Goal: Transaction & Acquisition: Purchase product/service

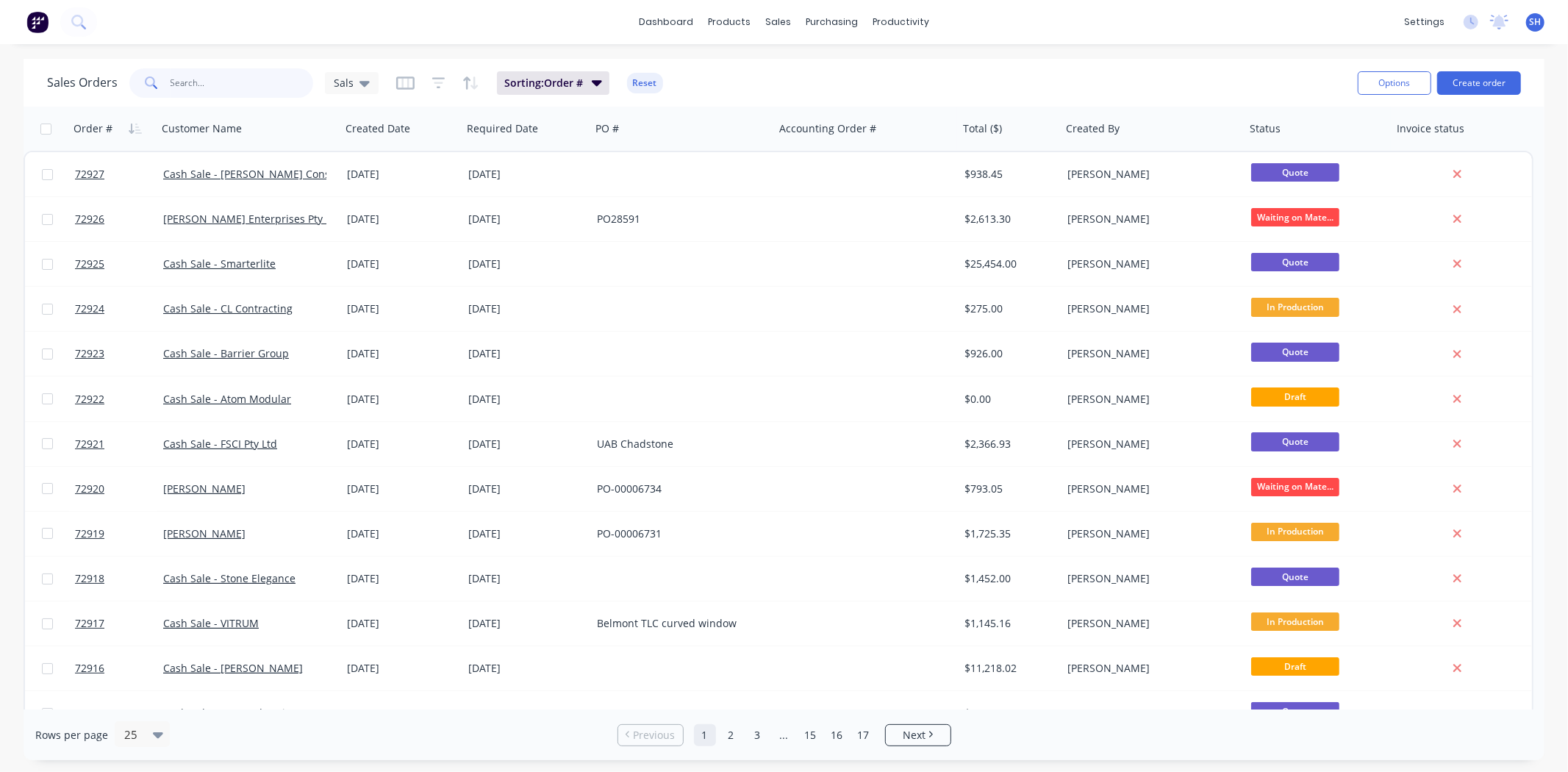
click at [196, 69] on input "text" at bounding box center [242, 83] width 144 height 30
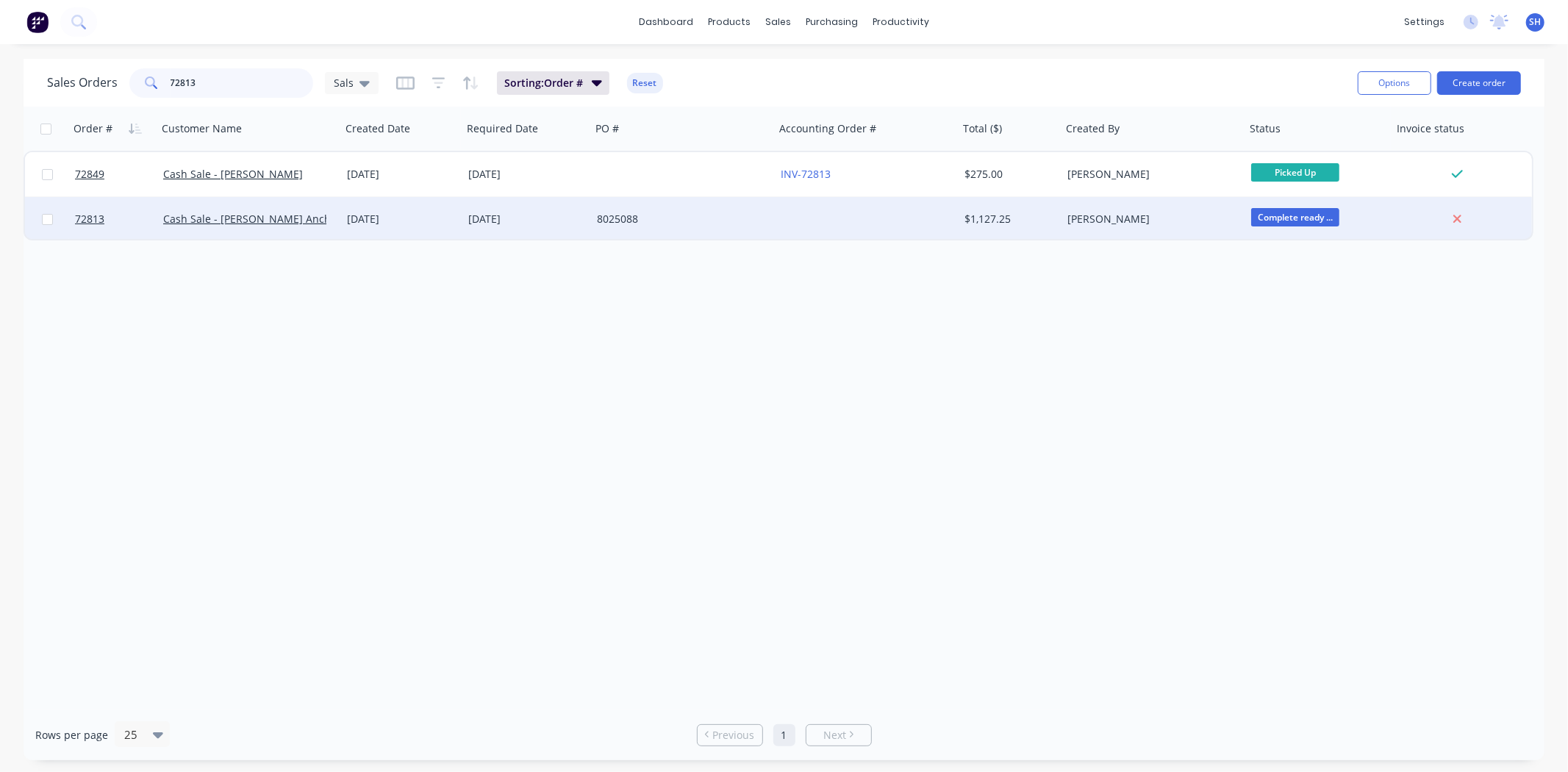
type input "72813"
click at [493, 228] on div "[DATE]" at bounding box center [526, 219] width 128 height 44
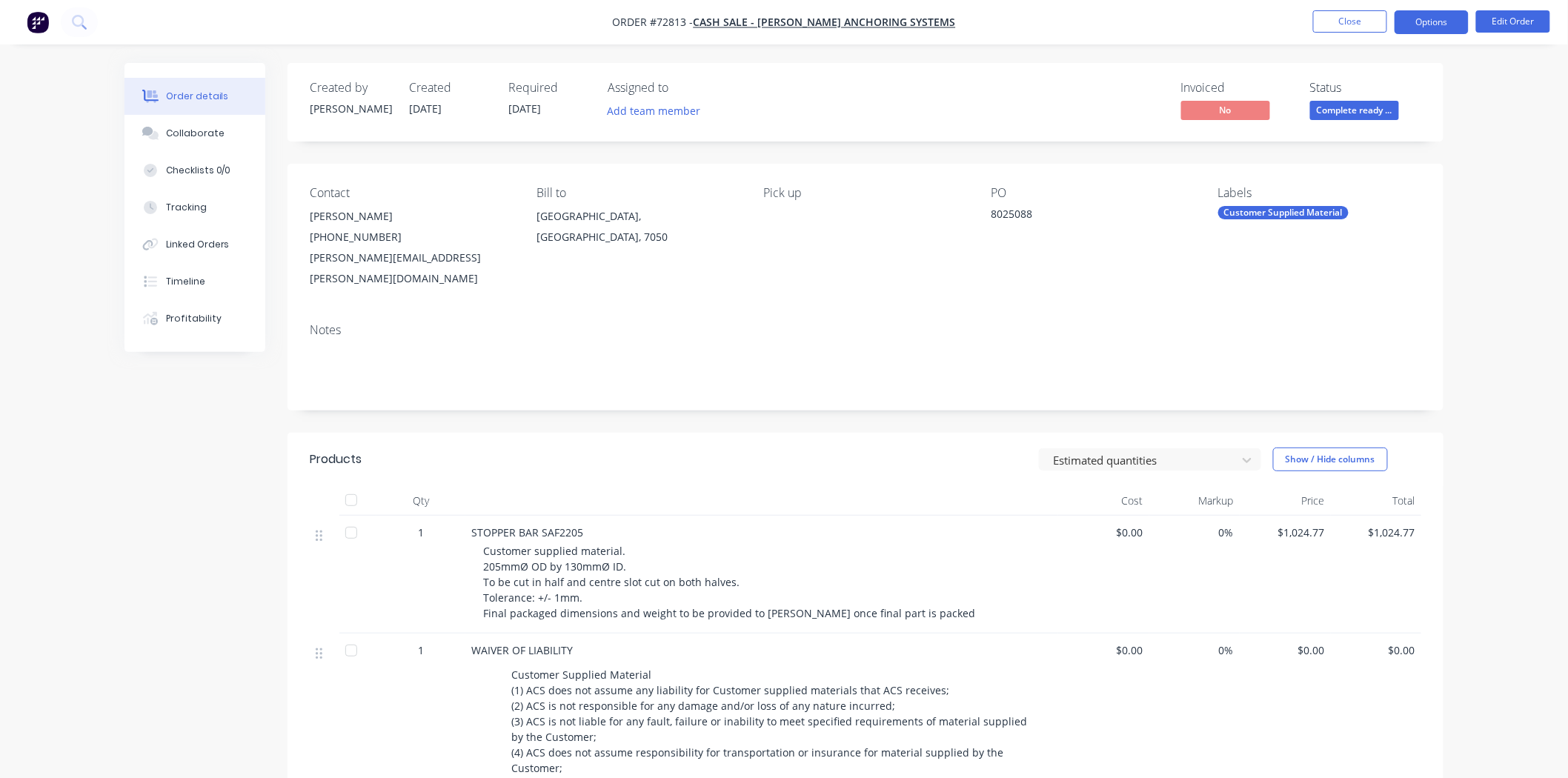
click at [1416, 33] on button "Options" at bounding box center [1431, 22] width 74 height 24
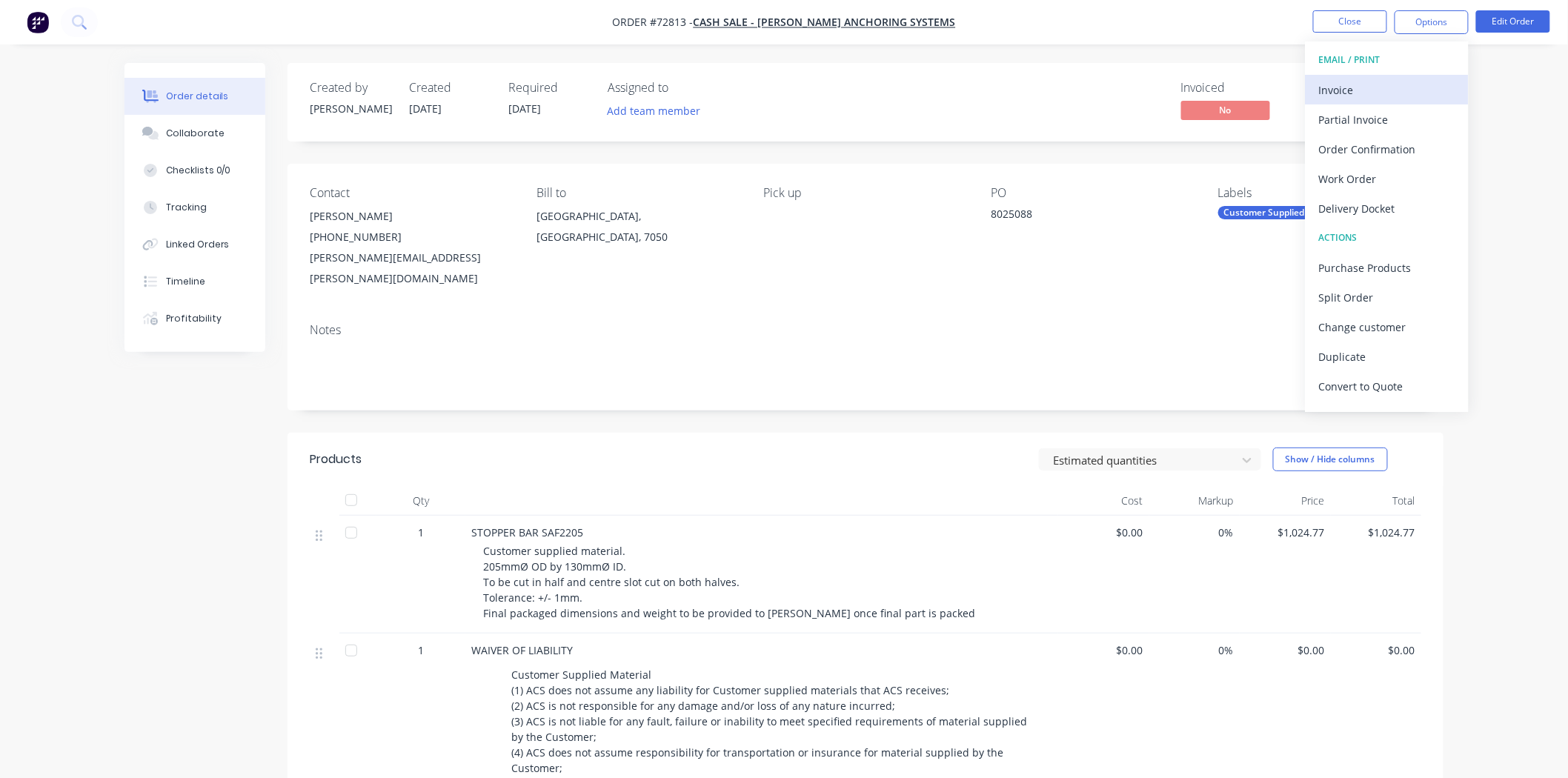
click at [1357, 87] on div "Invoice" at bounding box center [1387, 90] width 136 height 21
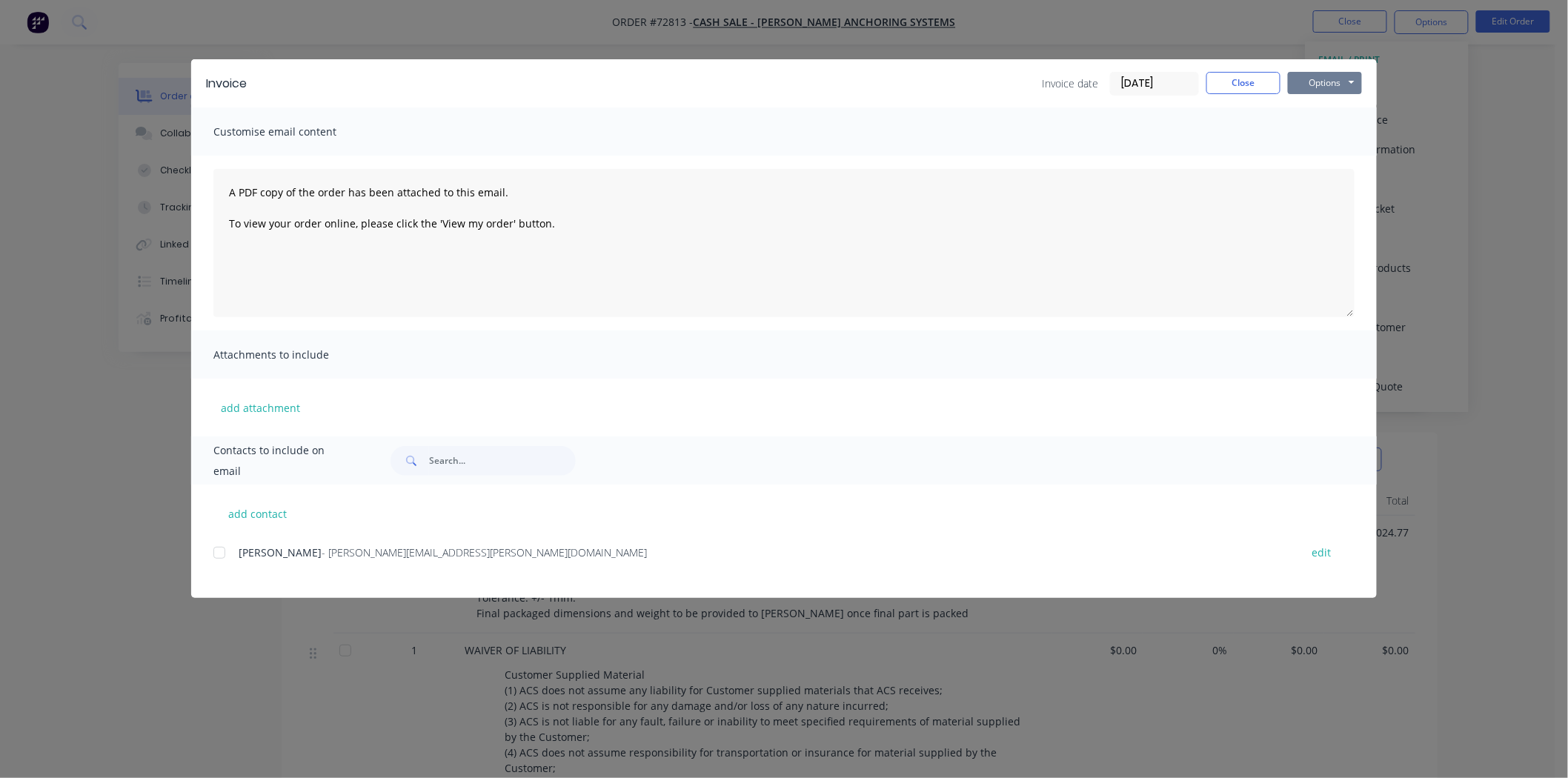
click at [1326, 89] on button "Options" at bounding box center [1324, 83] width 74 height 22
click at [1324, 124] on button "Print" at bounding box center [1335, 133] width 95 height 24
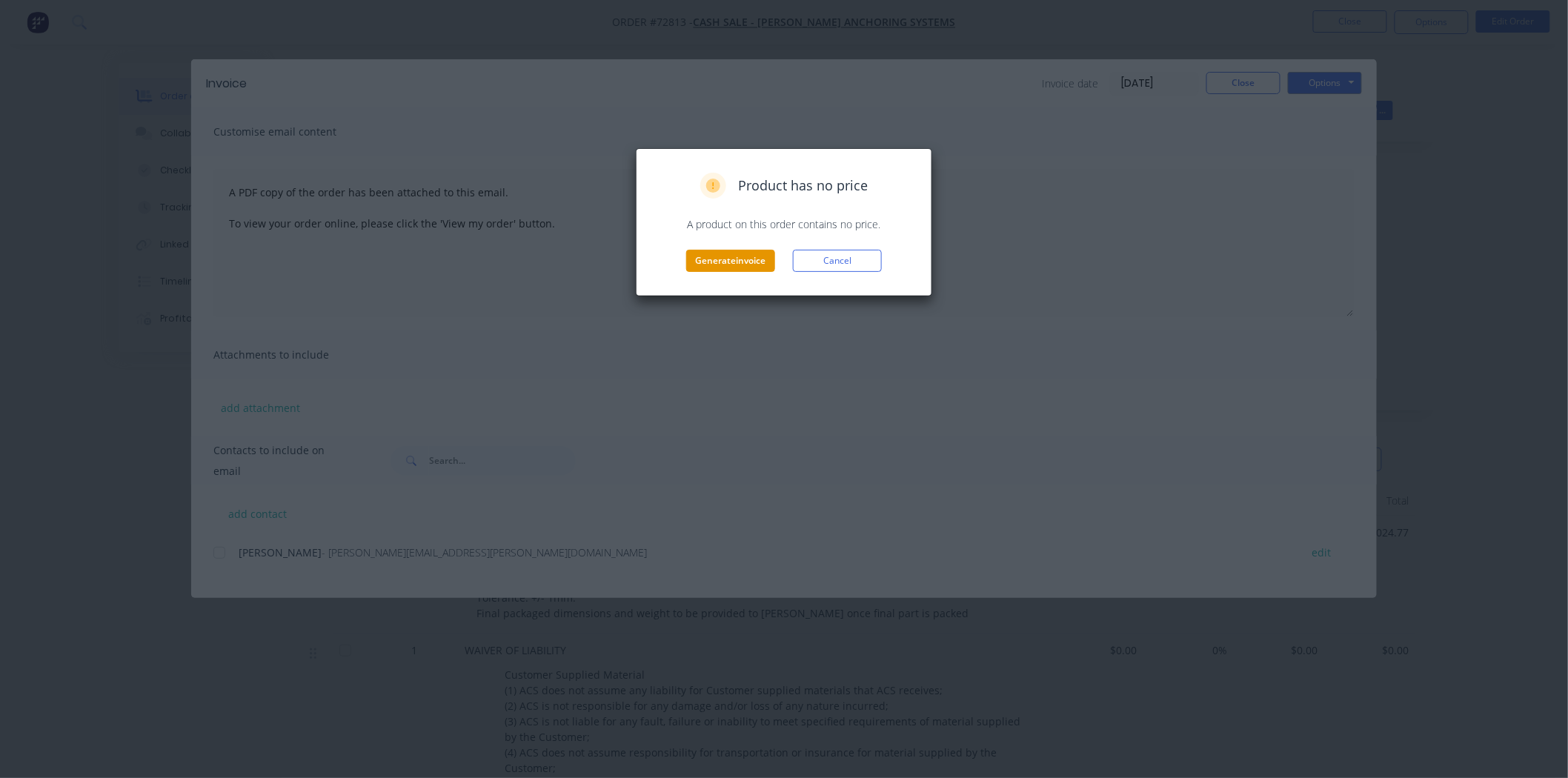
click at [735, 262] on button "Generate invoice" at bounding box center [730, 260] width 89 height 22
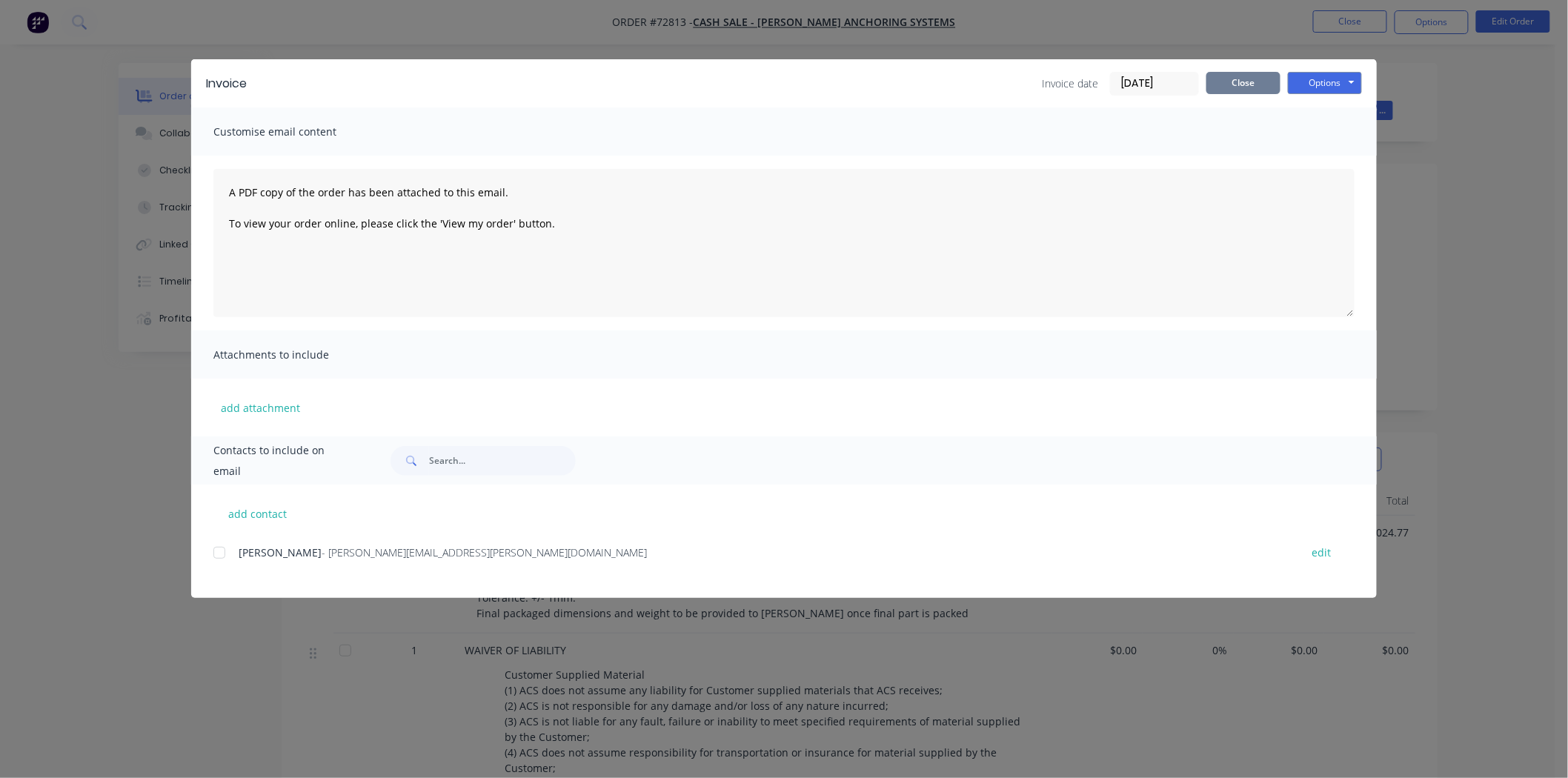
click at [1228, 82] on button "Close" at bounding box center [1243, 83] width 74 height 22
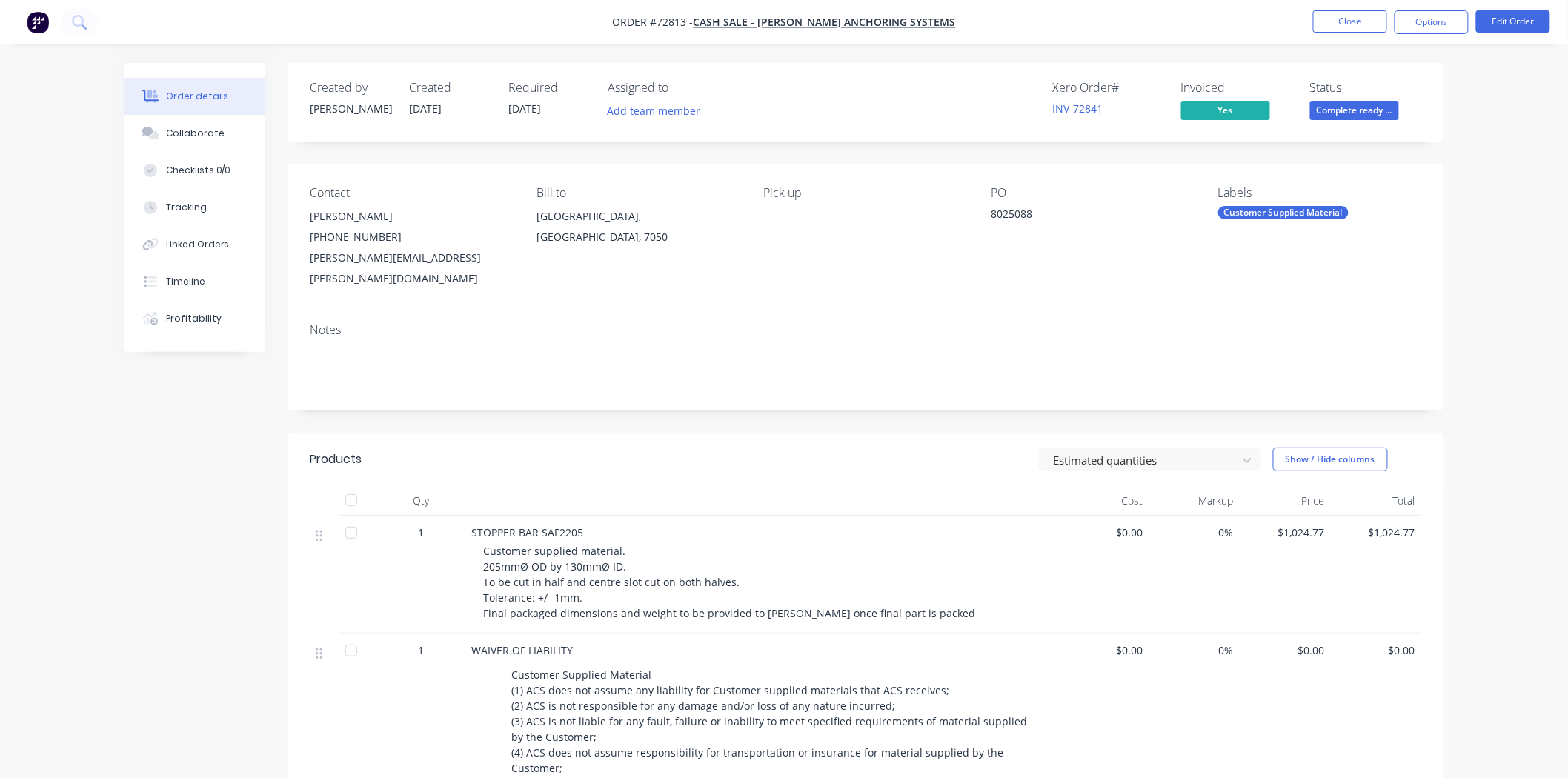
drag, startPoint x: 387, startPoint y: 220, endPoint x: 311, endPoint y: 218, distance: 76.0
click at [311, 218] on div "Abbas Sunasara" at bounding box center [411, 217] width 203 height 21
copy div "Abbas Sunasara"
drag, startPoint x: 460, startPoint y: 262, endPoint x: 312, endPoint y: 269, distance: 148.2
click at [312, 269] on div "Abbas.Sunasara@Muir.com.au" at bounding box center [411, 268] width 203 height 41
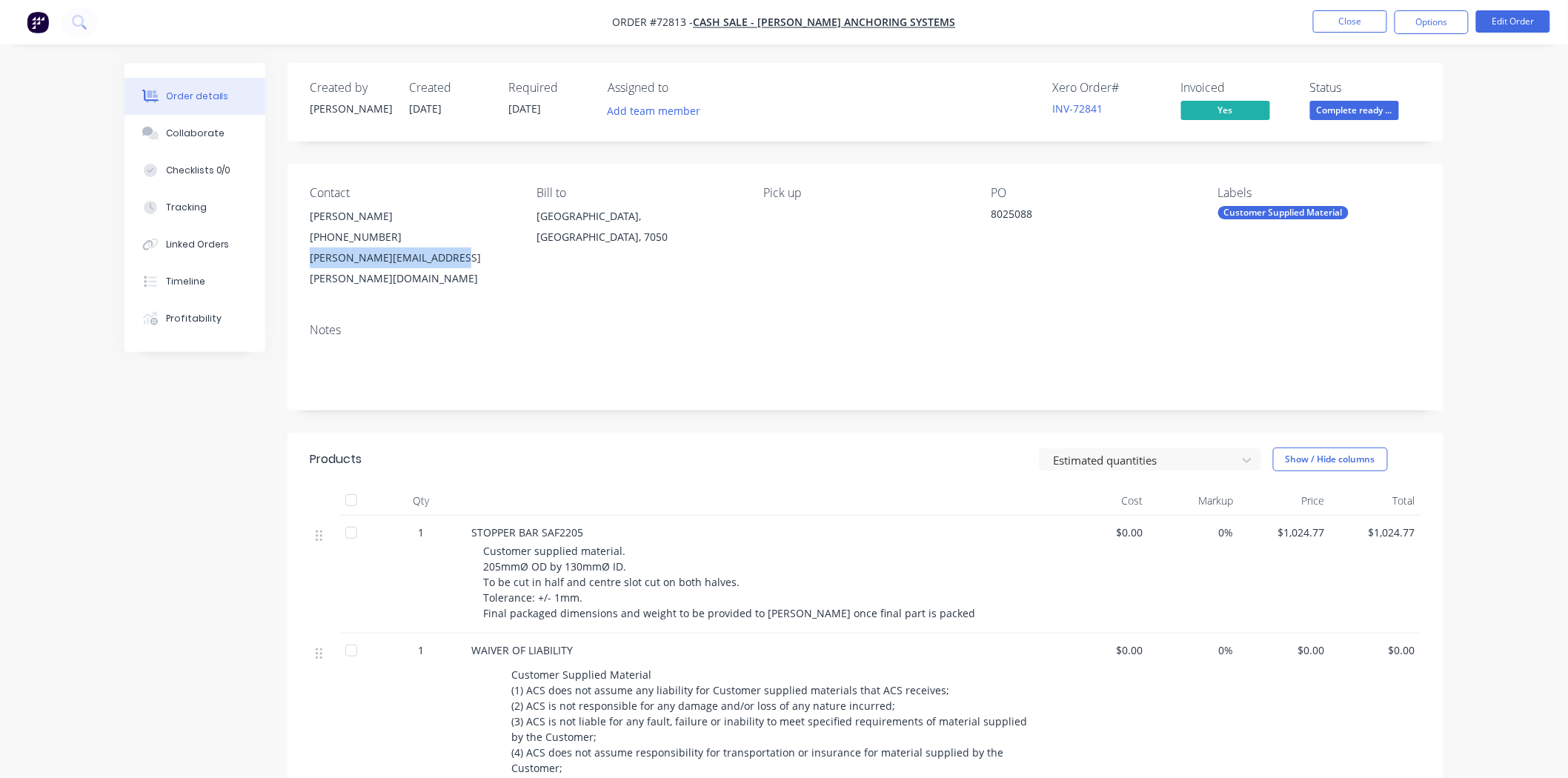
copy div "Abbas.Sunasara@Muir.com.au"
drag, startPoint x: 379, startPoint y: 239, endPoint x: 298, endPoint y: 239, distance: 81.0
click at [298, 239] on div "Contact Abbas Sunasara (03) 6229 0642 Abbas.Sunasara@Muir.com.au Bill to KINGST…" at bounding box center [865, 238] width 1156 height 148
copy div "(03) 6229 0642"
click at [1346, 28] on button "Close" at bounding box center [1349, 21] width 74 height 22
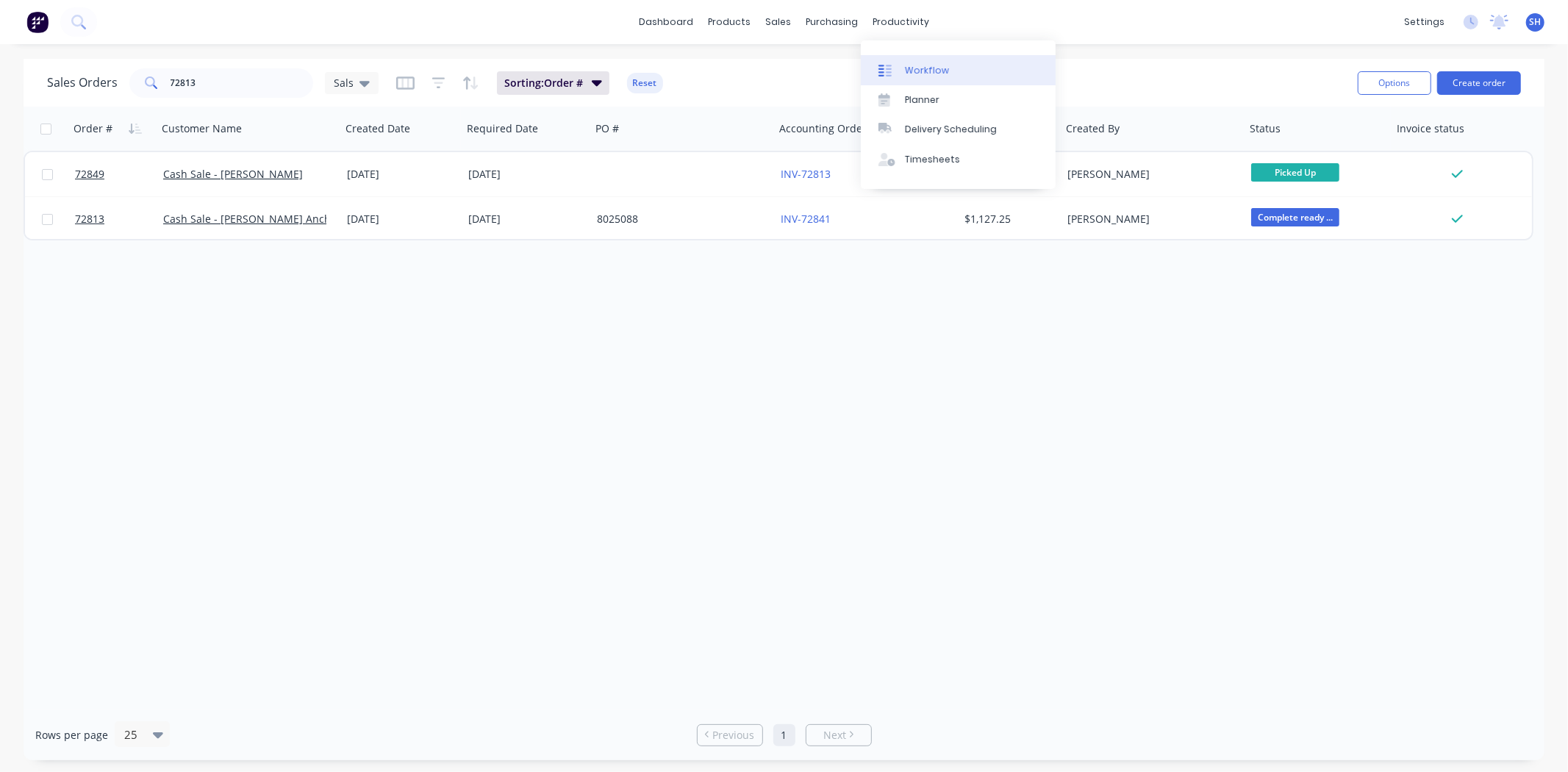
click at [921, 67] on div "Workflow" at bounding box center [927, 70] width 44 height 13
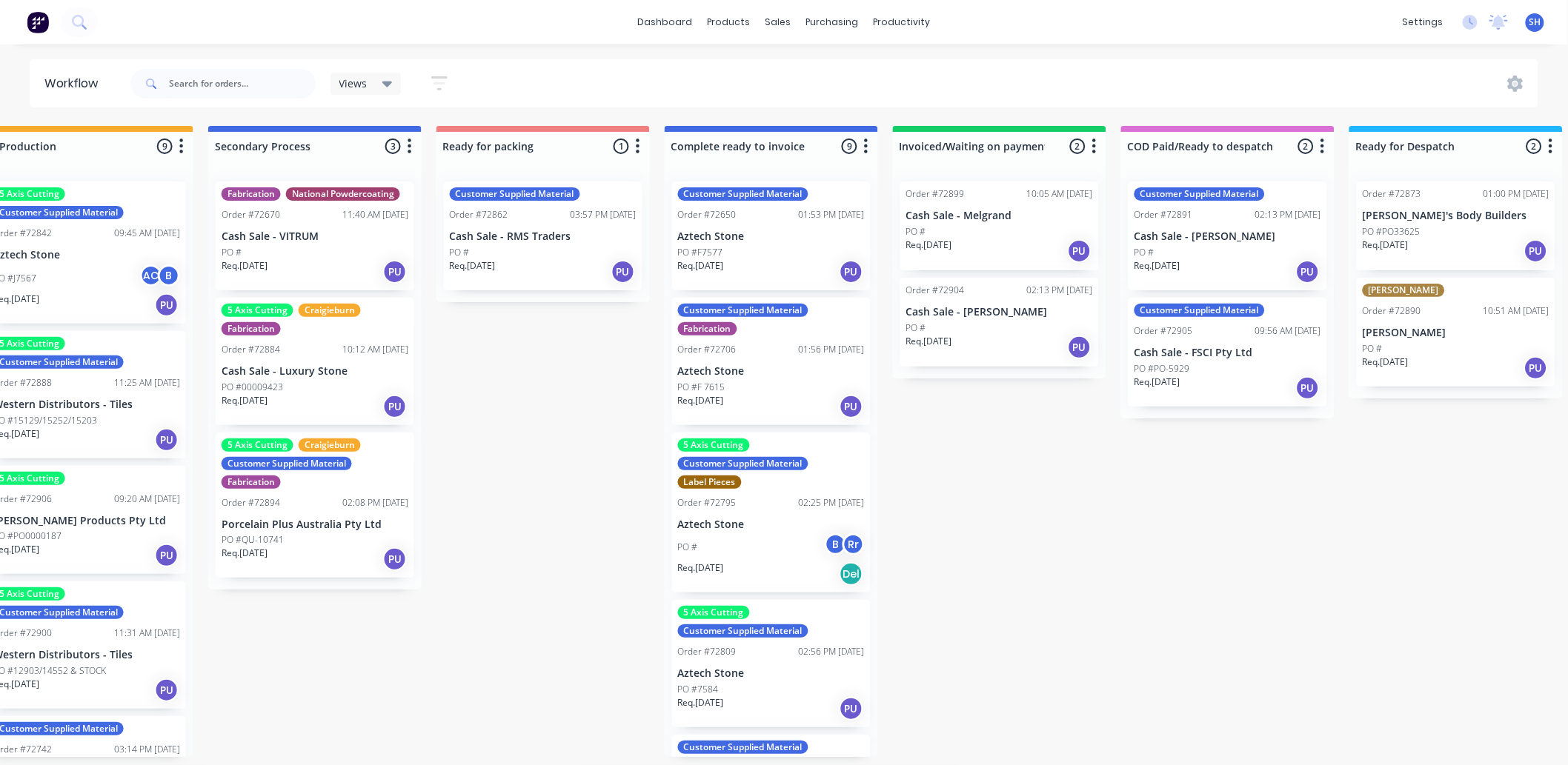
scroll to position [329, 0]
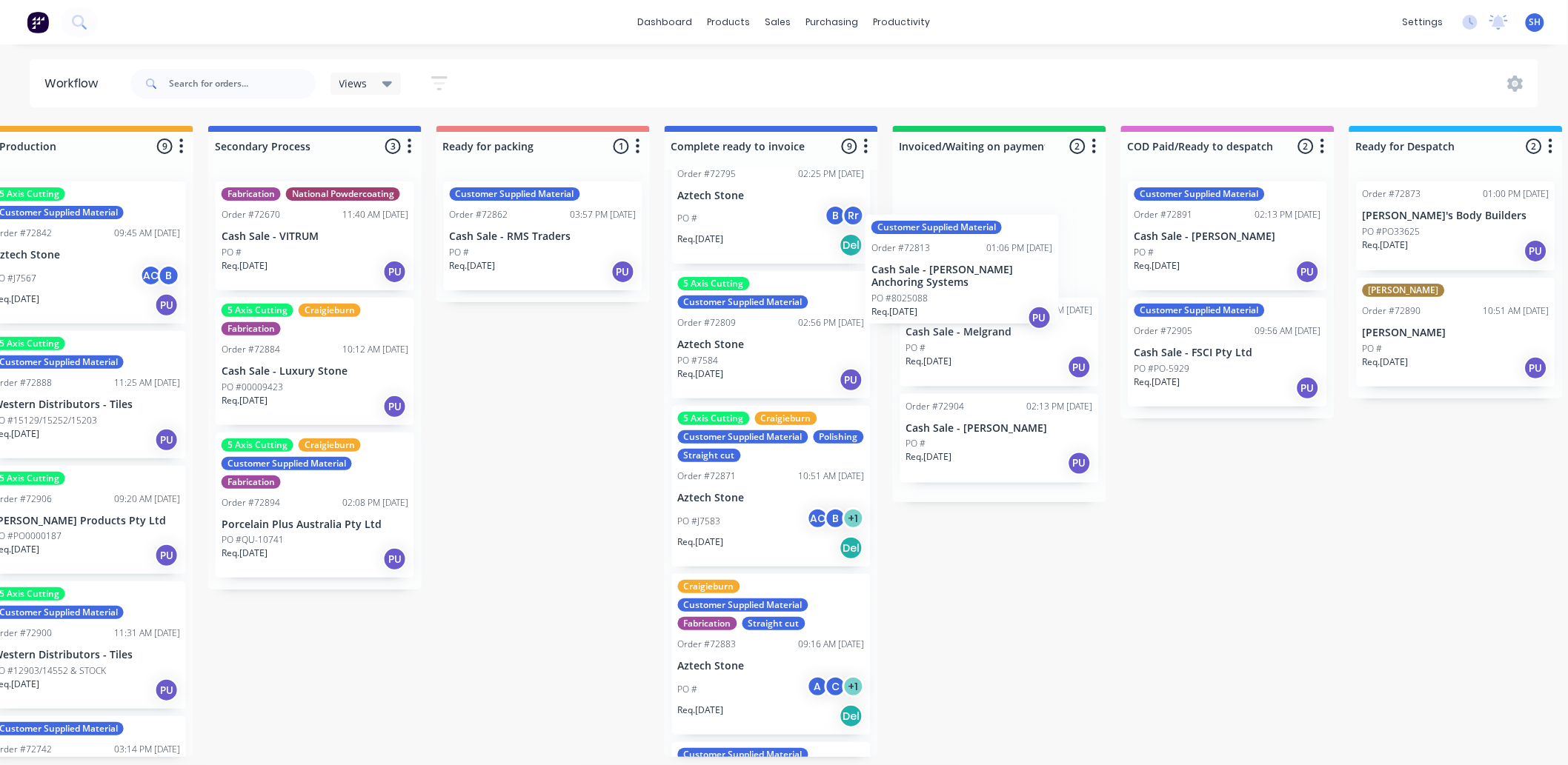
drag, startPoint x: 746, startPoint y: 471, endPoint x: 952, endPoint y: 252, distance: 300.7
click at [952, 252] on div "Submitted 1 Status colour #273444 hex #273444 Save Cancel Summaries Total order…" at bounding box center [596, 441] width 2685 height 631
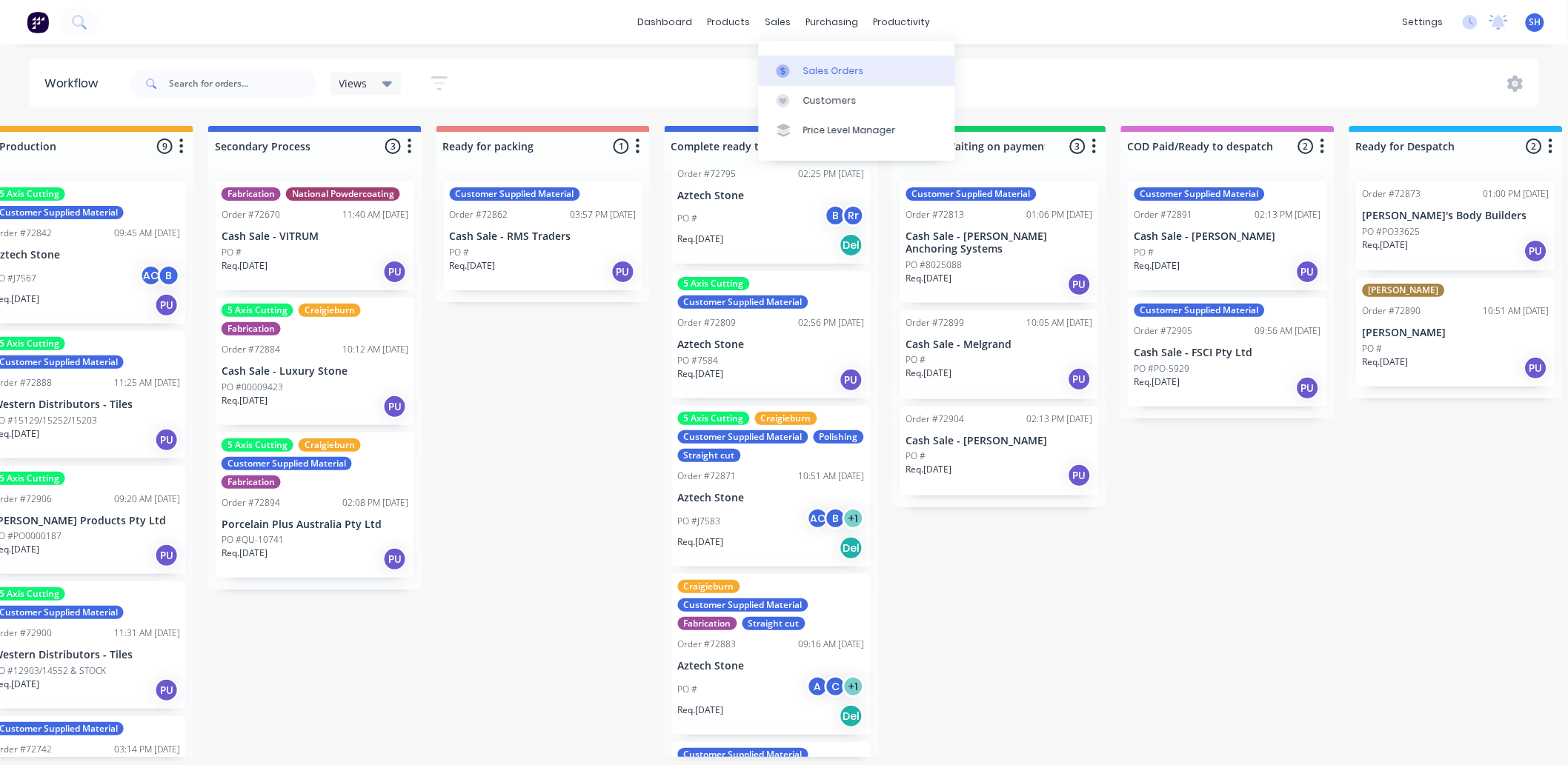
click at [807, 67] on div "Sales Orders" at bounding box center [832, 71] width 60 height 13
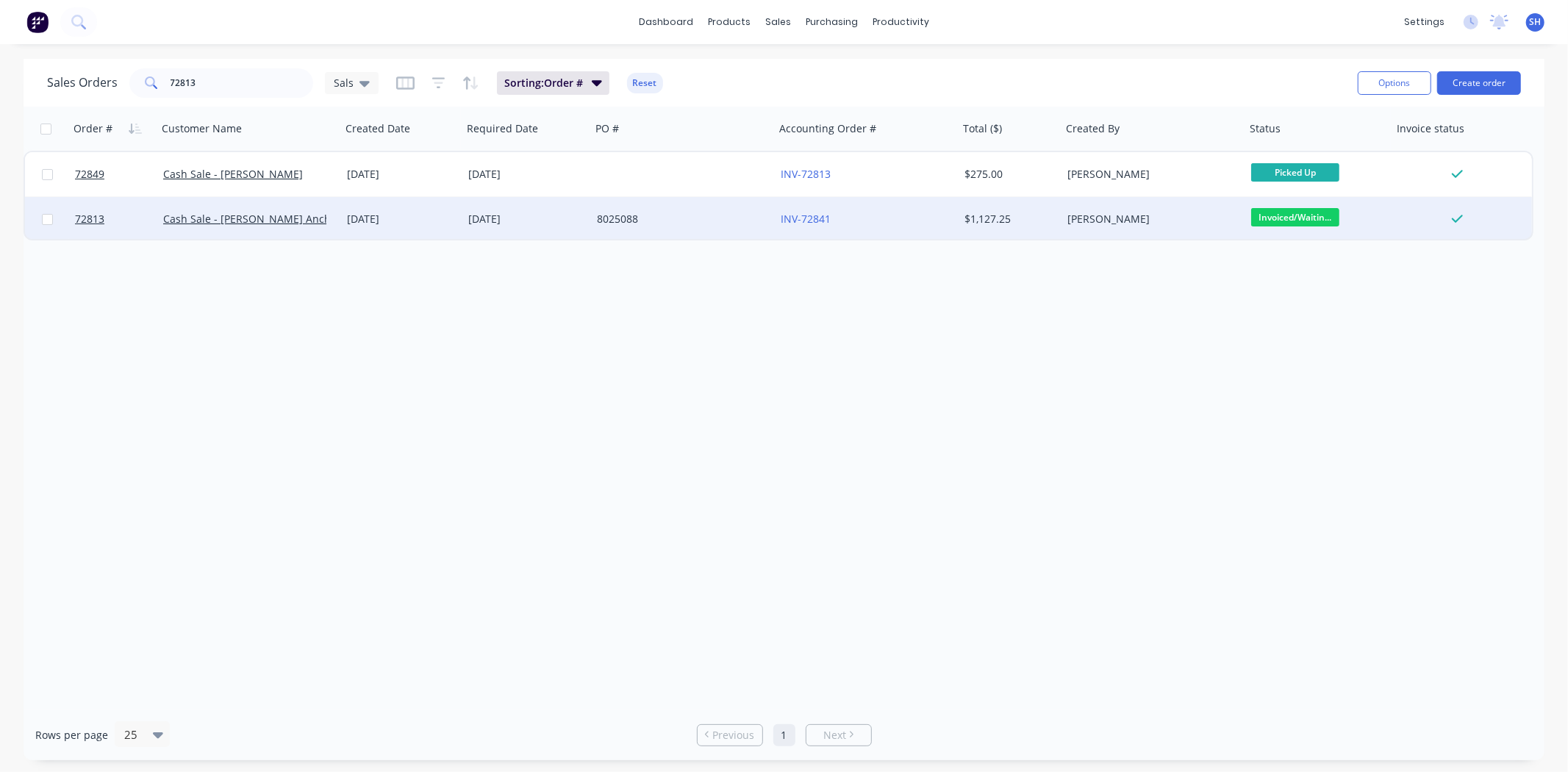
click at [412, 210] on div "03 Sep 2025" at bounding box center [401, 219] width 121 height 44
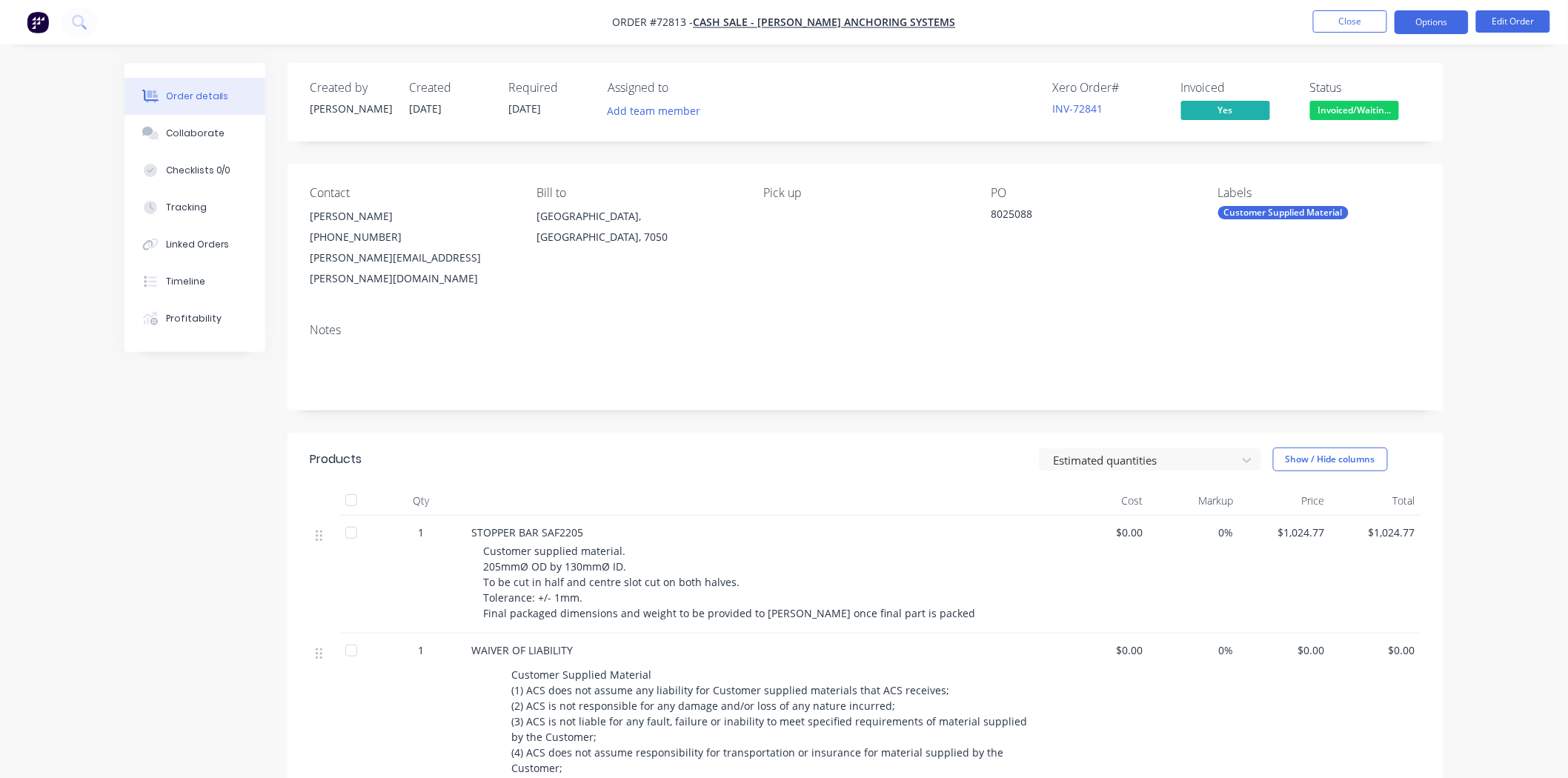
click at [1438, 24] on button "Options" at bounding box center [1431, 22] width 74 height 24
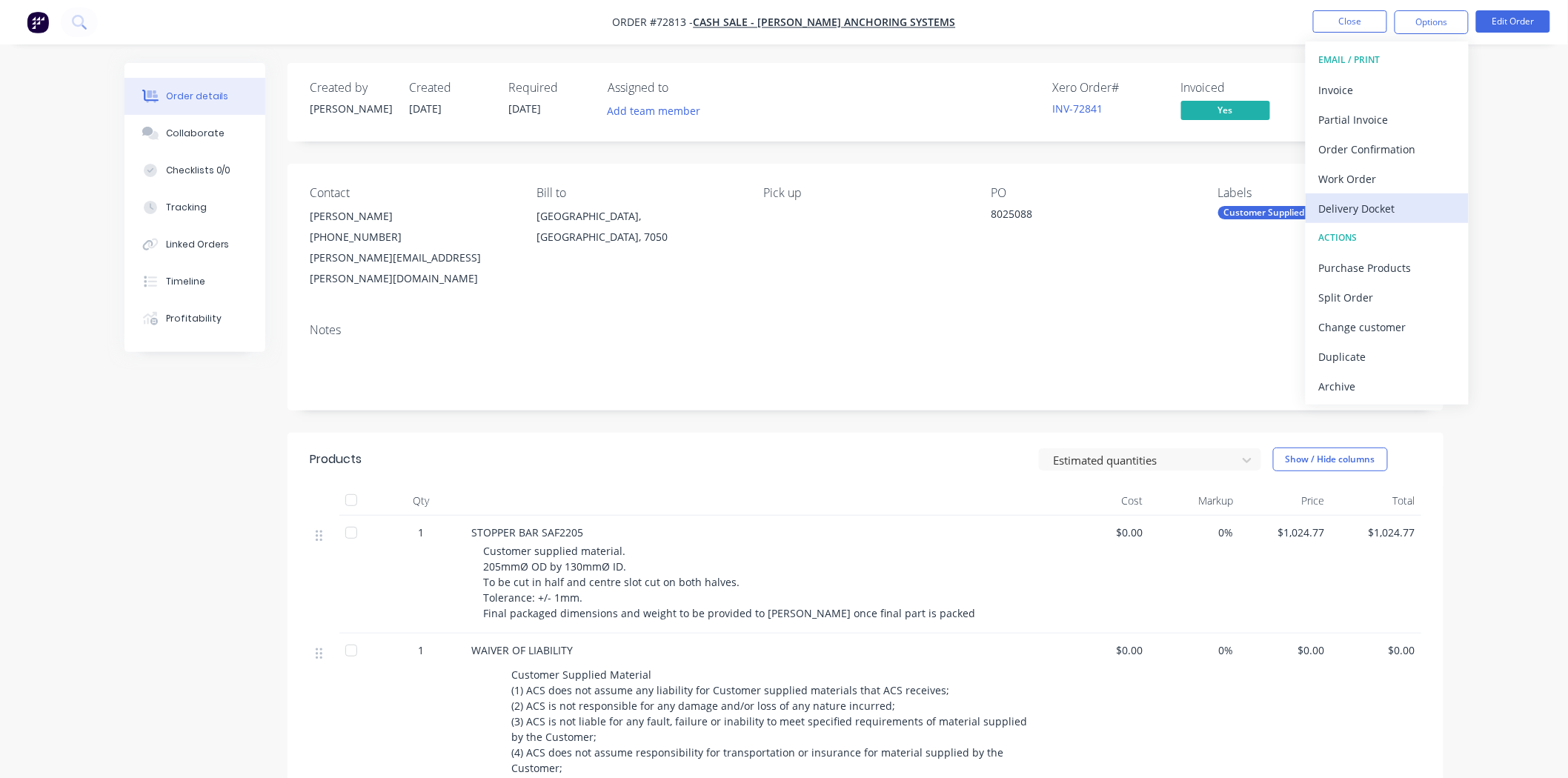
click at [1379, 198] on div "Delivery Docket" at bounding box center [1387, 208] width 136 height 21
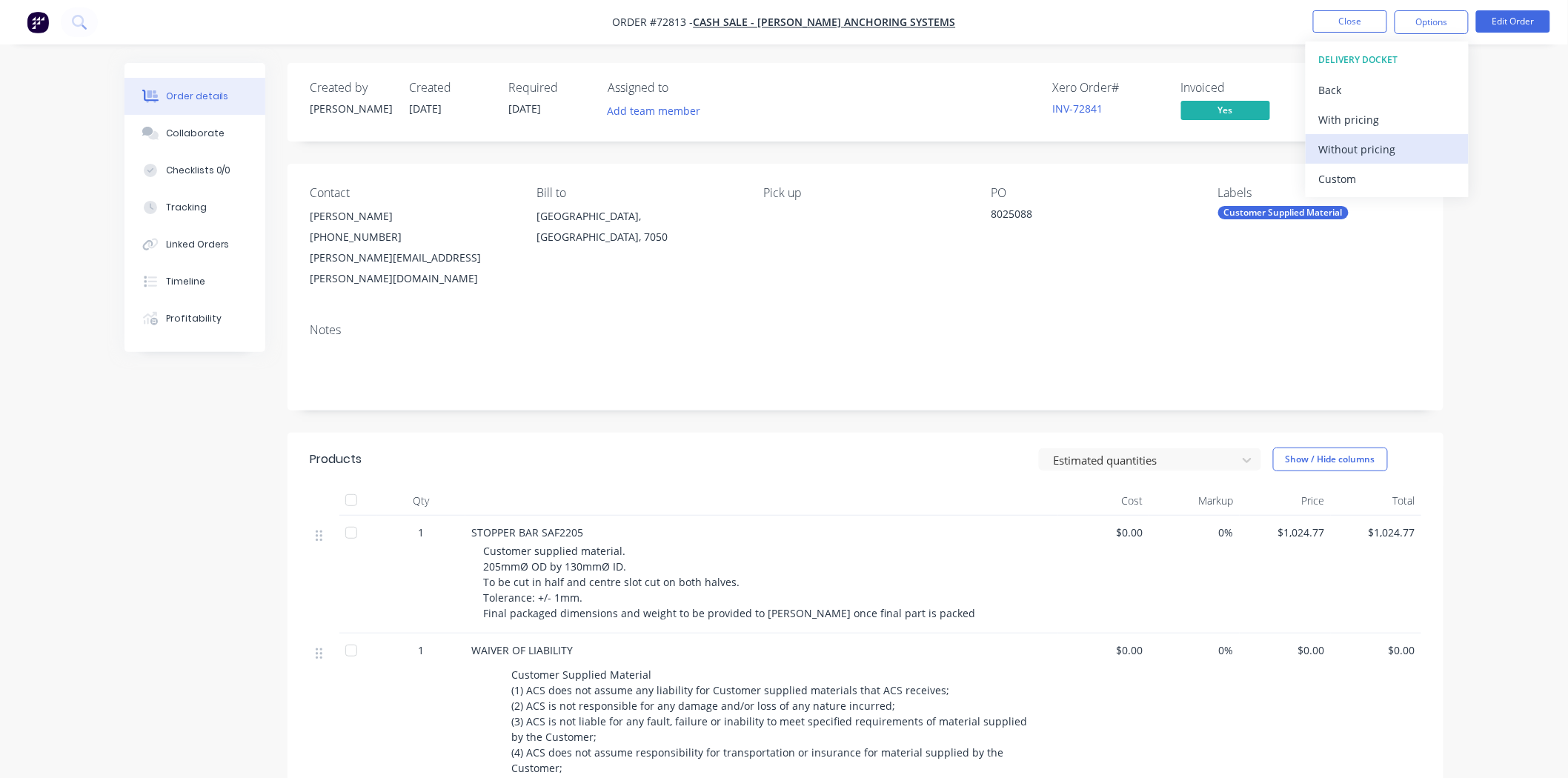
click at [1359, 147] on div "Without pricing" at bounding box center [1387, 149] width 136 height 21
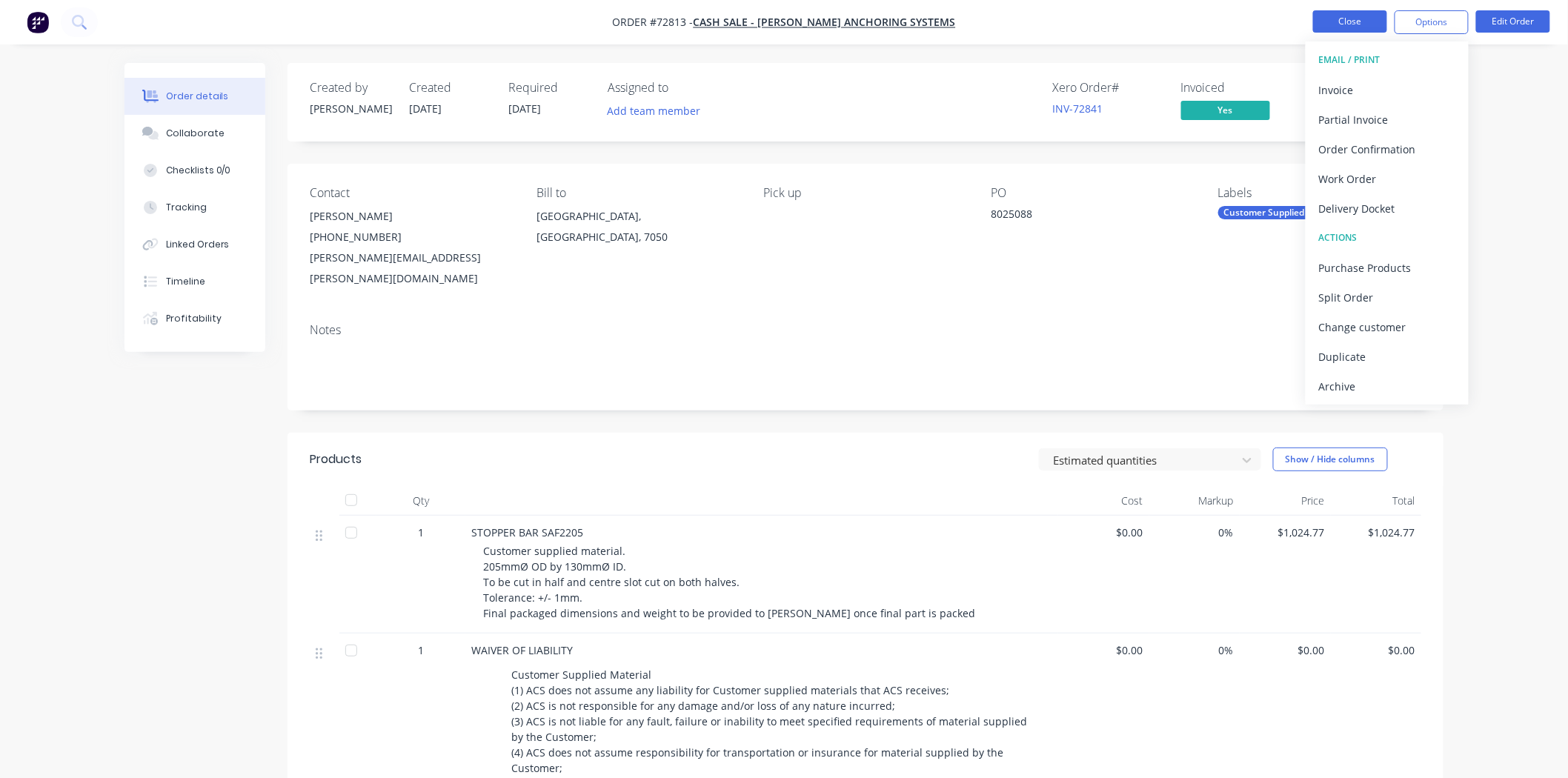
click at [1323, 27] on button "Close" at bounding box center [1349, 21] width 74 height 22
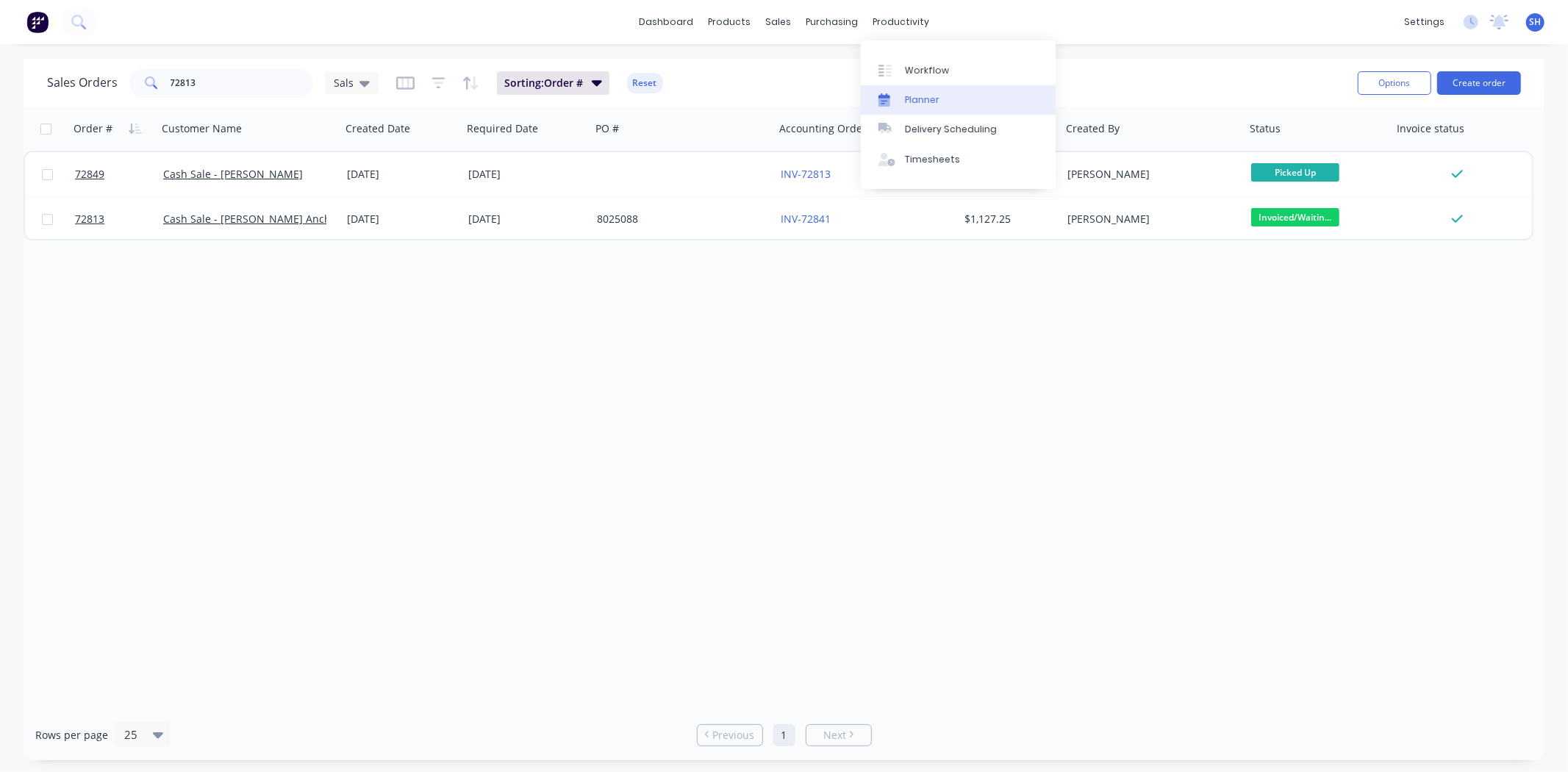
click at [923, 93] on div "Planner" at bounding box center [922, 100] width 34 height 13
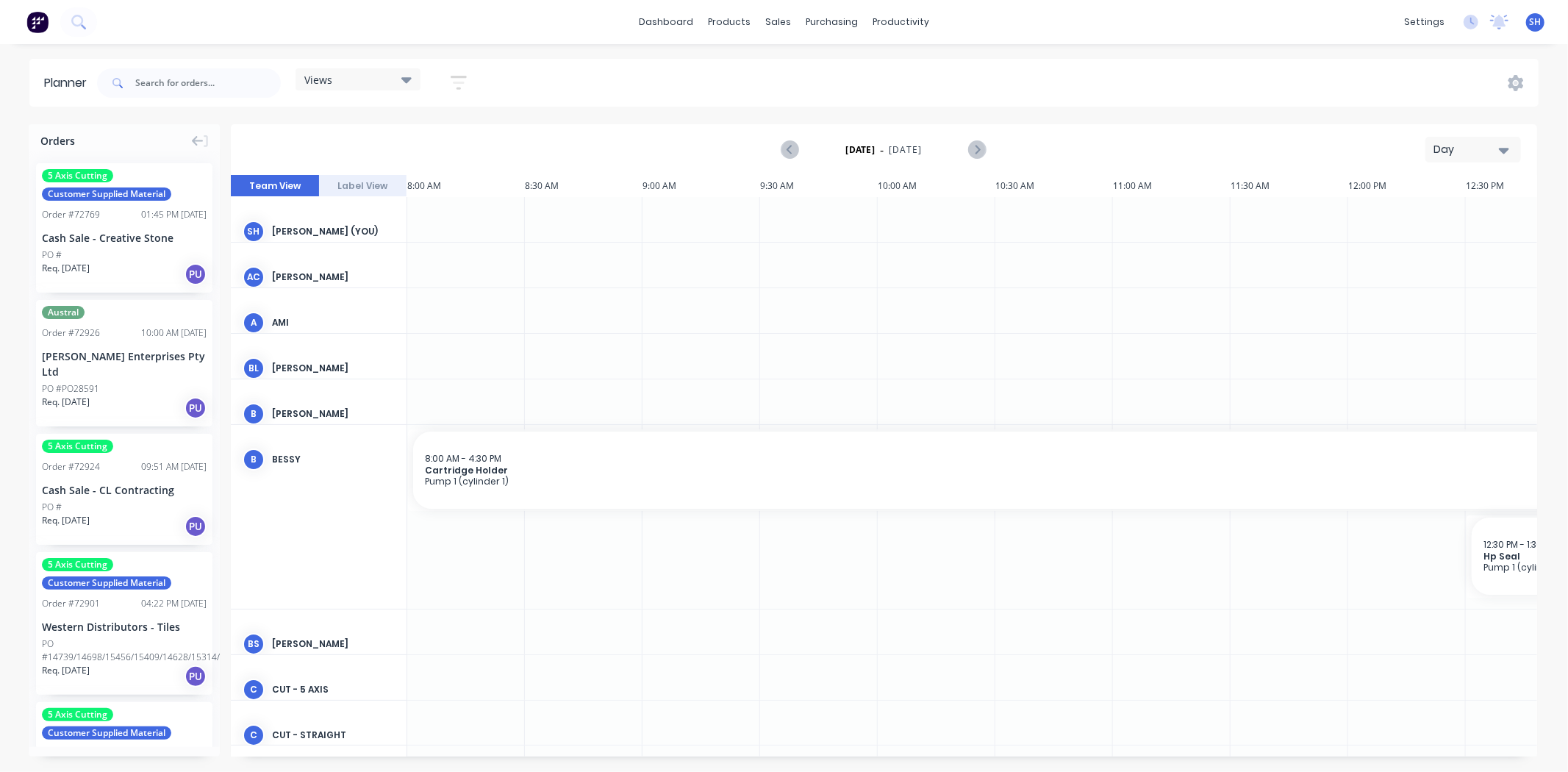
scroll to position [0, 874]
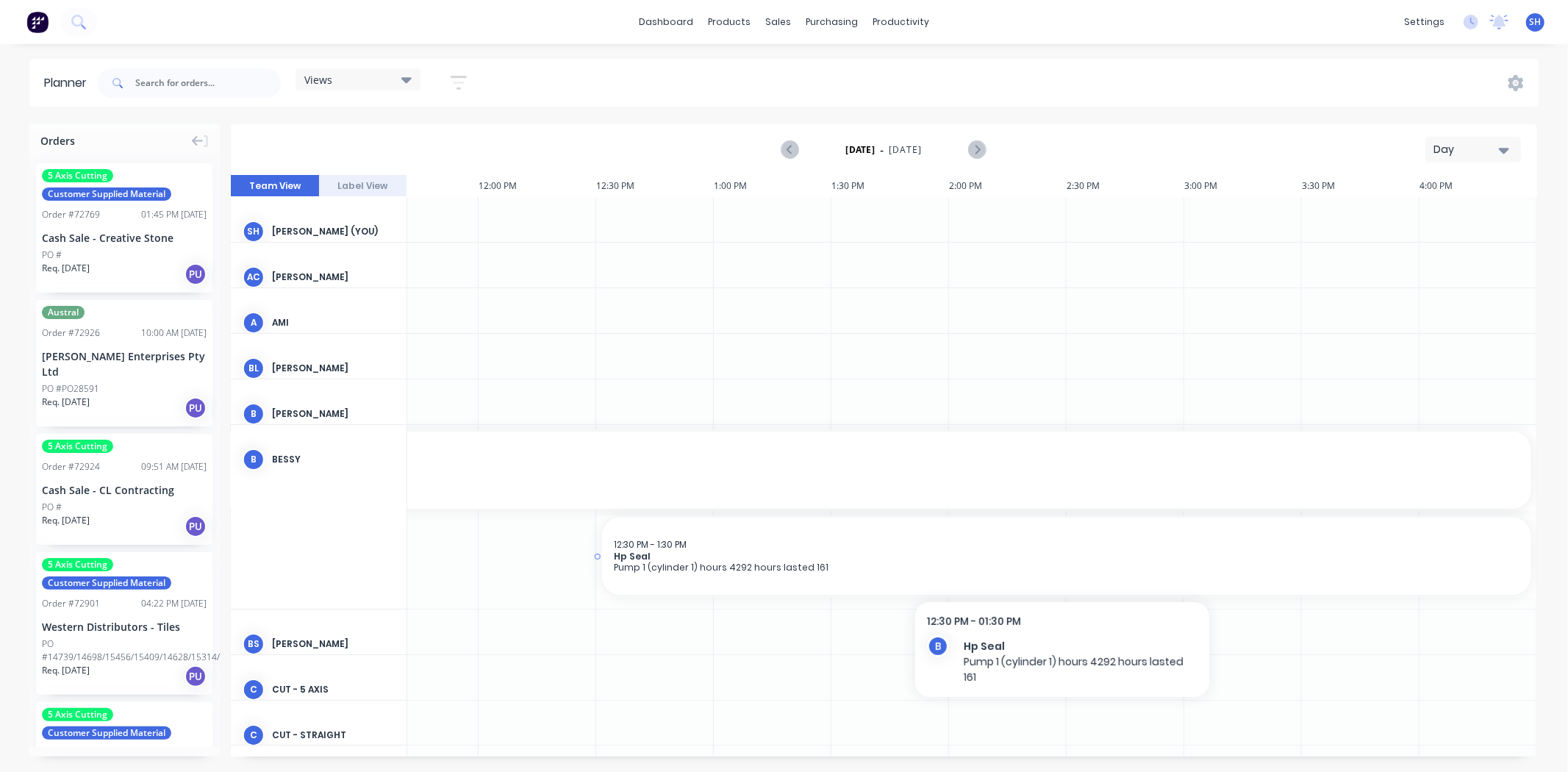
click at [792, 553] on span "Hp Seal" at bounding box center [1067, 557] width 906 height 11
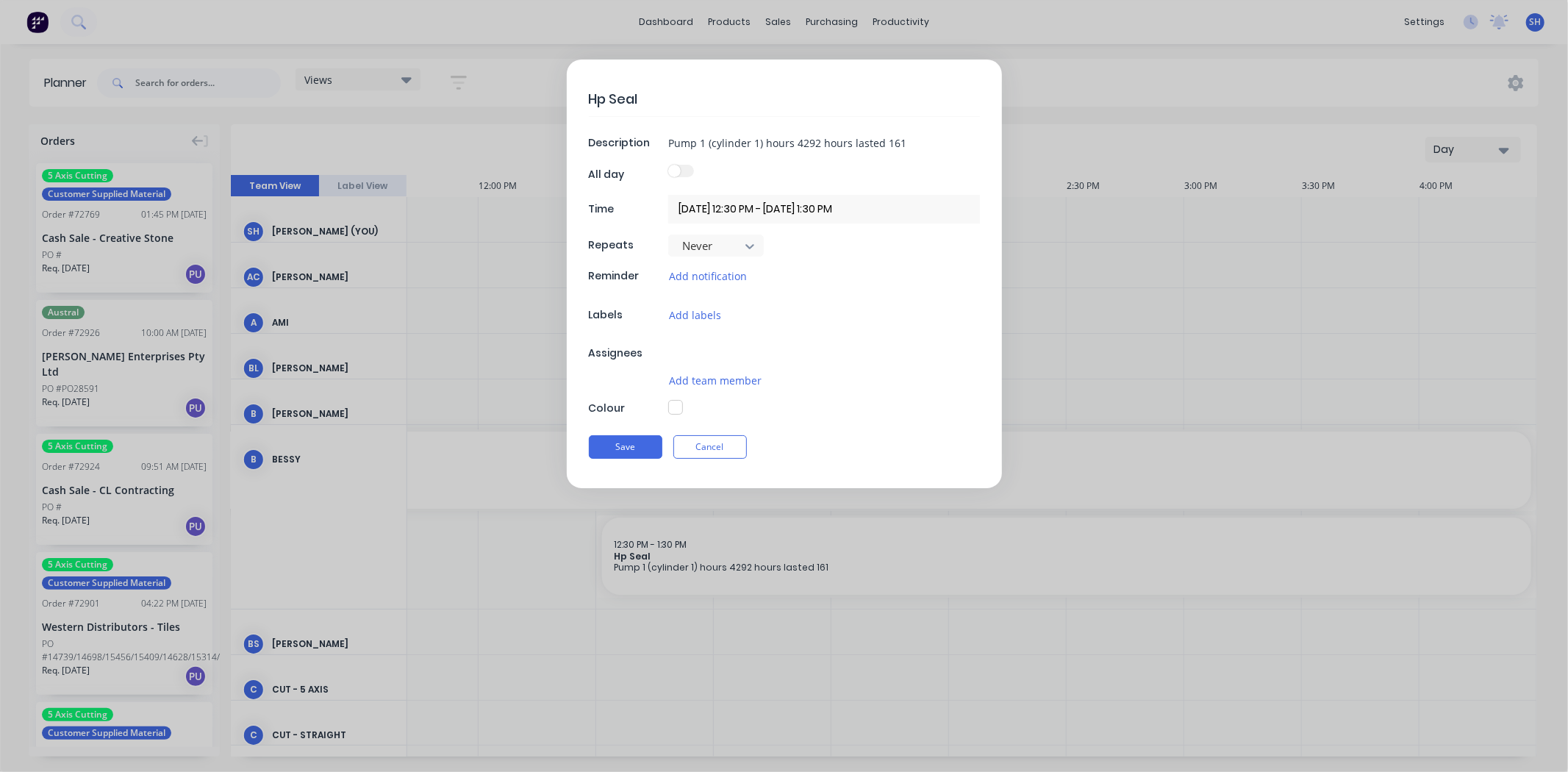
click at [792, 553] on div "Hp Seal Description Pump 1 (cylinder 1) hours 4292 hours lasted 161 All day Tim…" at bounding box center [784, 386] width 1568 height 772
type textarea "x"
click at [679, 170] on span at bounding box center [674, 170] width 12 height 12
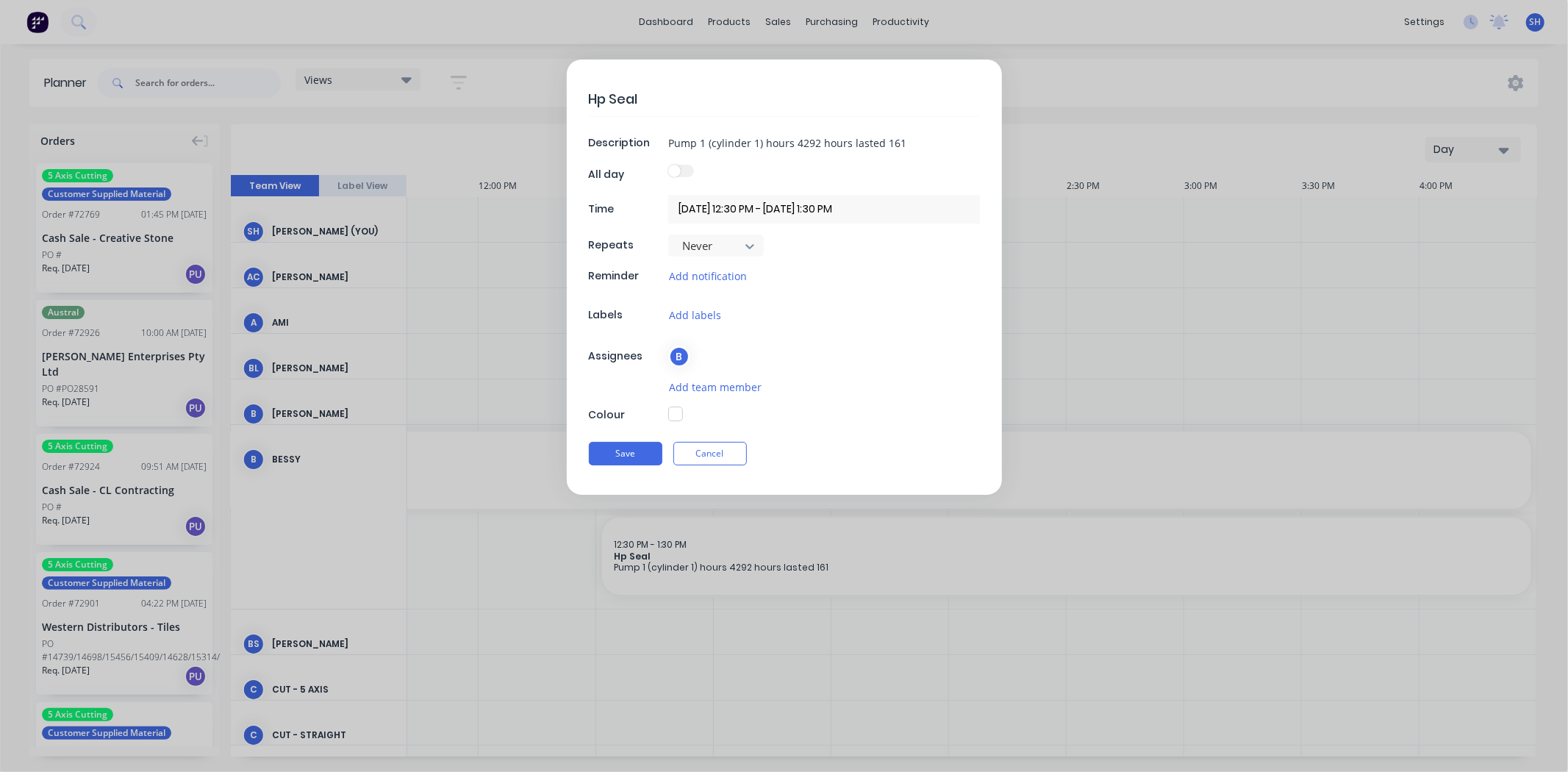
click at [679, 170] on span at bounding box center [674, 170] width 12 height 12
drag, startPoint x: 679, startPoint y: 170, endPoint x: 696, endPoint y: 171, distance: 17.0
click at [696, 171] on div at bounding box center [824, 174] width 312 height 20
click at [710, 443] on button "Cancel" at bounding box center [710, 453] width 73 height 24
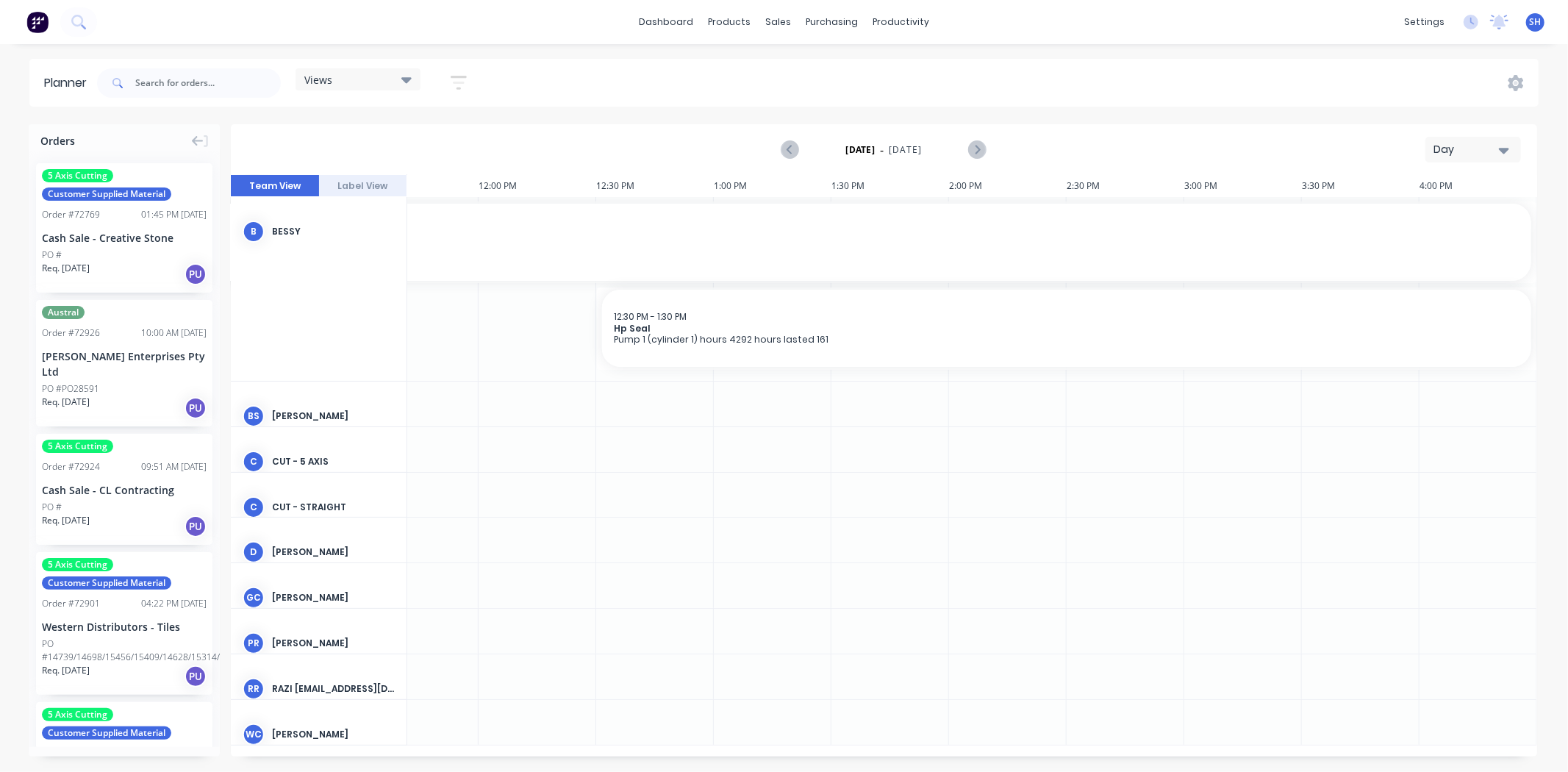
scroll to position [0, 874]
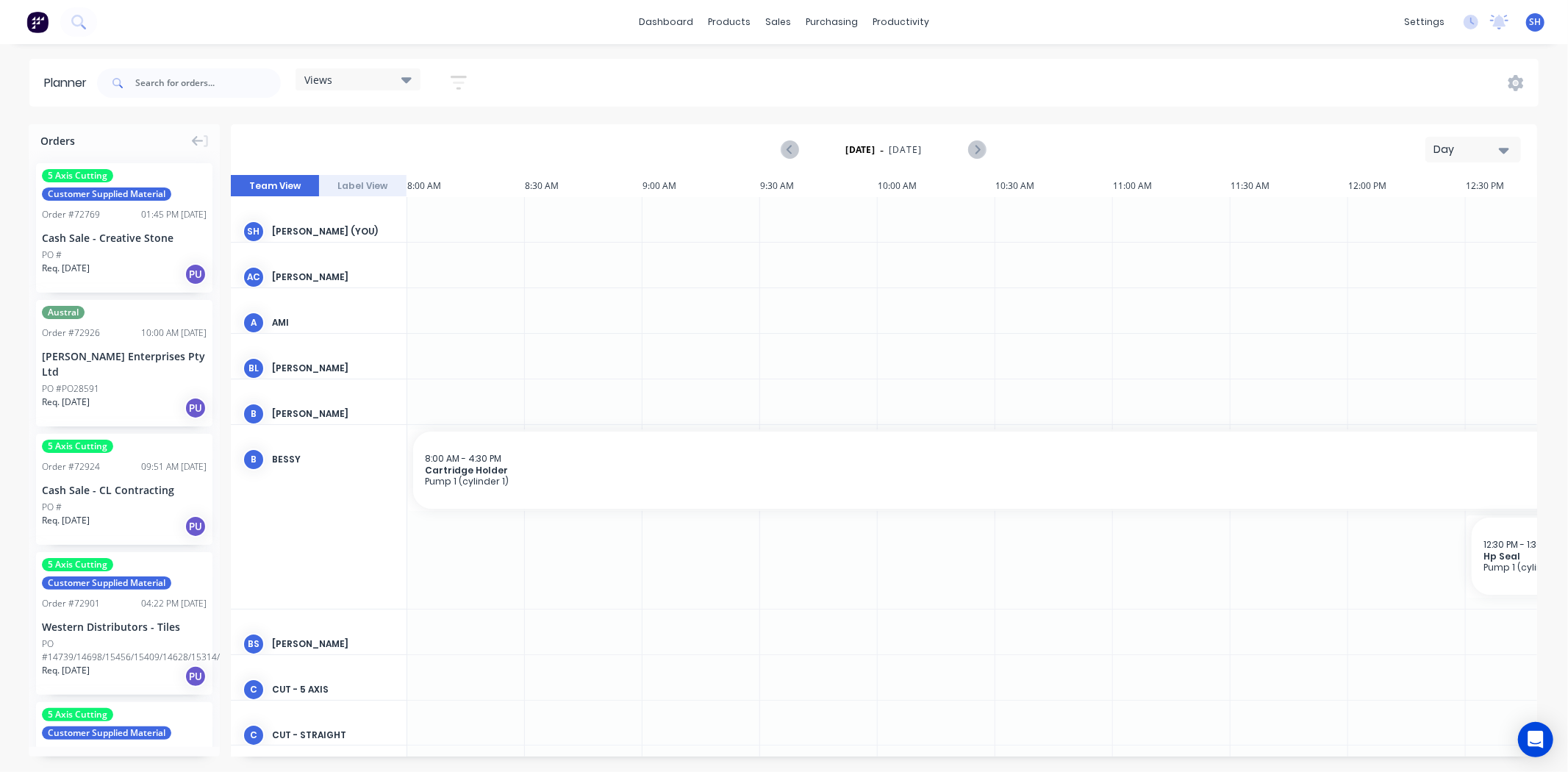
scroll to position [0, 874]
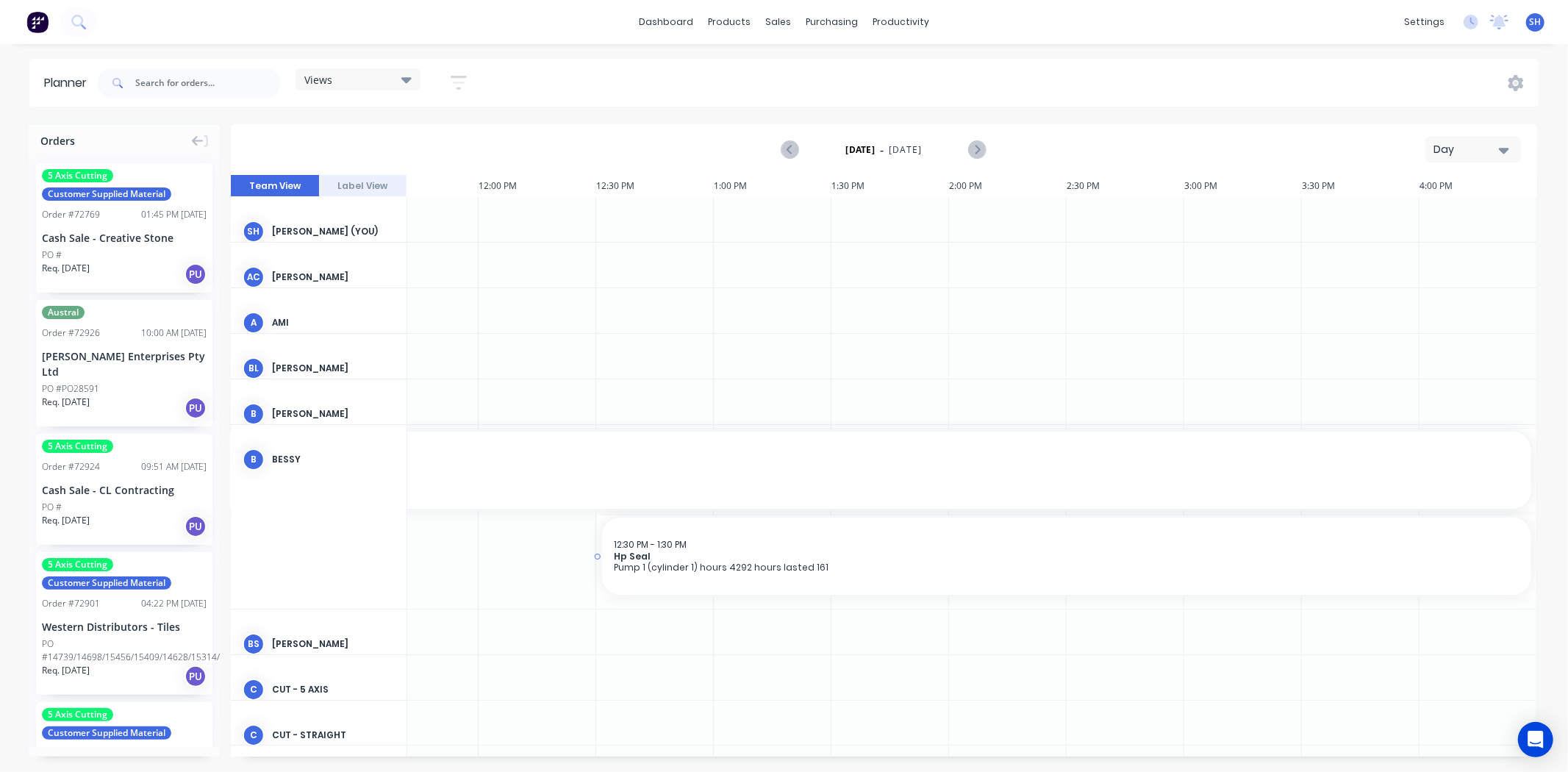
click at [706, 531] on div "12:30 PM - 1:30 PM Hp Seal Pump 1 (cylinder 1) hours 4292 hours lasted 161" at bounding box center [1067, 556] width 929 height 77
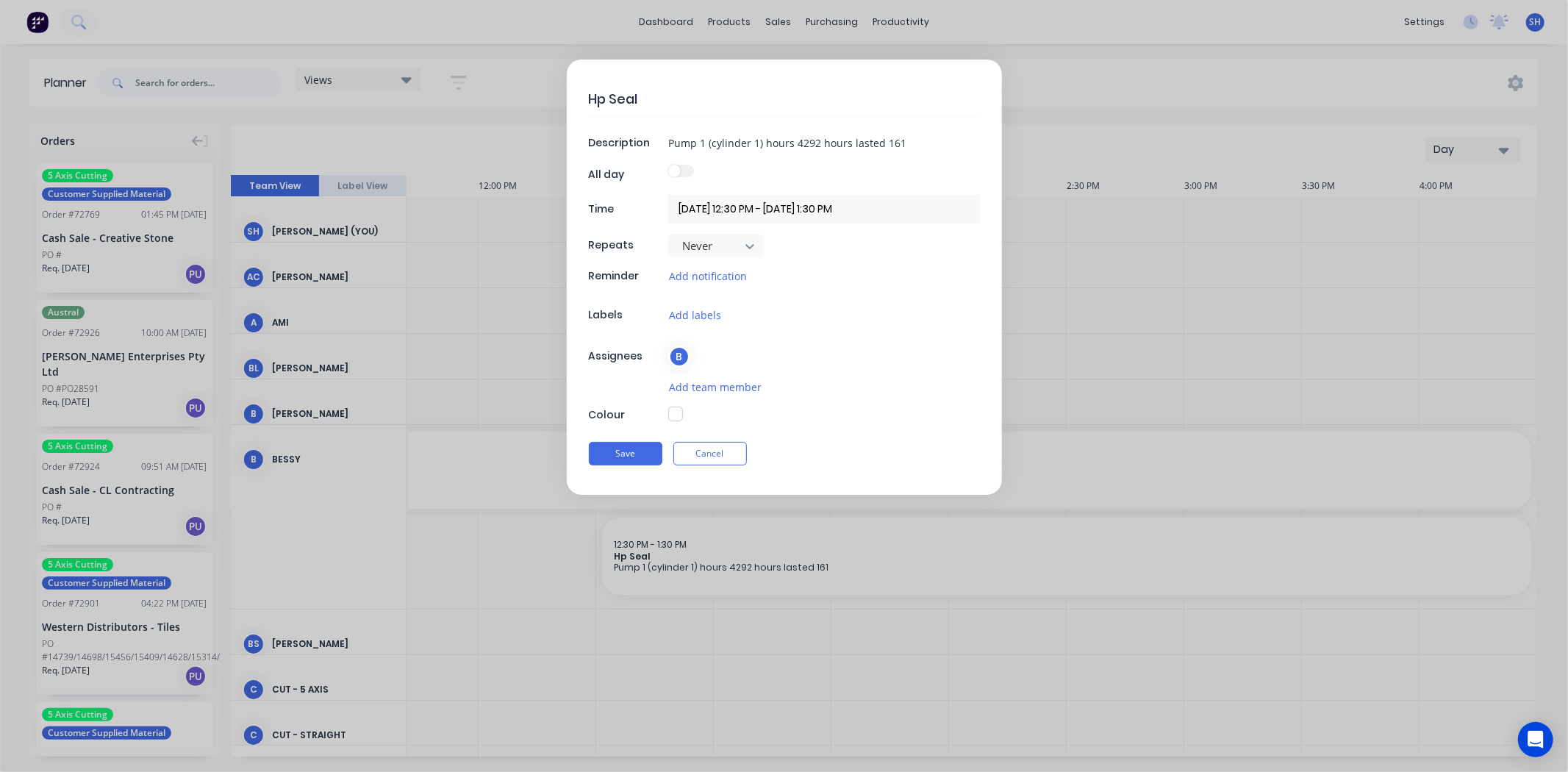
click at [682, 186] on div "Hp Seal Description Pump 1 (cylinder 1) hours 4292 hours lasted 161 All day Tim…" at bounding box center [784, 277] width 435 height 435
click at [681, 176] on label at bounding box center [680, 170] width 26 height 12
click at [717, 461] on button "Cancel" at bounding box center [710, 453] width 73 height 24
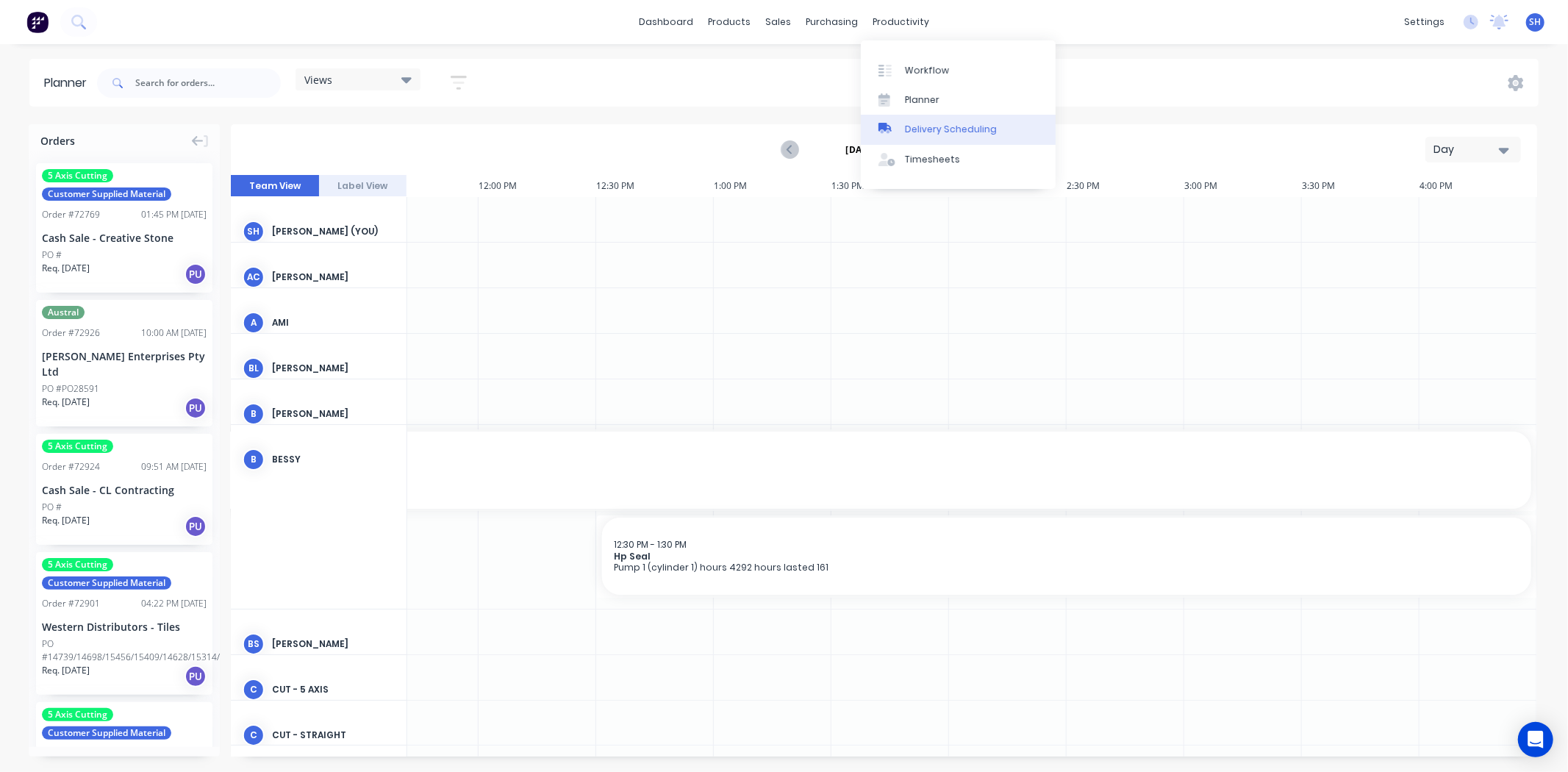
click at [911, 128] on div "Delivery Scheduling" at bounding box center [951, 129] width 92 height 13
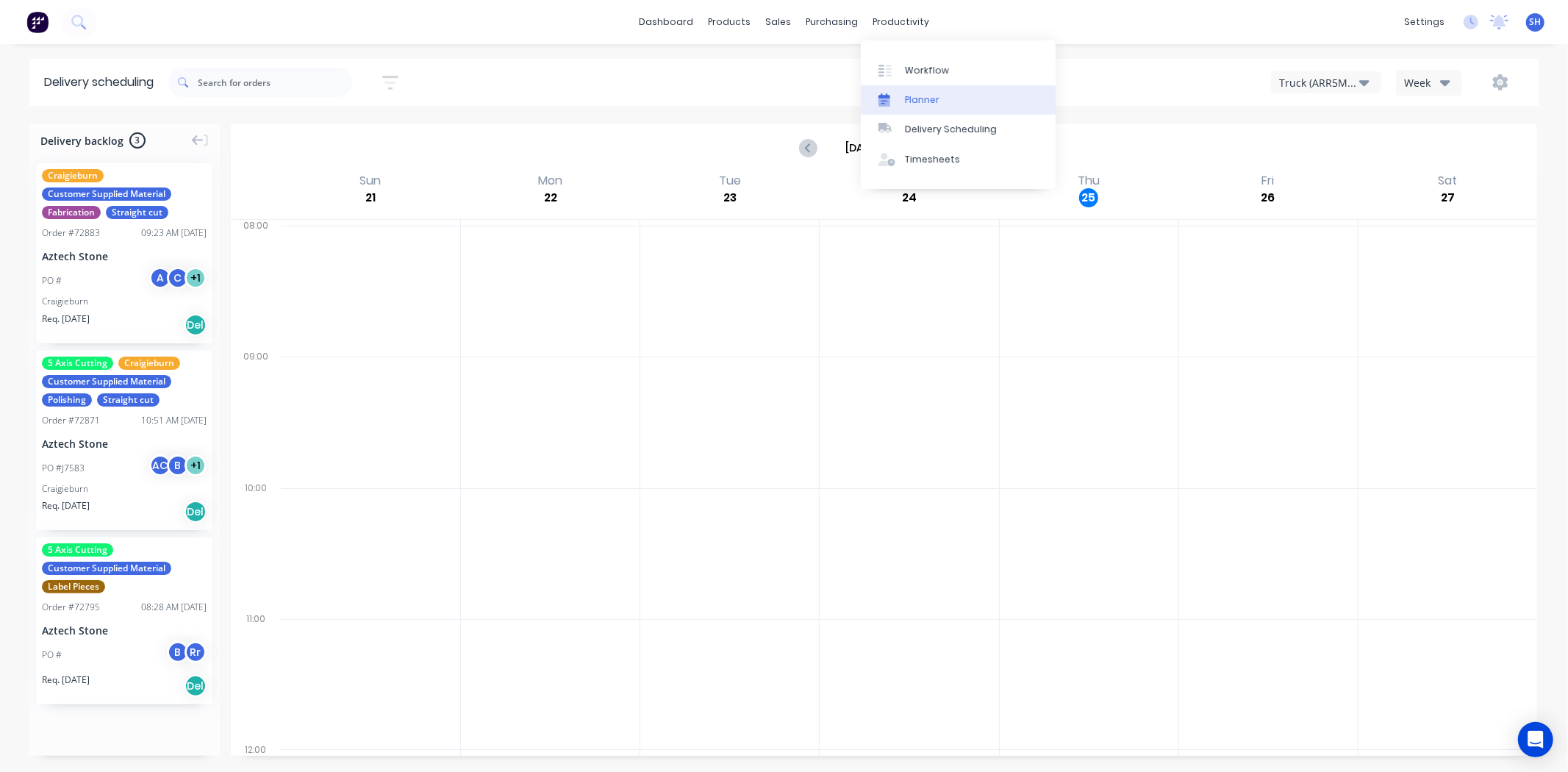
click at [912, 100] on div "Planner" at bounding box center [922, 100] width 34 height 13
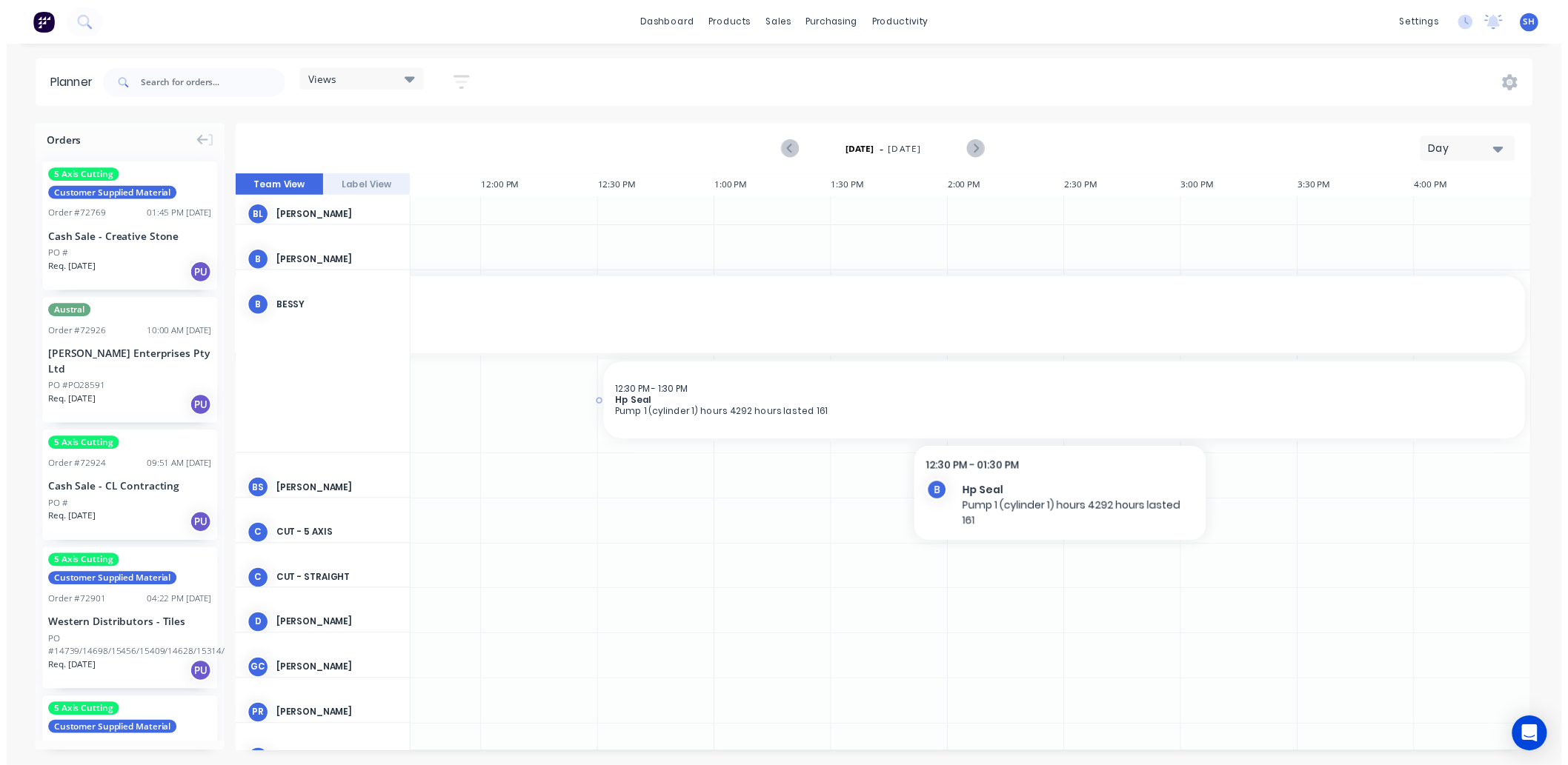
scroll to position [71, 881]
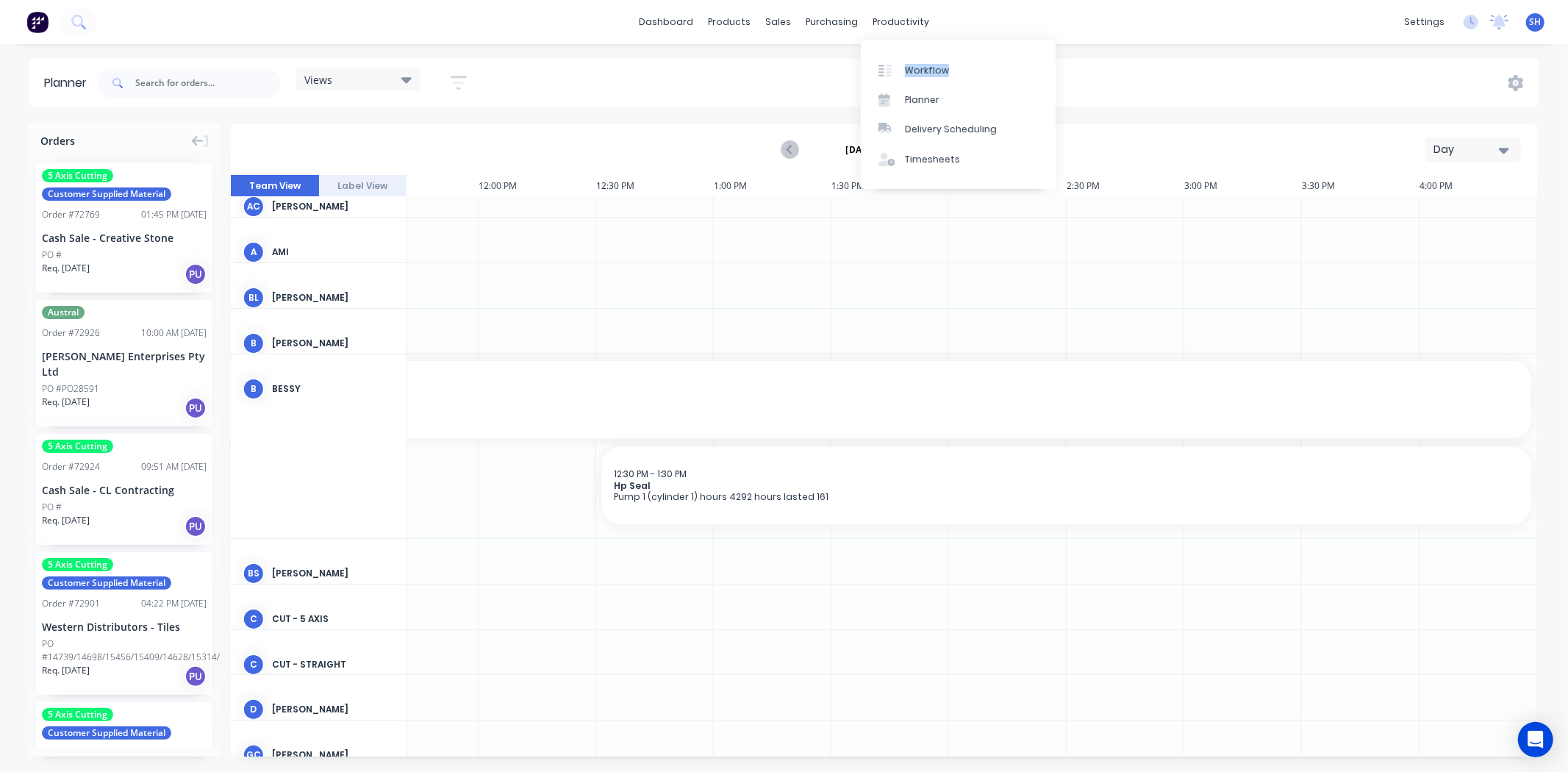
click at [906, 53] on div "Workflow Planner Delivery Scheduling Timesheets" at bounding box center [958, 114] width 195 height 148
click at [908, 60] on link "Workflow" at bounding box center [958, 69] width 195 height 30
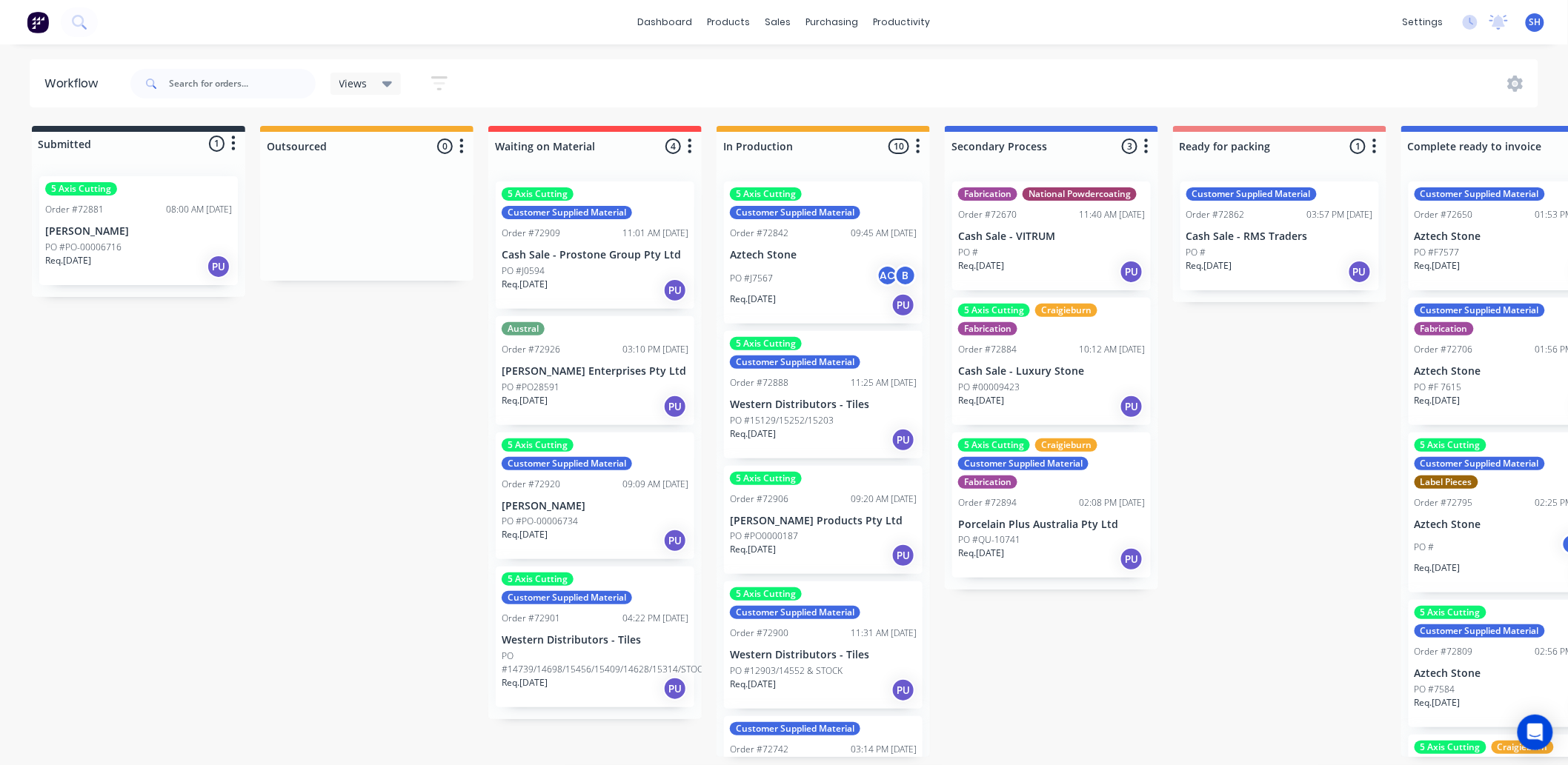
click at [597, 486] on div "Order #72920 09:09 AM [DATE]" at bounding box center [595, 484] width 187 height 13
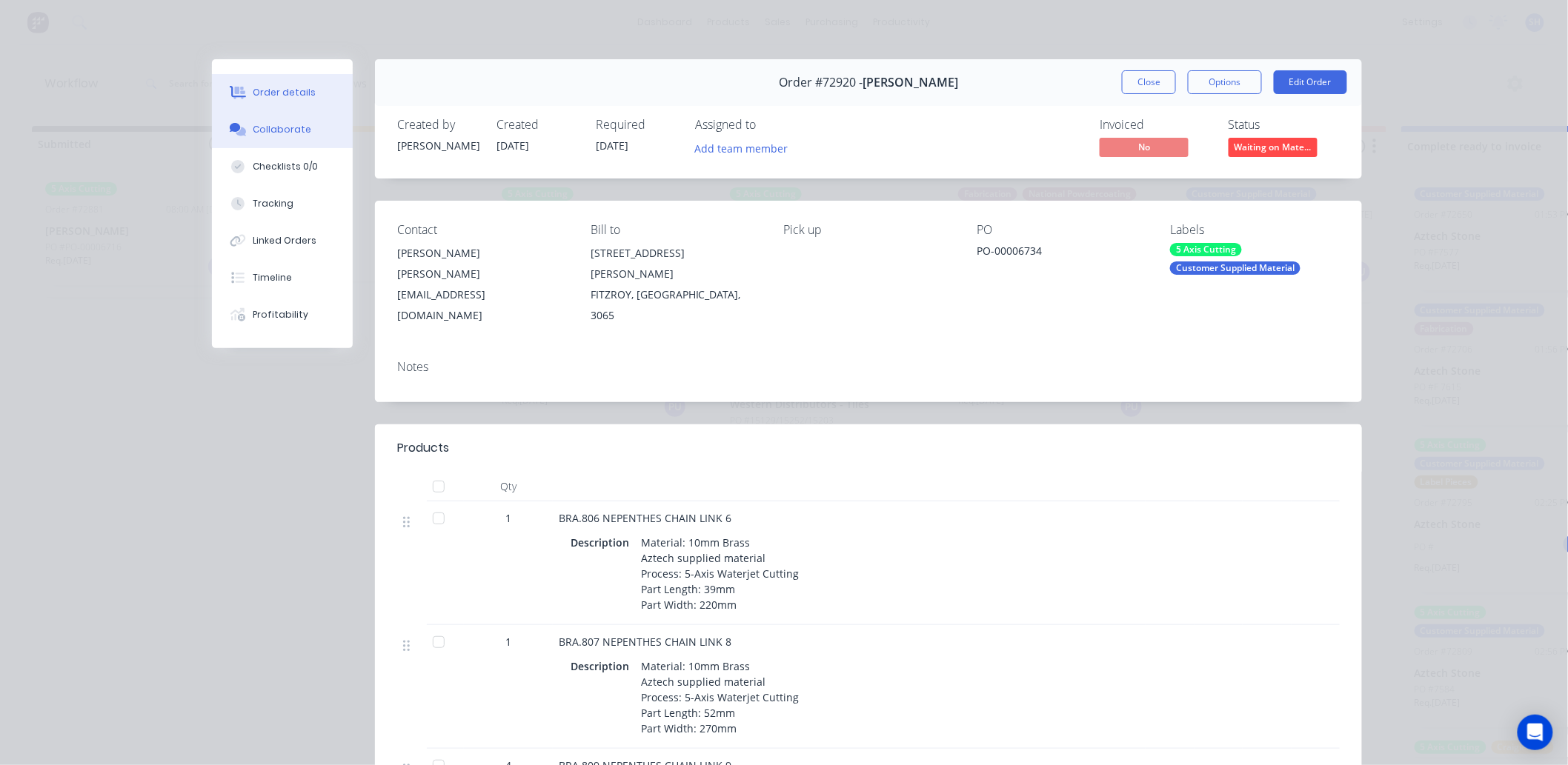
click at [257, 133] on div "Collaborate" at bounding box center [282, 129] width 59 height 13
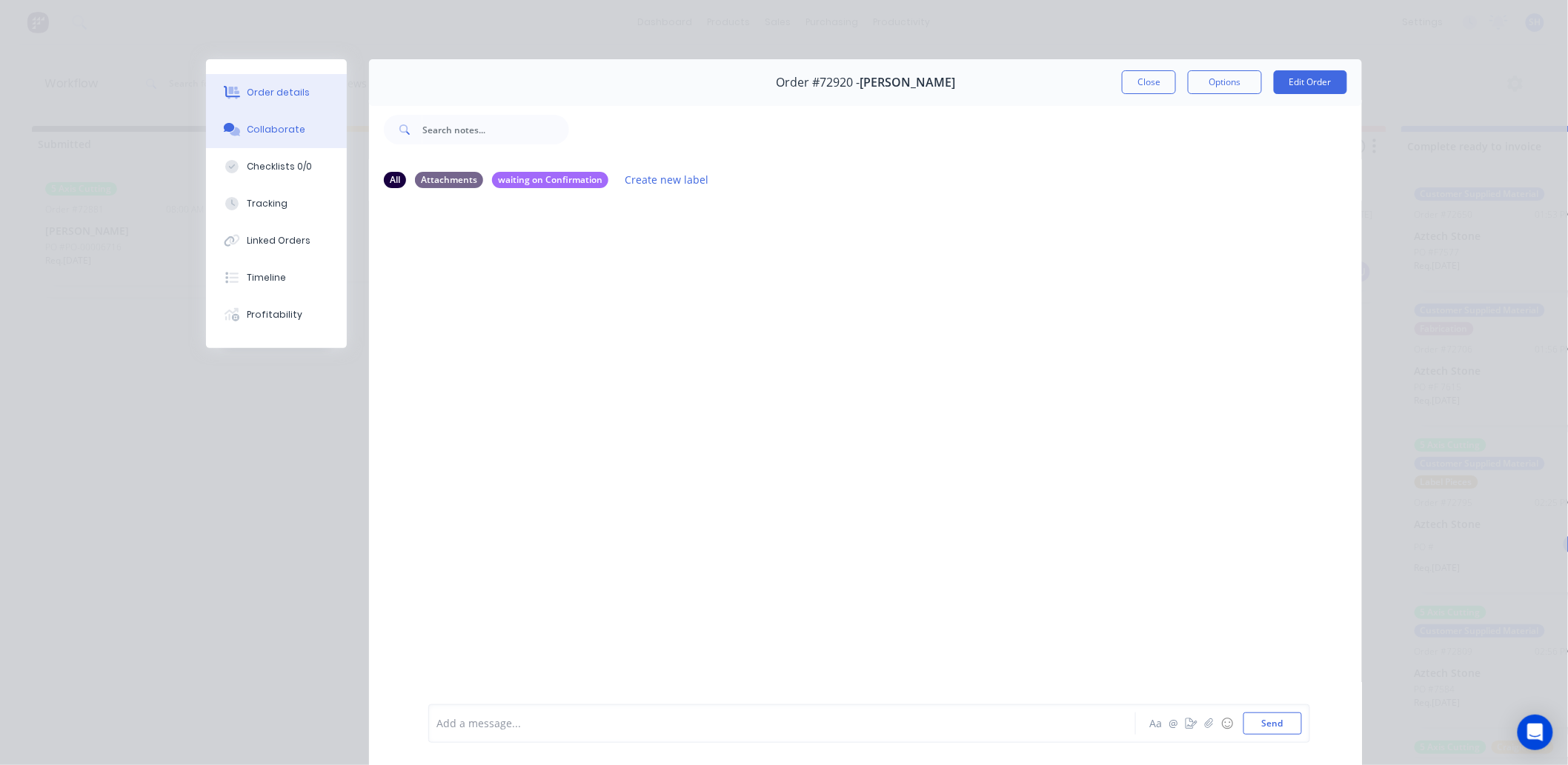
click at [258, 104] on button "Order details" at bounding box center [276, 92] width 141 height 37
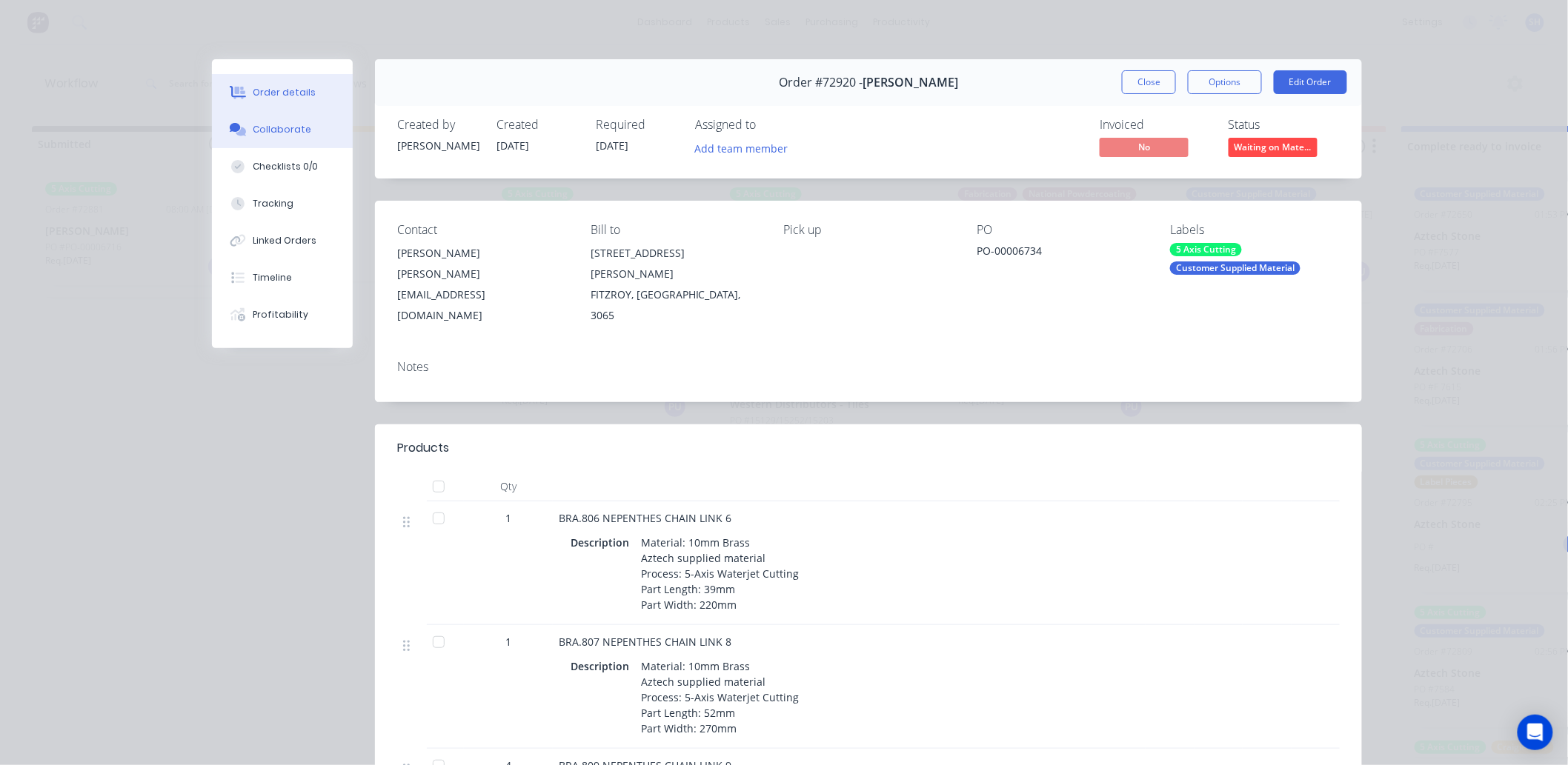
click at [282, 128] on div "Collaborate" at bounding box center [282, 129] width 59 height 13
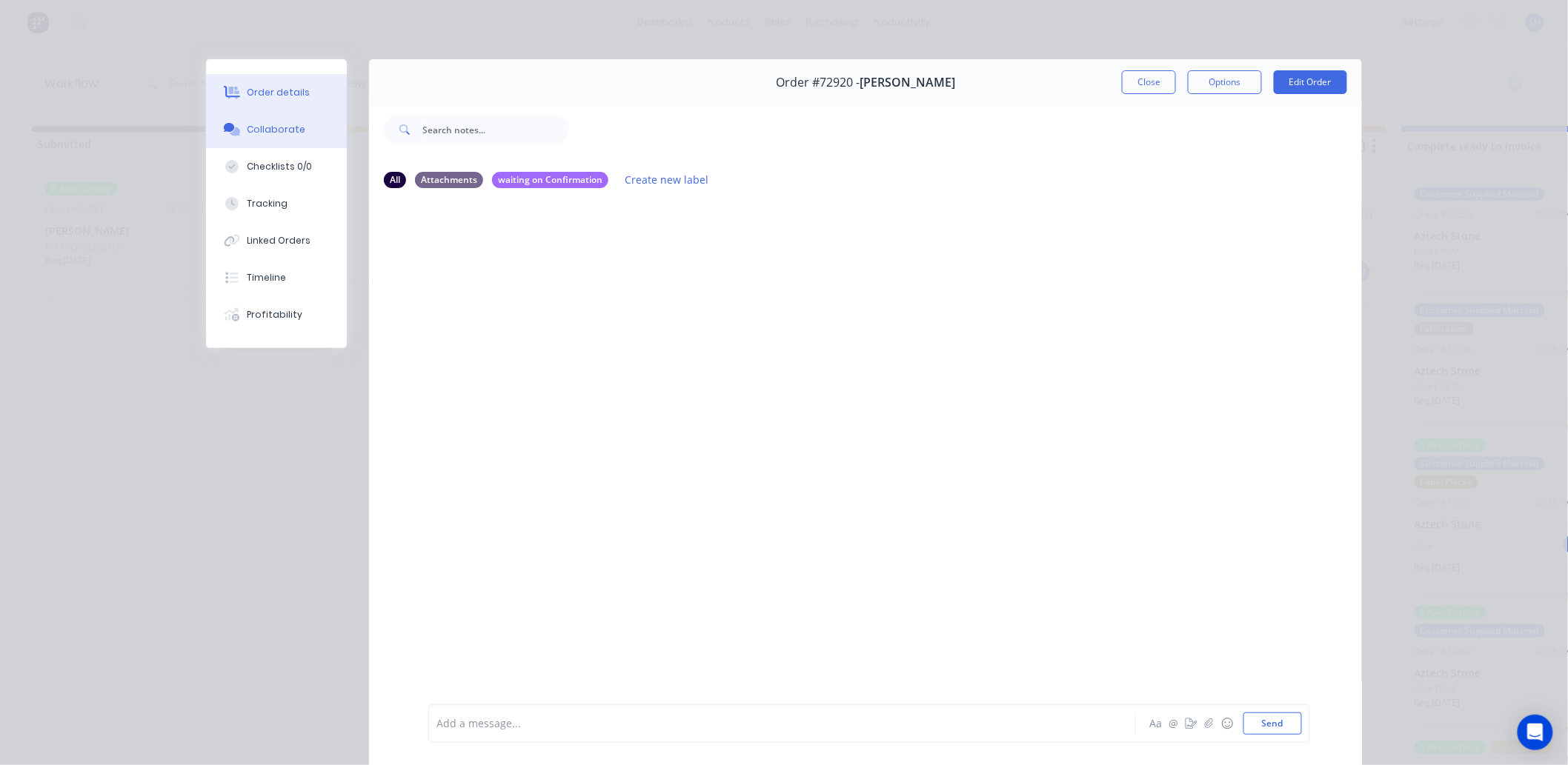
click at [292, 95] on div "Order details" at bounding box center [279, 93] width 63 height 13
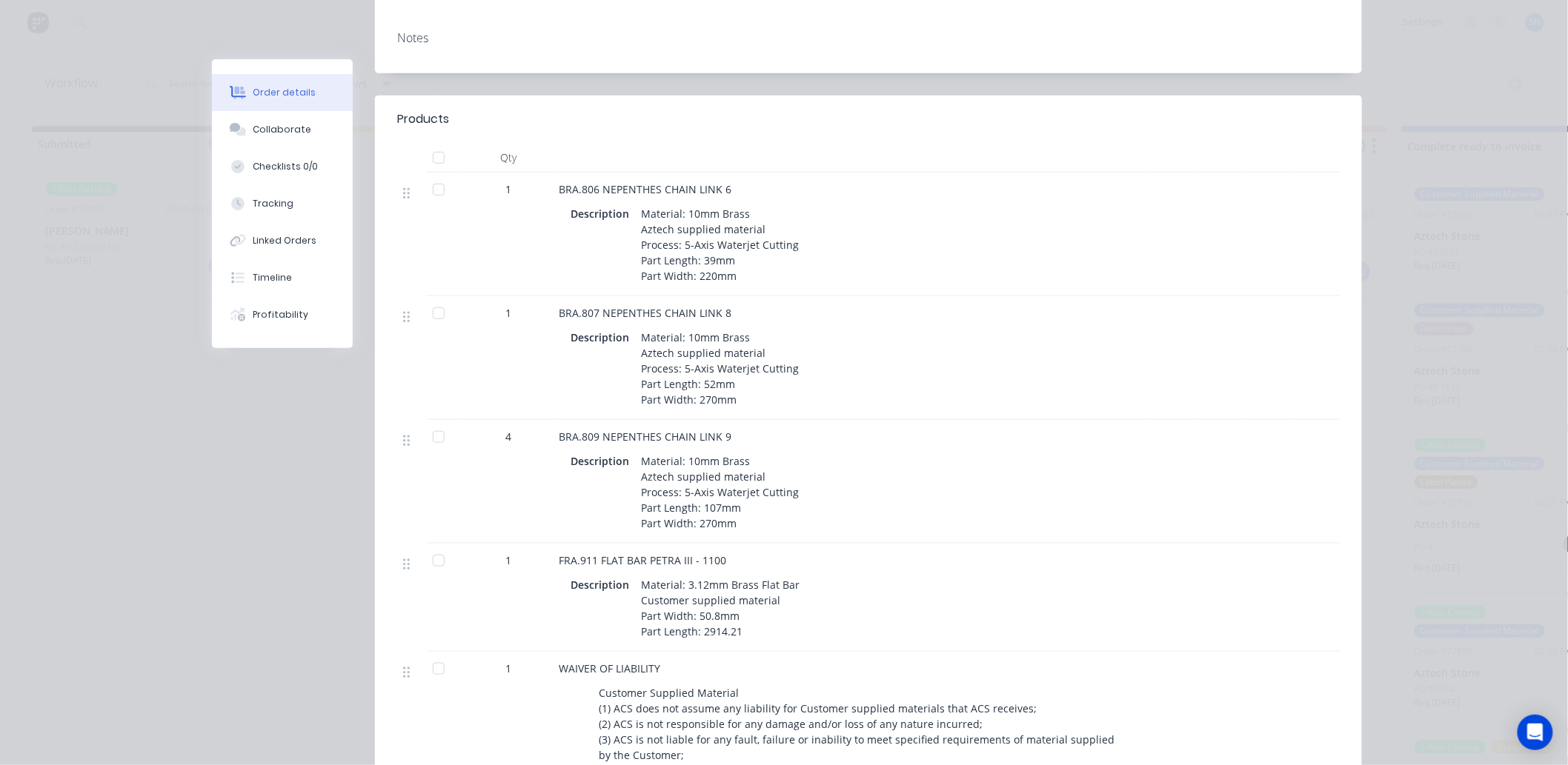
scroll to position [164, 0]
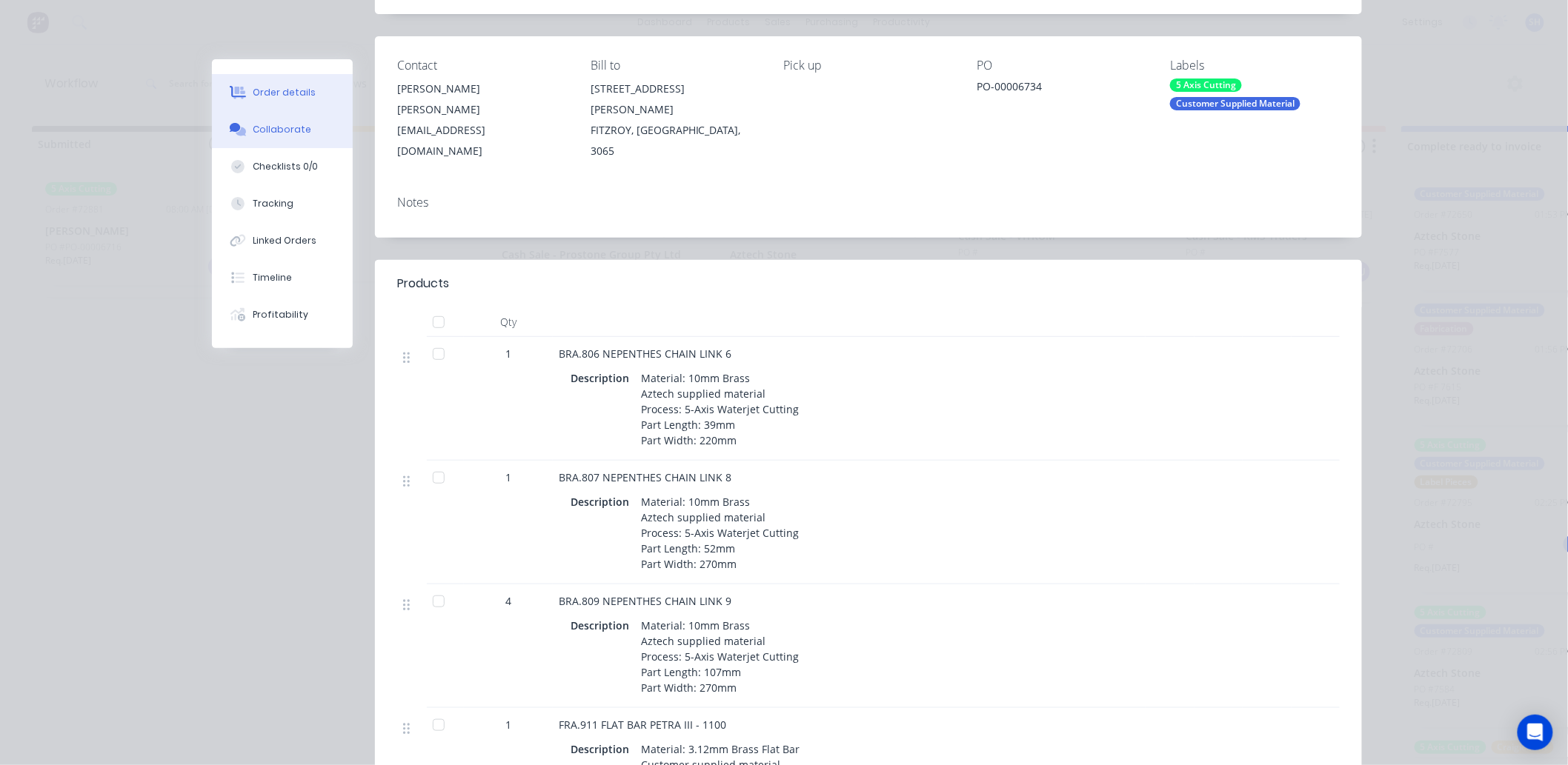
click at [272, 136] on button "Collaborate" at bounding box center [282, 129] width 141 height 37
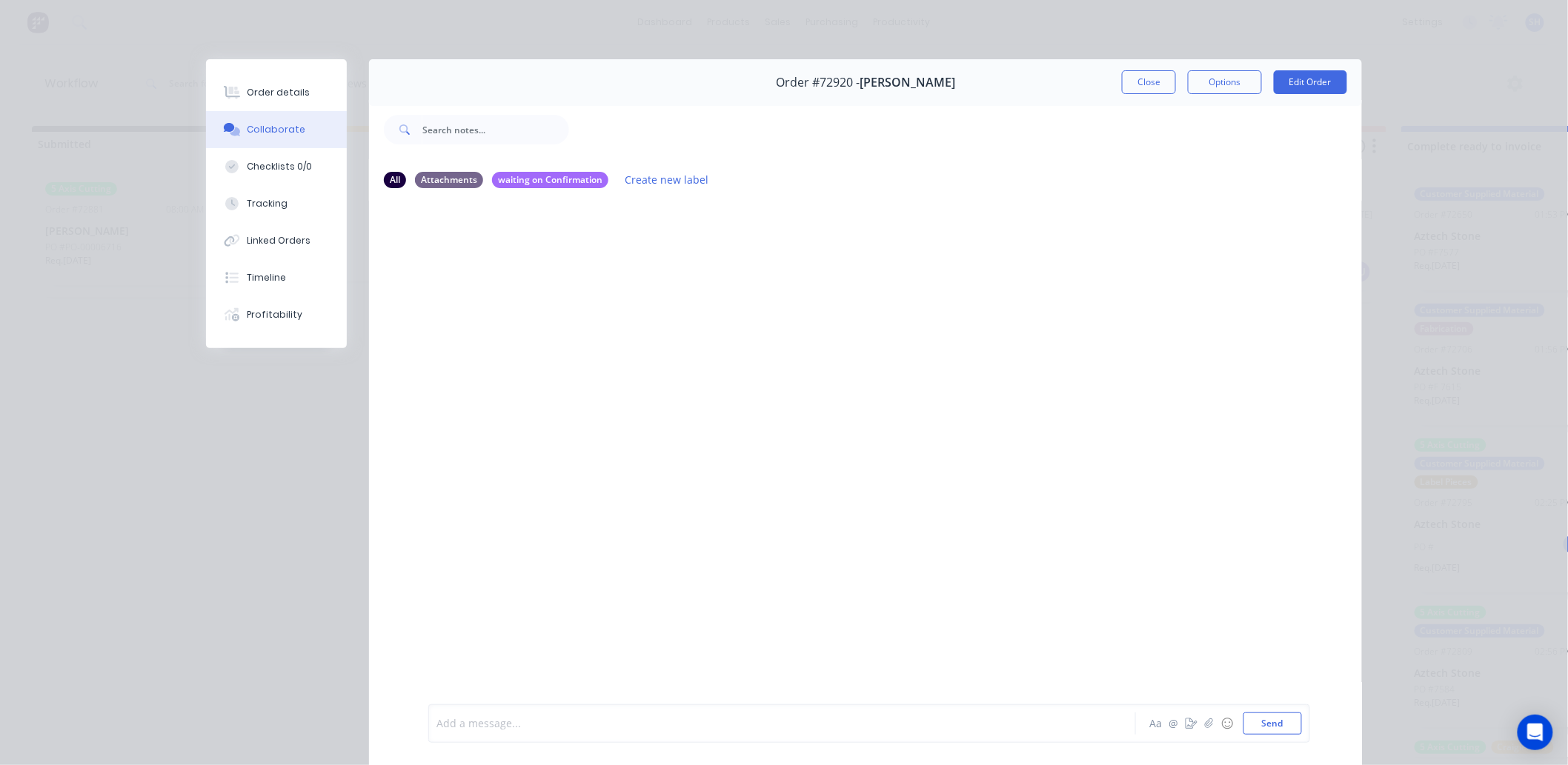
click at [542, 716] on div at bounding box center [761, 724] width 648 height 15
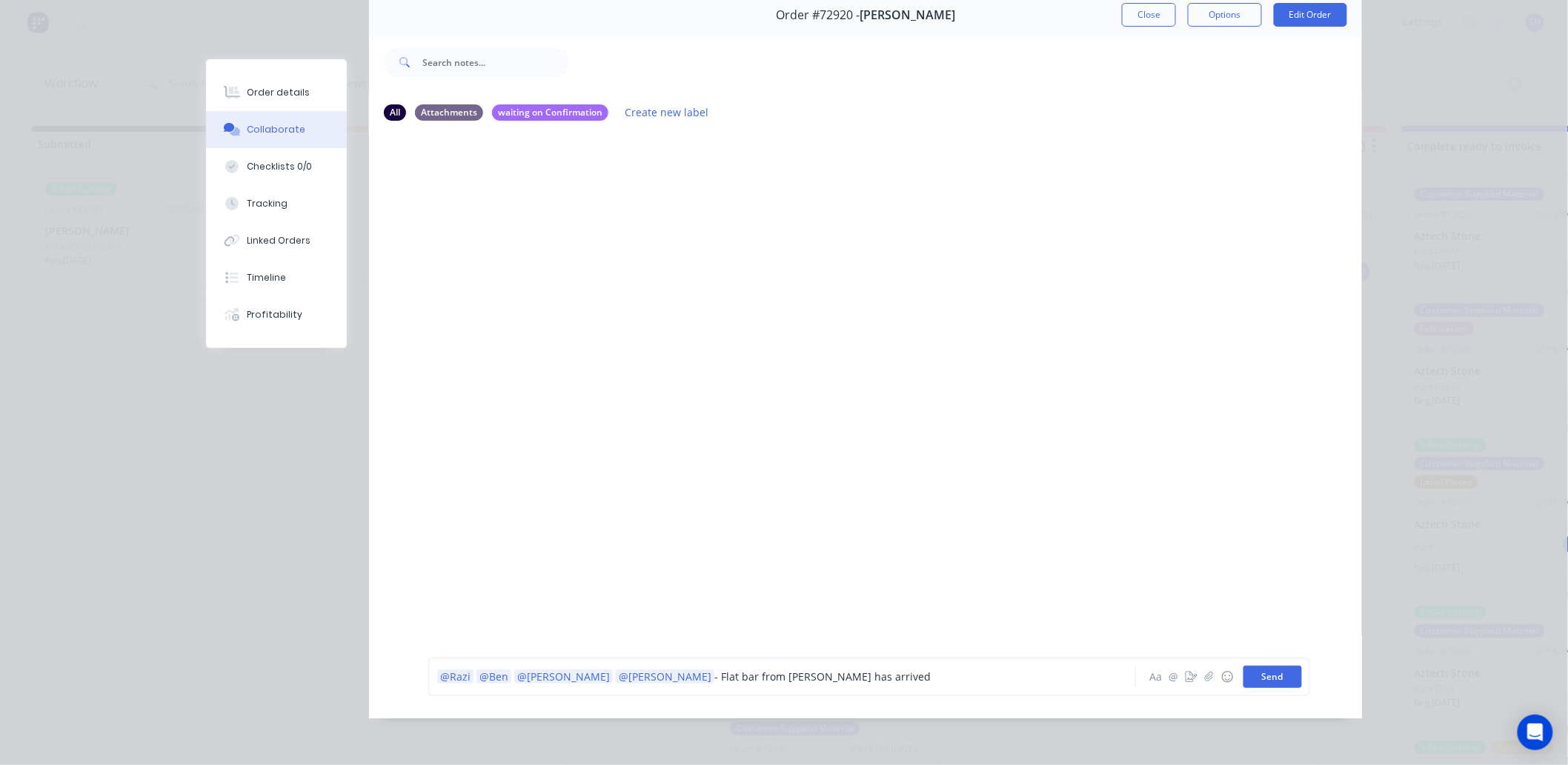
click at [1260, 678] on button "Send" at bounding box center [1272, 676] width 59 height 22
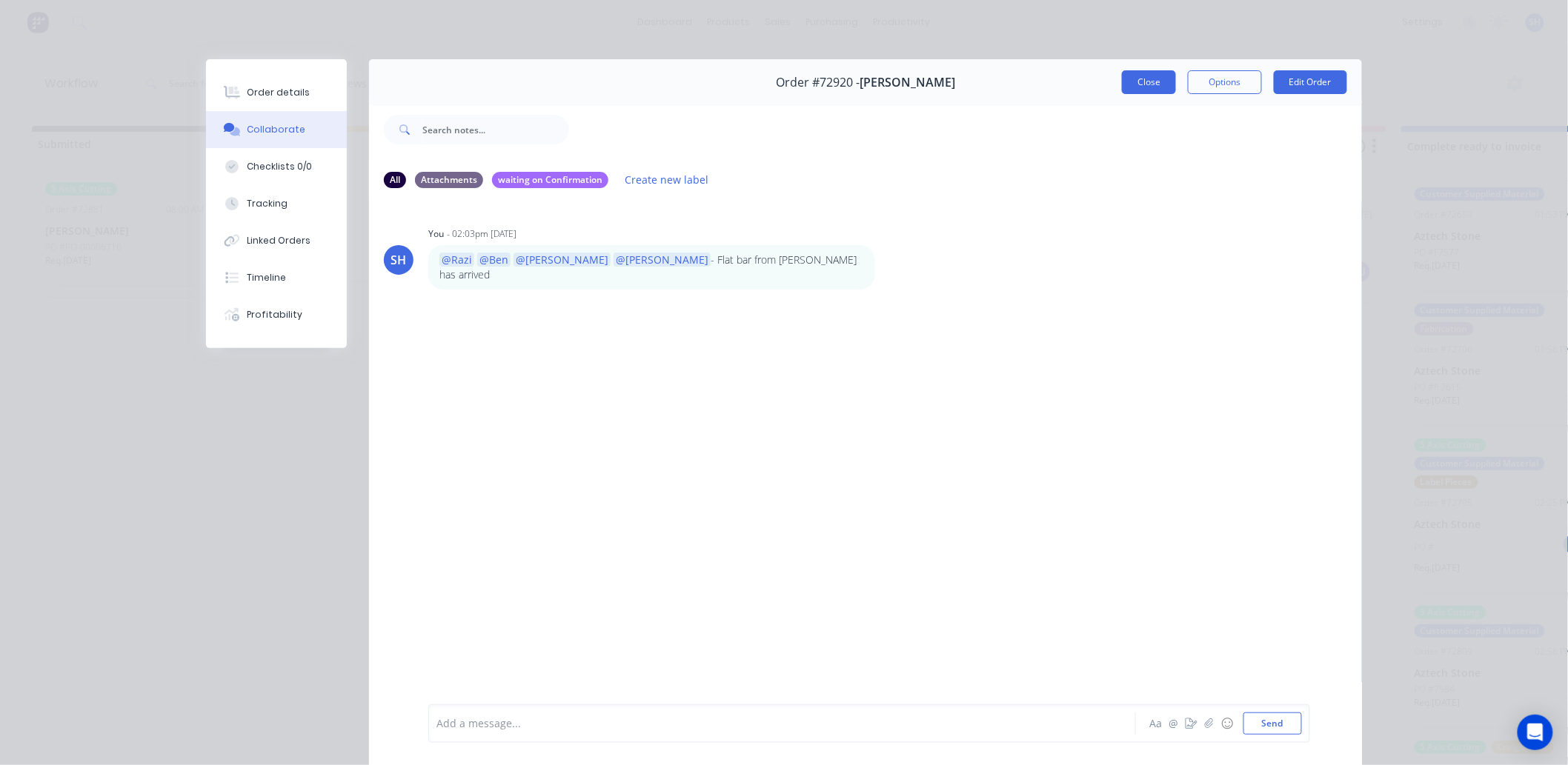
click at [1124, 85] on button "Close" at bounding box center [1149, 81] width 54 height 24
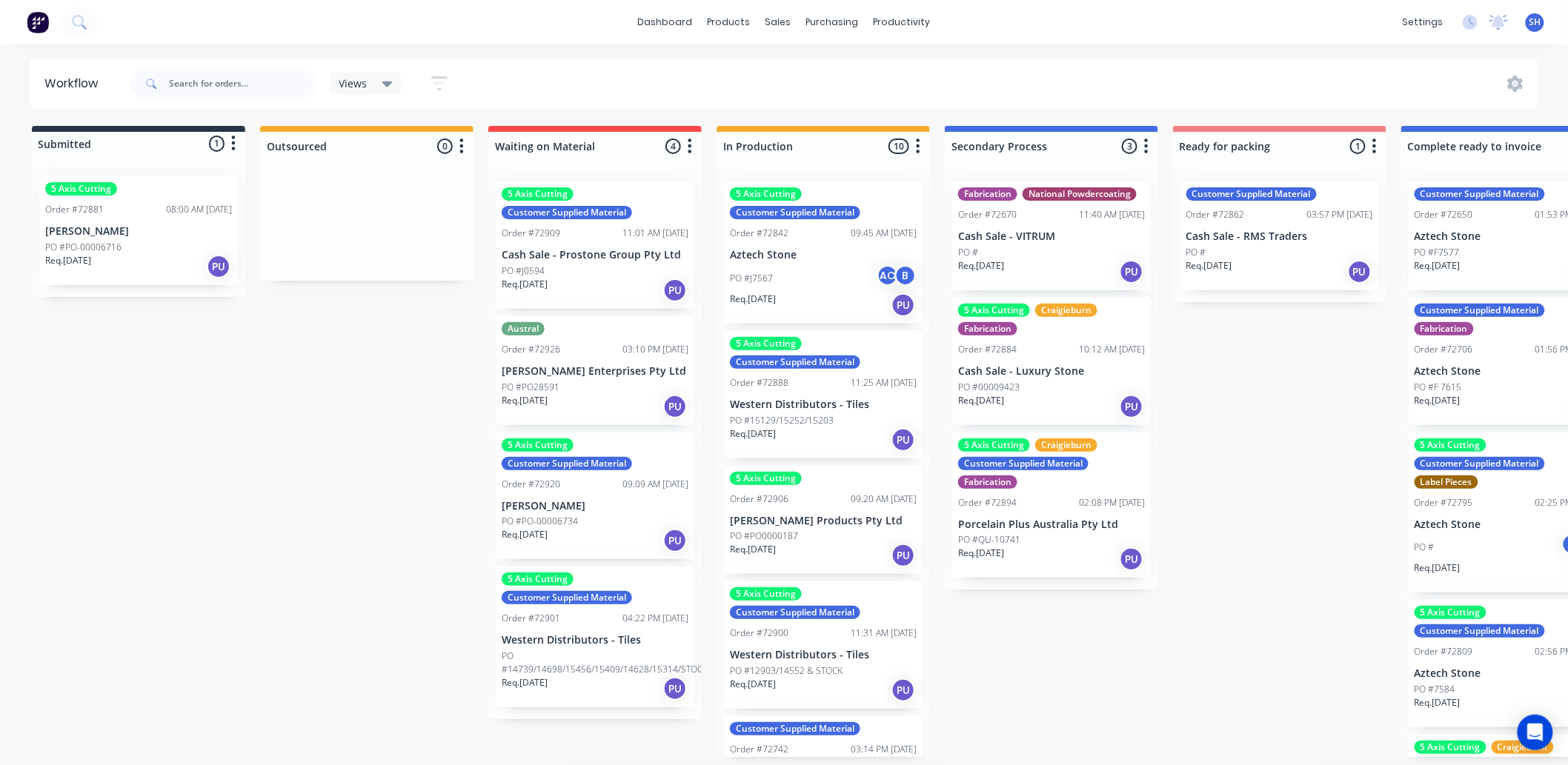
scroll to position [4, 0]
click at [1489, 23] on icon at bounding box center [1498, 21] width 18 height 14
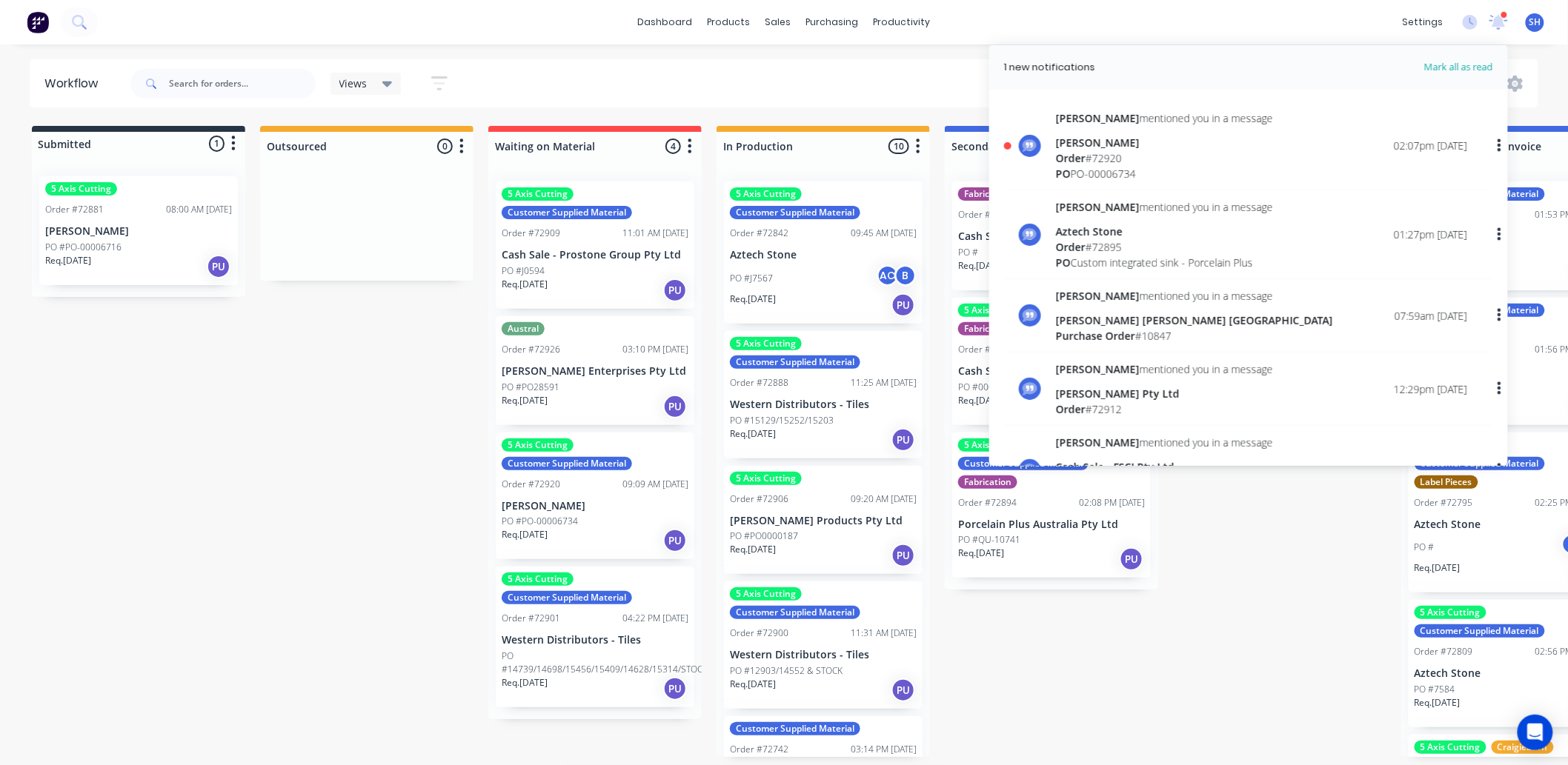
click at [1113, 141] on div "[PERSON_NAME]" at bounding box center [1164, 143] width 217 height 15
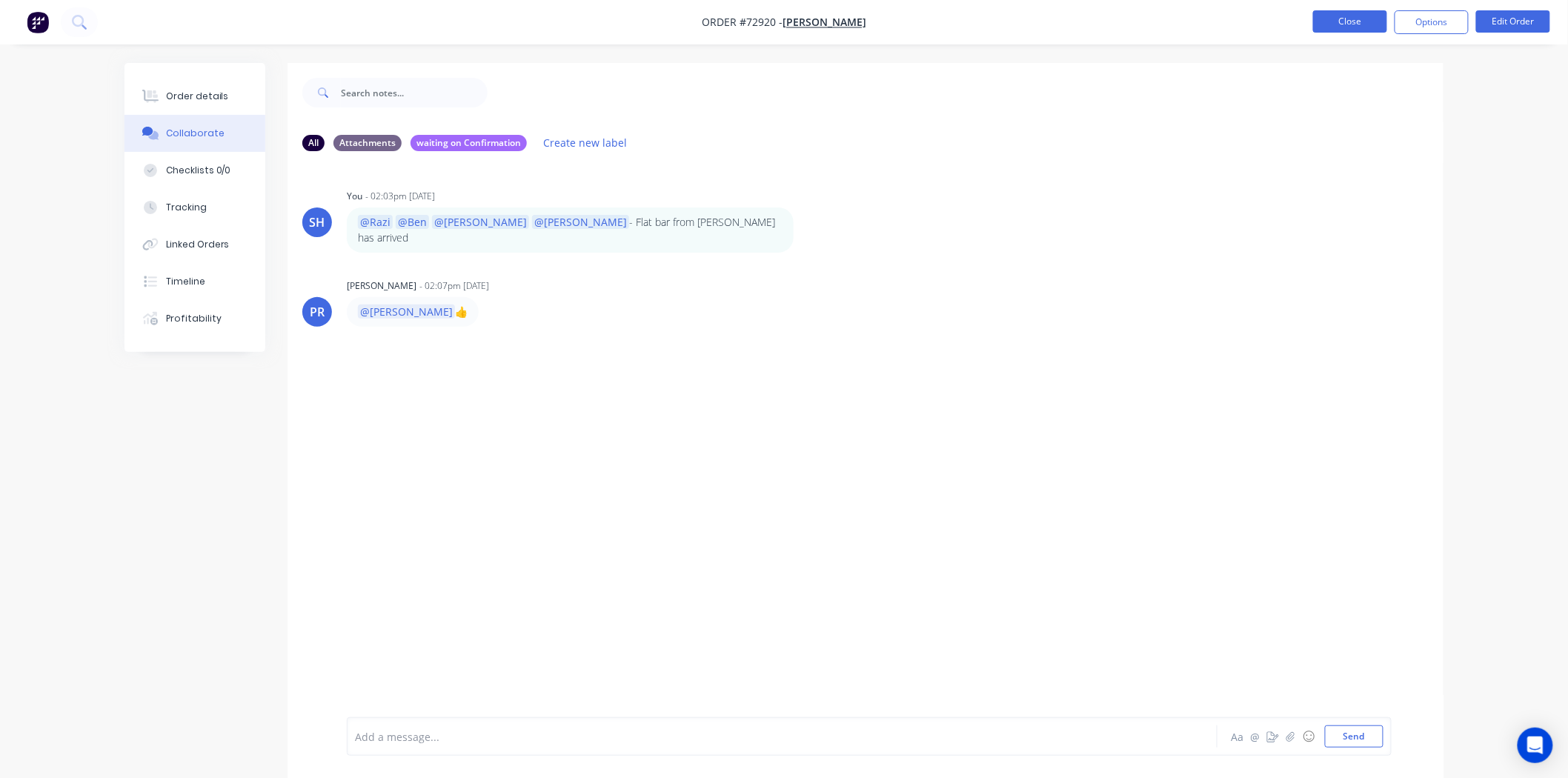
click at [1334, 25] on button "Close" at bounding box center [1349, 21] width 74 height 22
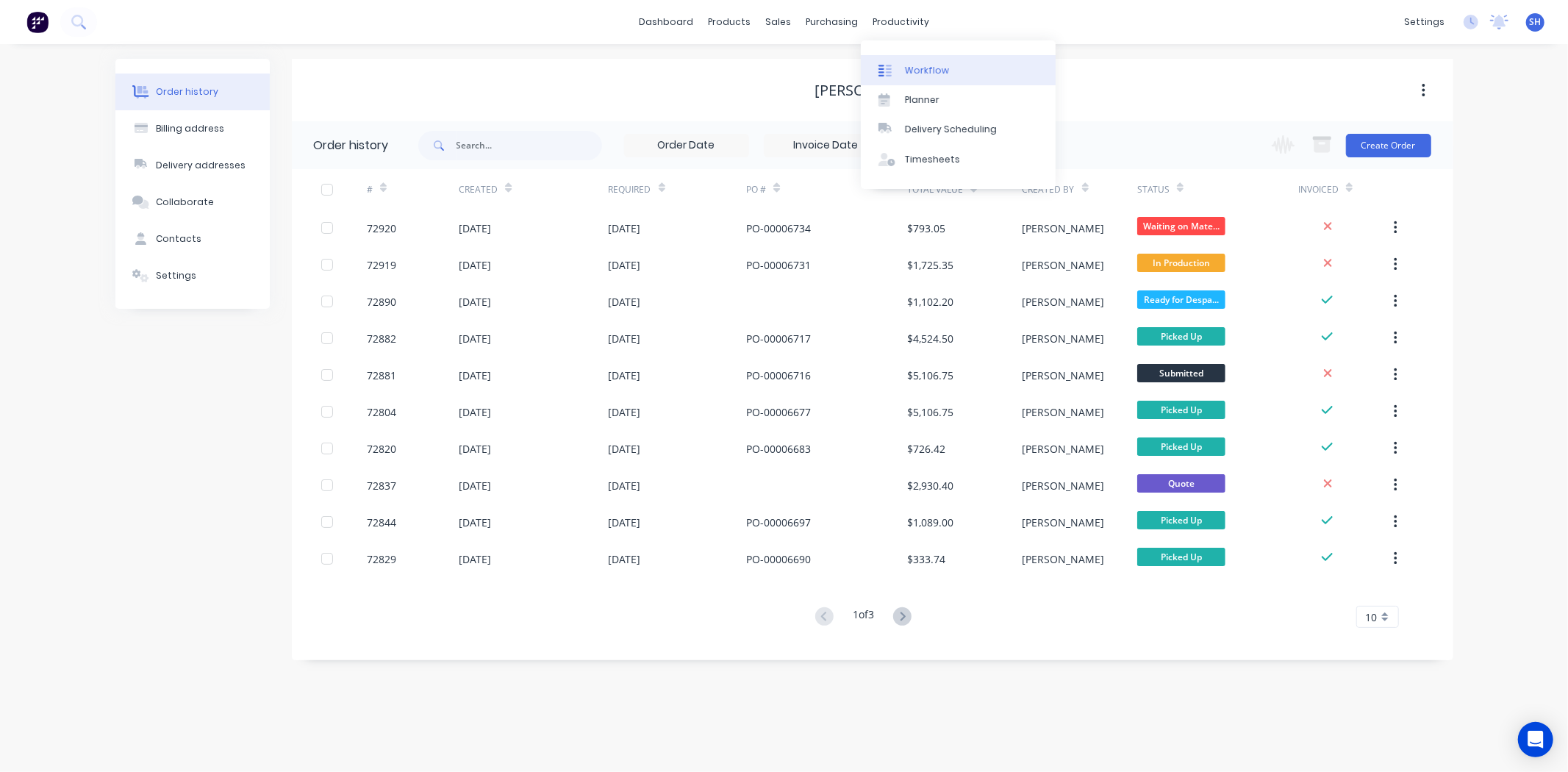
click at [908, 67] on div "Workflow" at bounding box center [927, 70] width 44 height 13
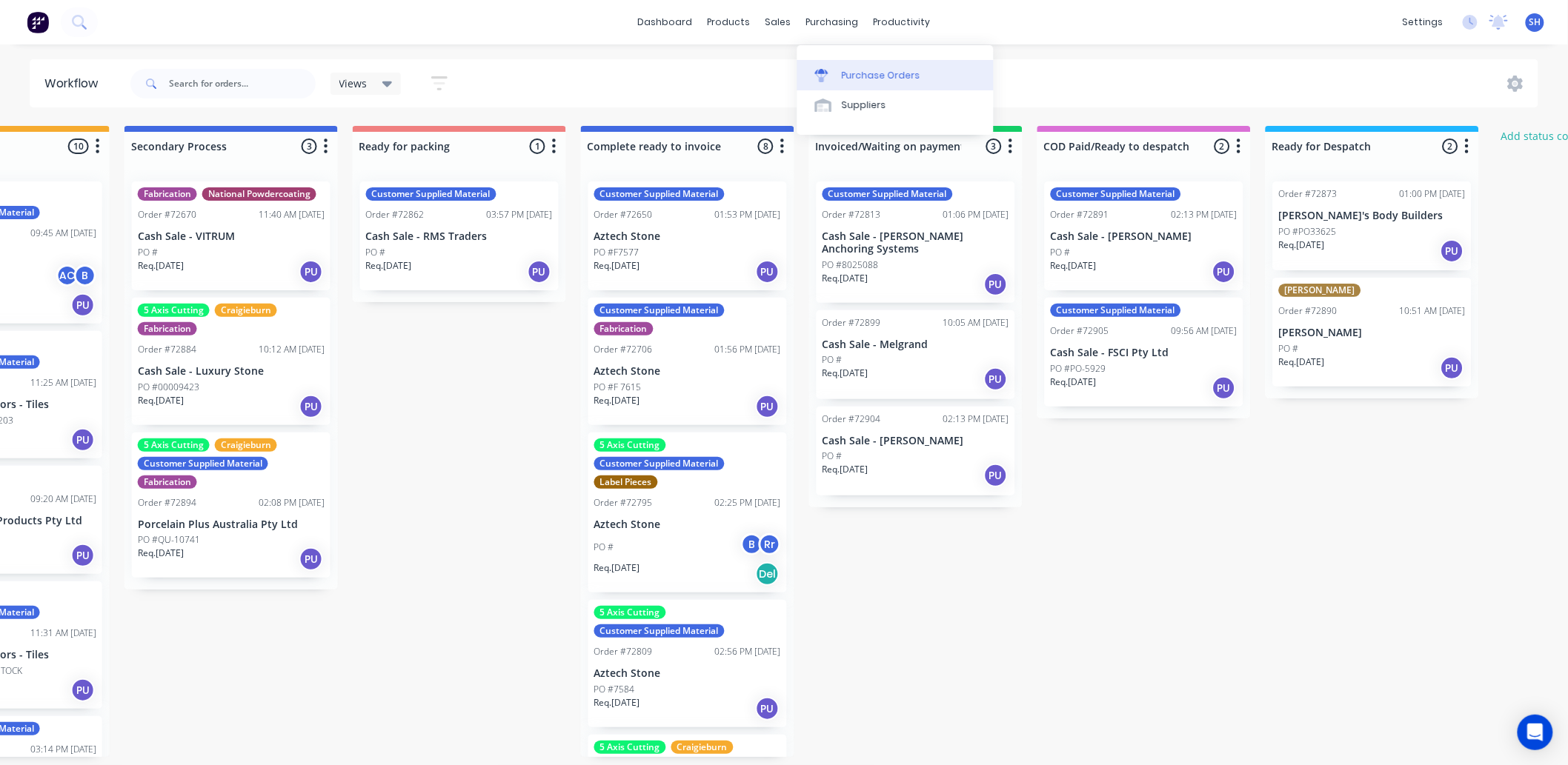
click at [842, 61] on link "Purchase Orders" at bounding box center [895, 75] width 197 height 30
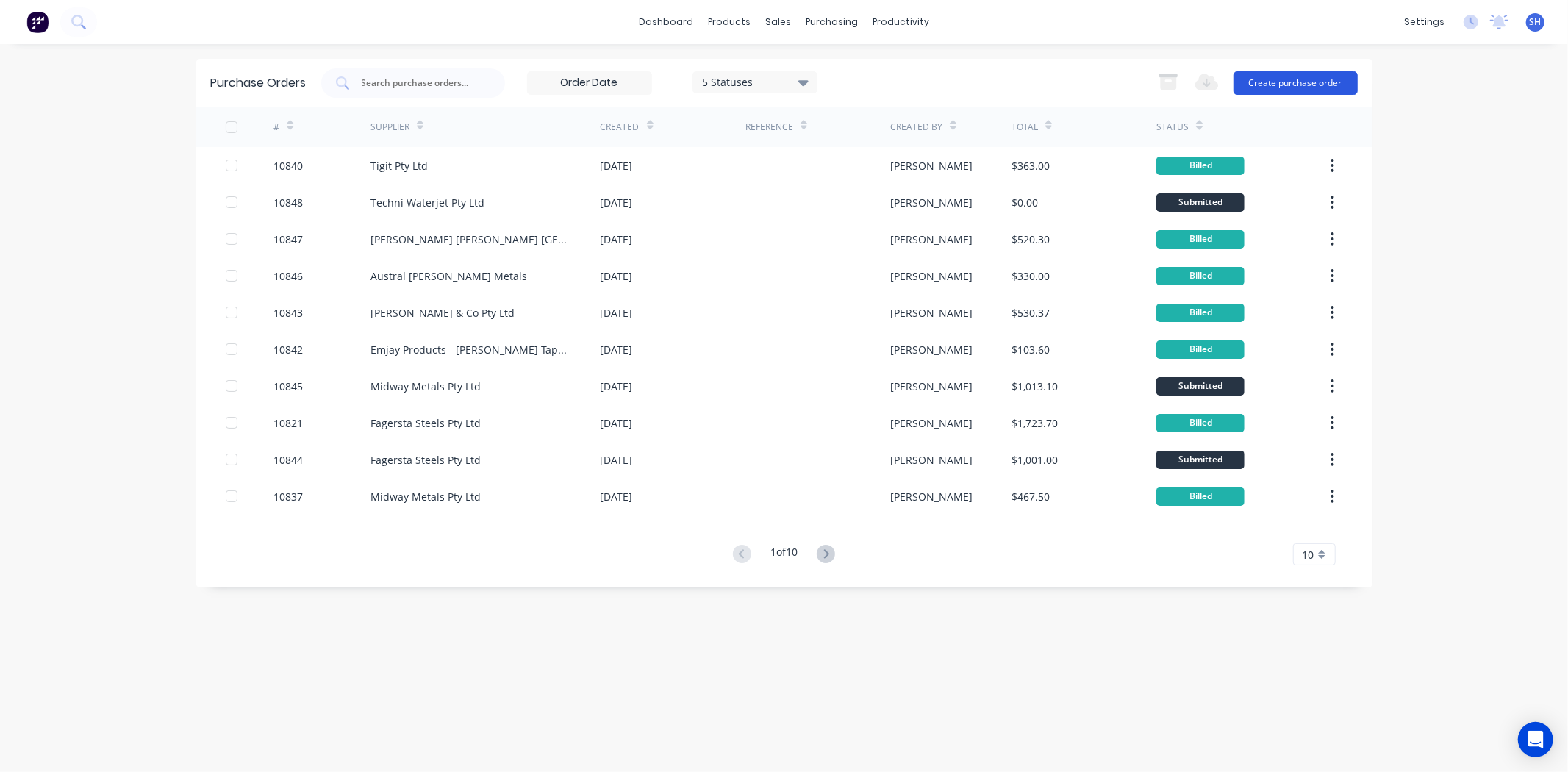
click at [1274, 83] on button "Create purchase order" at bounding box center [1295, 83] width 125 height 24
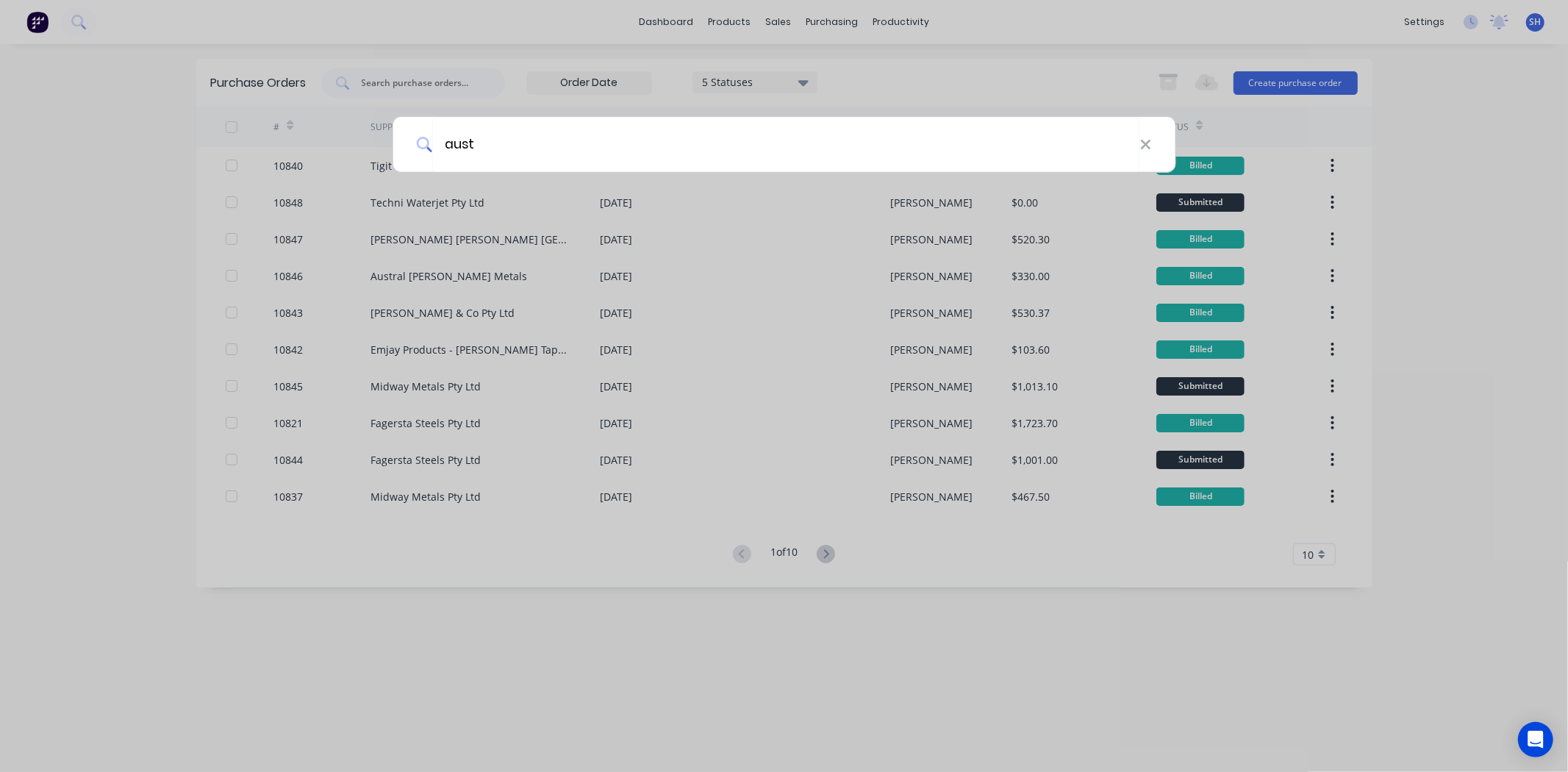
type input "austr"
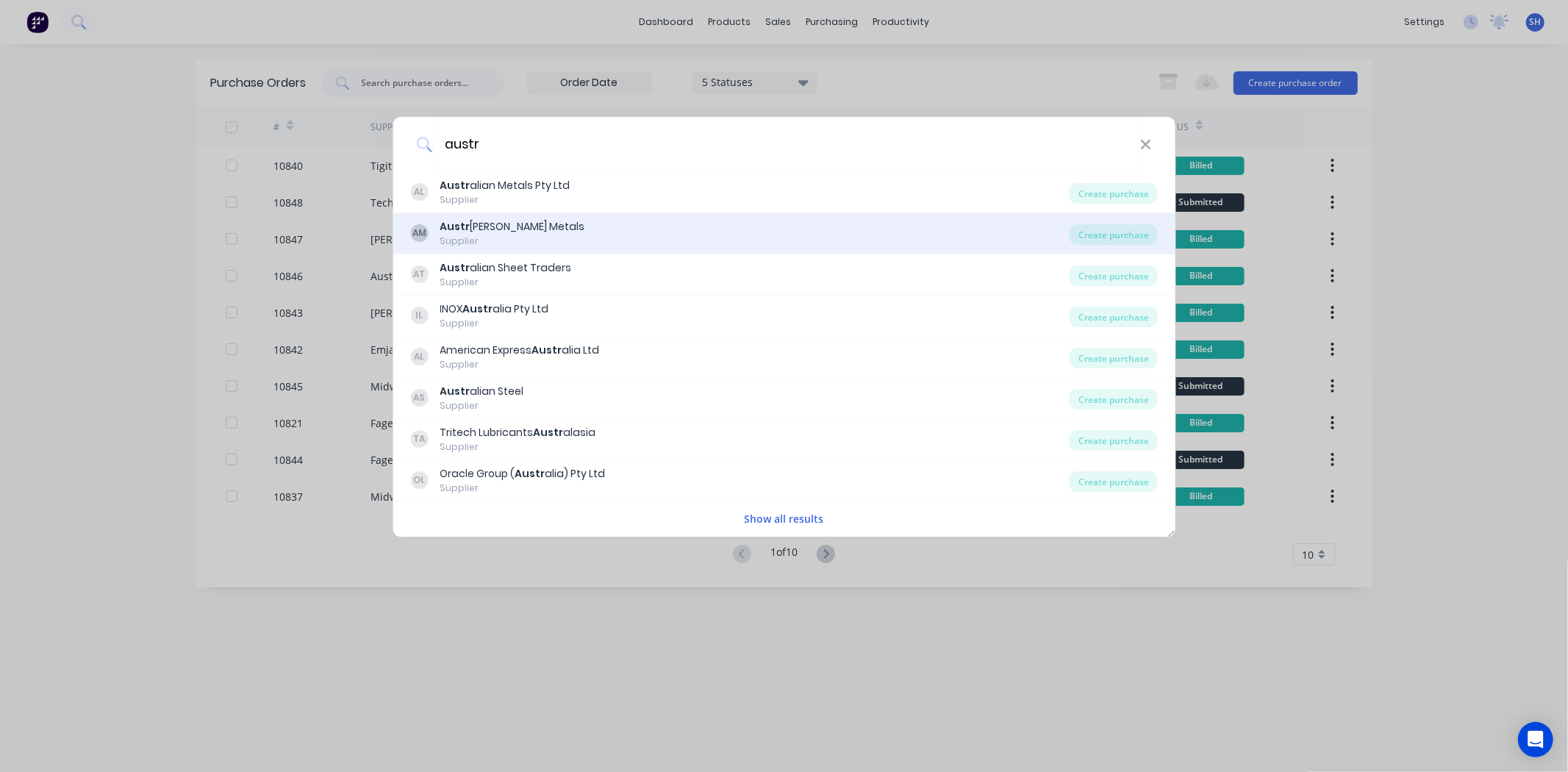
click at [531, 228] on div "Austr [PERSON_NAME] Metals" at bounding box center [512, 227] width 145 height 15
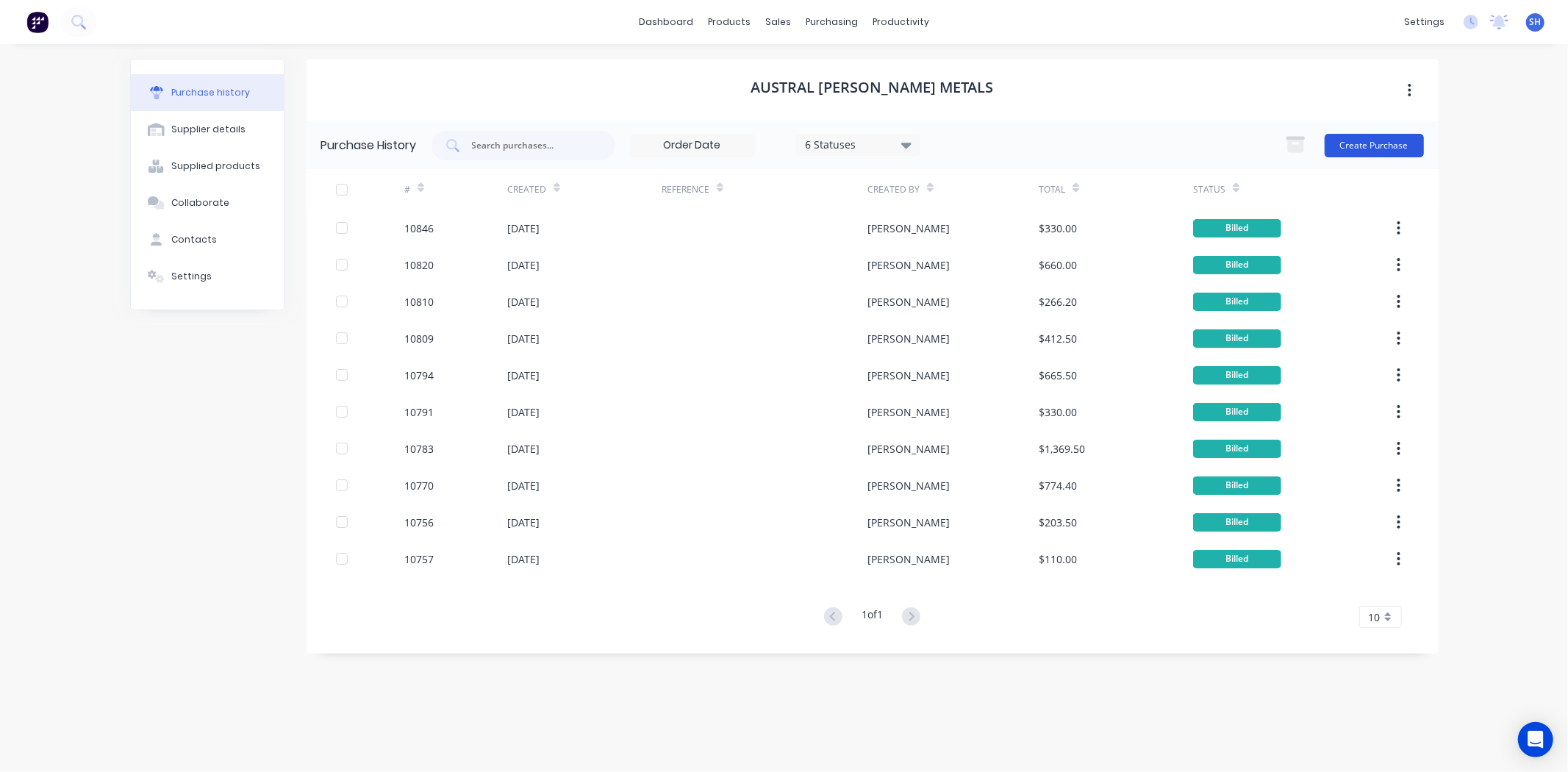
click at [1387, 141] on button "Create Purchase" at bounding box center [1374, 146] width 99 height 24
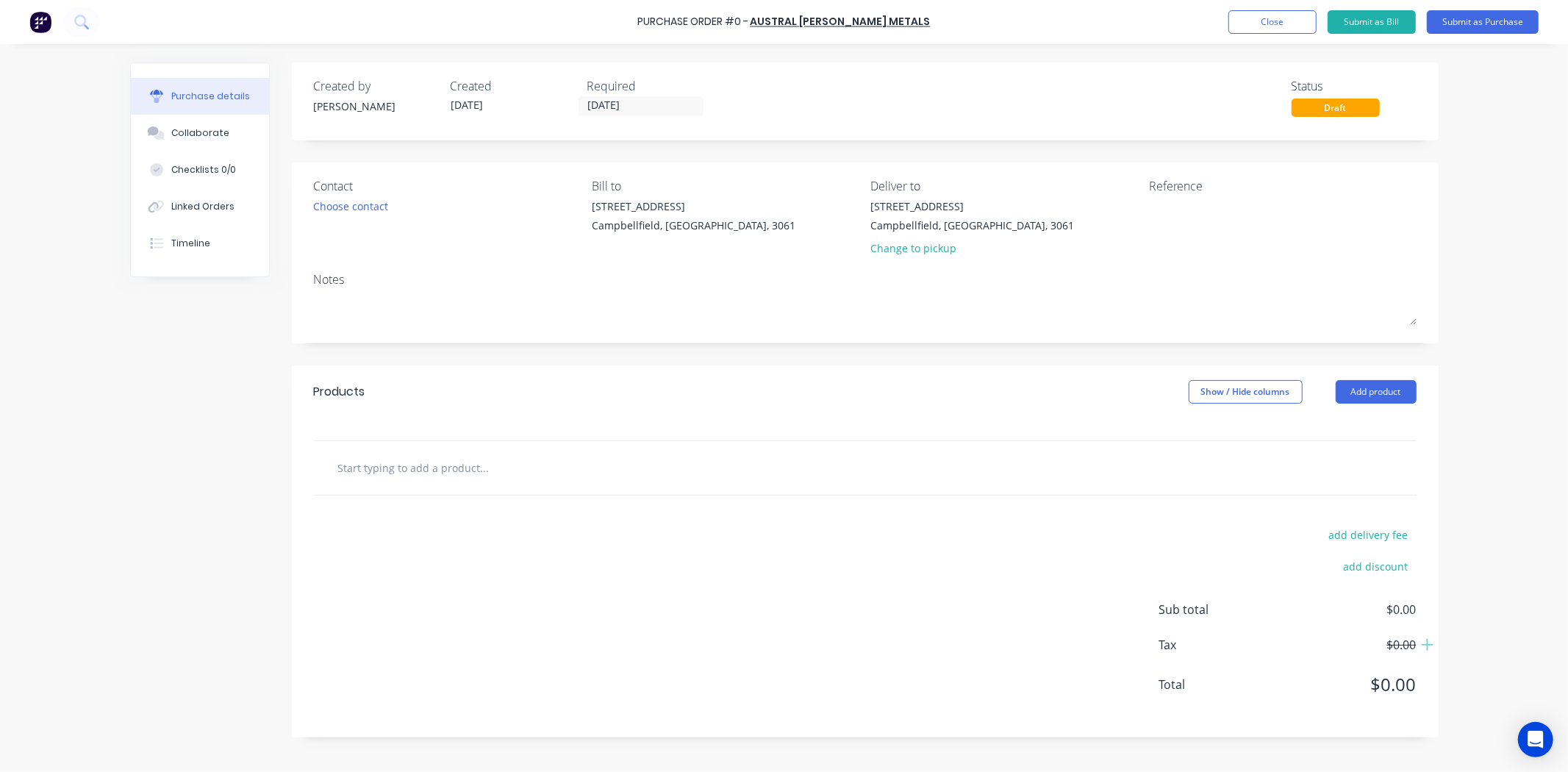
click at [512, 452] on div at bounding box center [865, 468] width 1103 height 53
click at [453, 475] on input "text" at bounding box center [484, 467] width 294 height 30
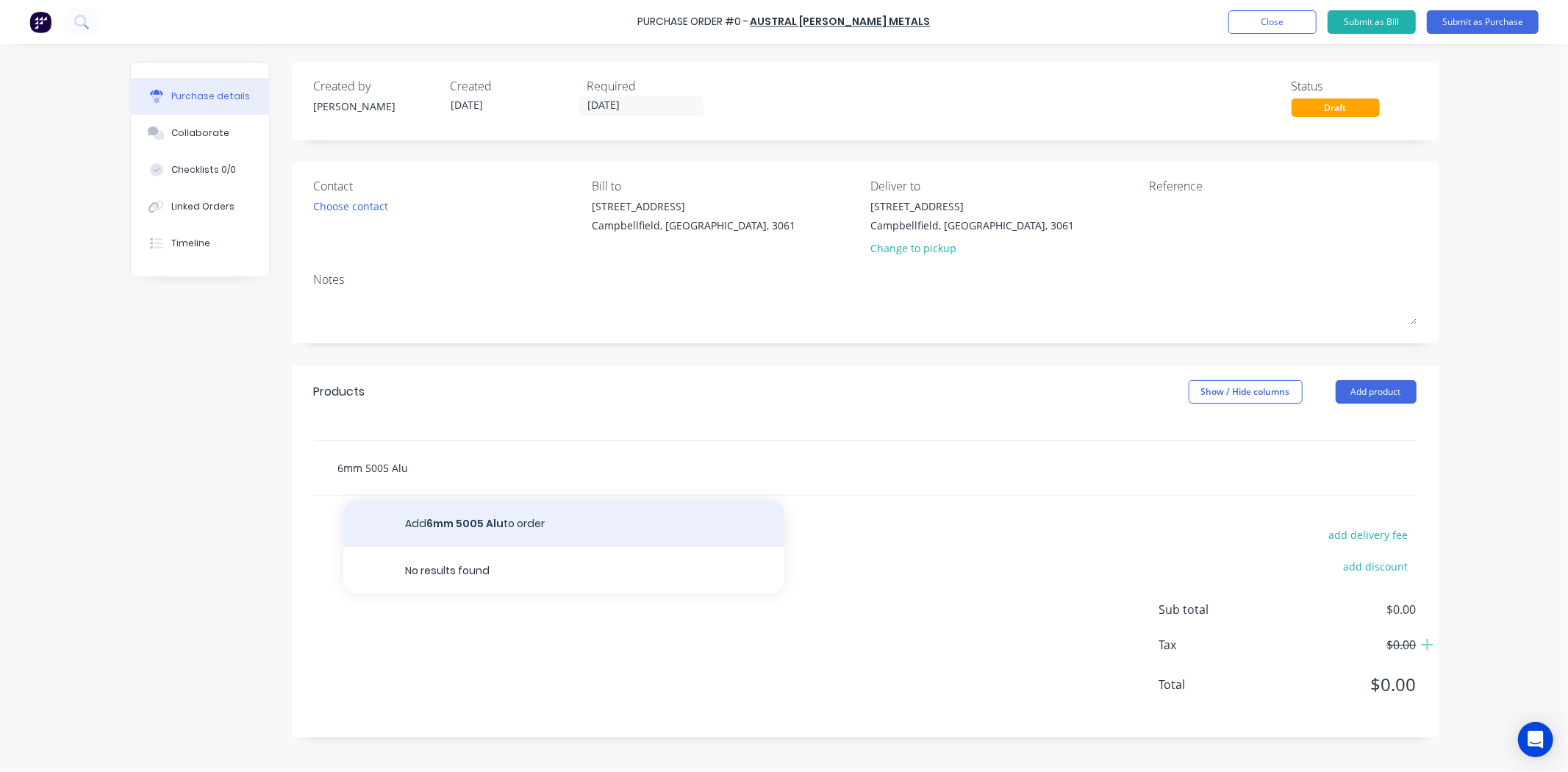
type input "6mm 5005 Alu"
click at [493, 531] on button "Add 6mm 5005 Alu to order" at bounding box center [564, 523] width 441 height 47
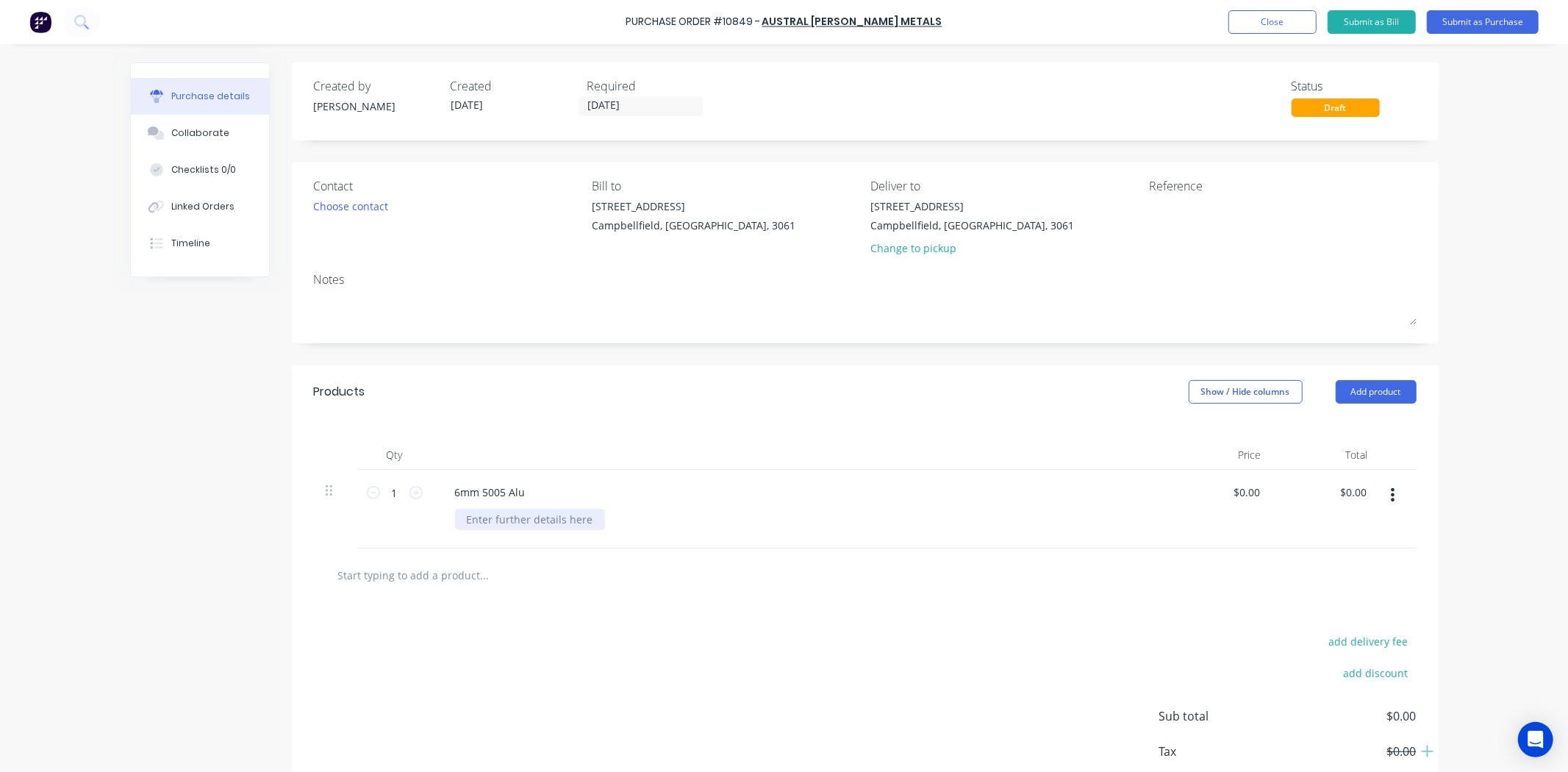
click at [483, 521] on div at bounding box center [530, 520] width 150 height 21
click at [1249, 500] on input "0.00" at bounding box center [1248, 492] width 28 height 21
type input "$300.00"
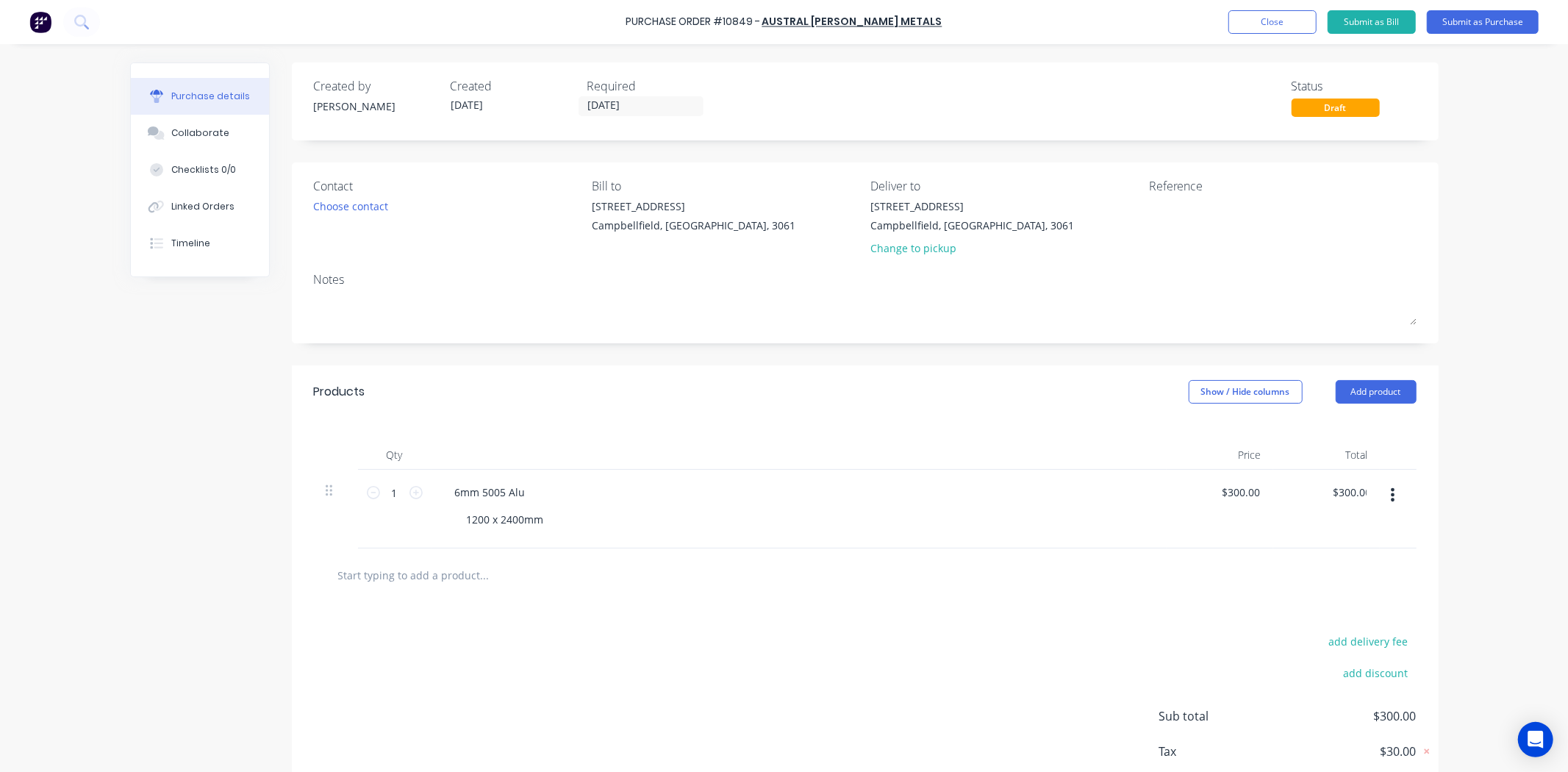
click at [803, 622] on div "add delivery fee add discount Sub total $300.00 Tax $30.00 Total $330.00" at bounding box center [865, 723] width 1147 height 242
drag, startPoint x: 525, startPoint y: 497, endPoint x: 444, endPoint y: 496, distance: 81.0
click at [444, 496] on div "6mm 5005 Alu" at bounding box center [490, 492] width 94 height 21
copy div "6mm 5005 Alu"
click at [454, 572] on input "text" at bounding box center [484, 575] width 294 height 30
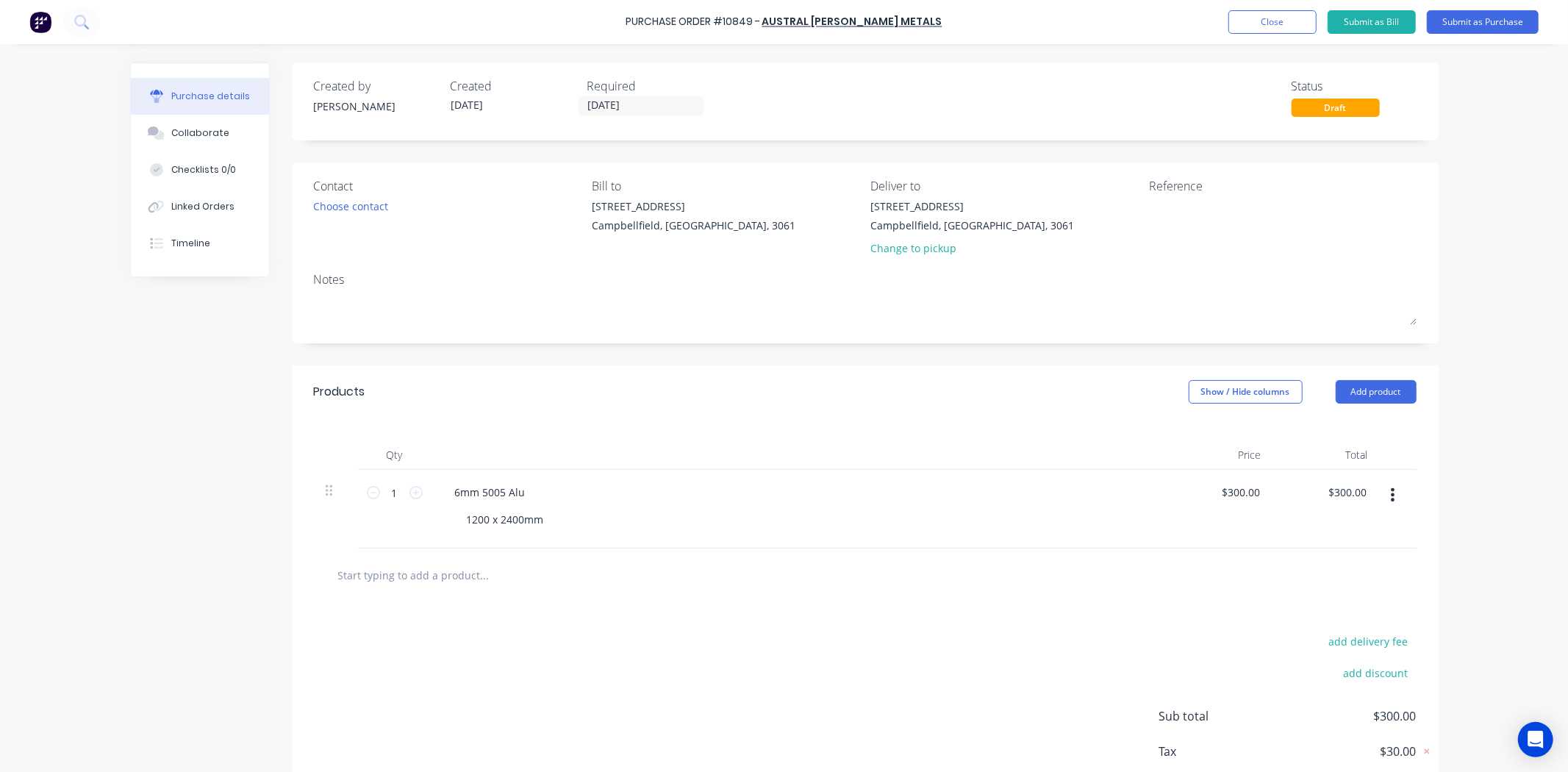
paste input "6mm 5005 Alu"
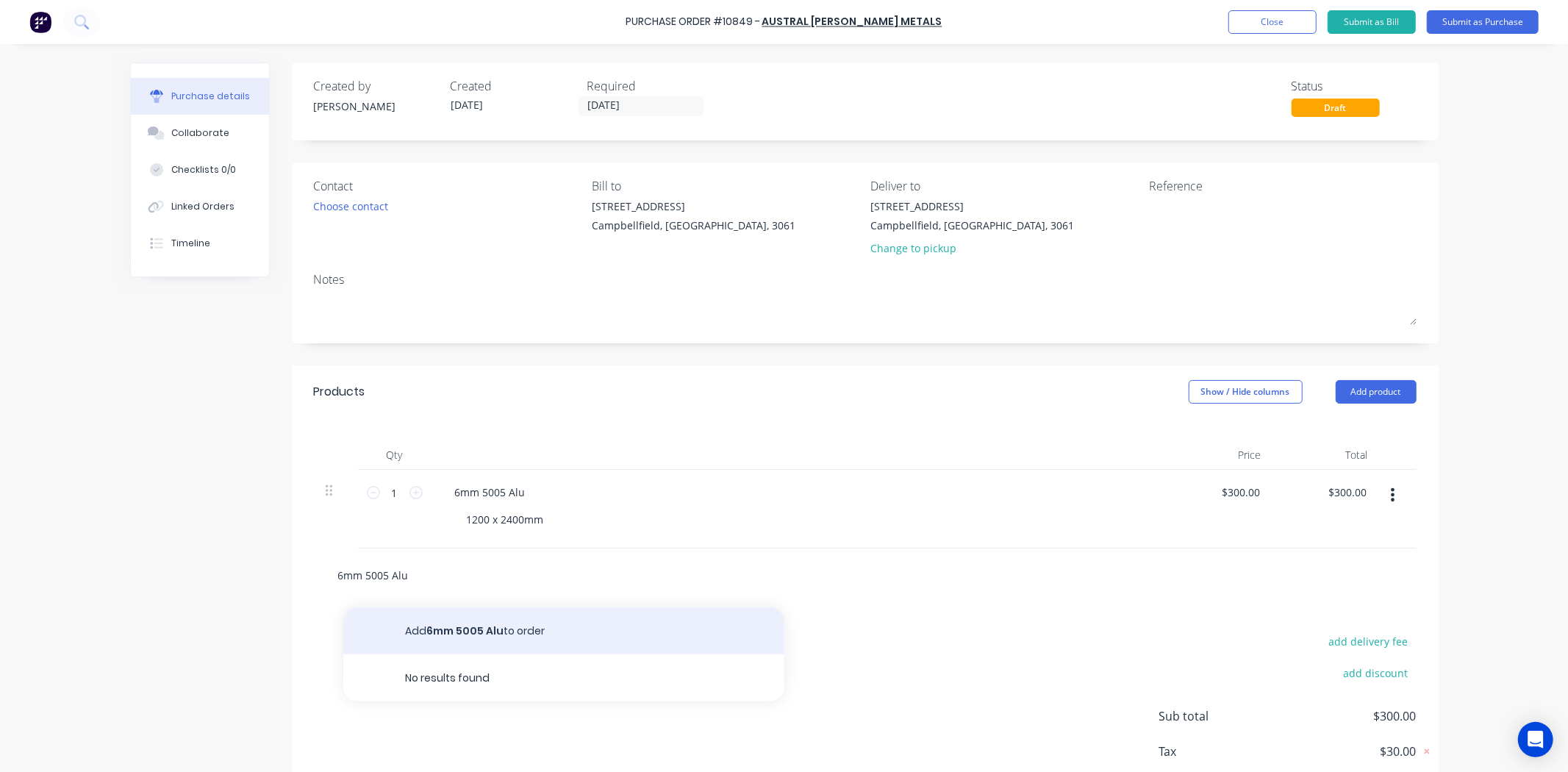
type input "6mm 5005 Alu"
click at [481, 631] on button "Add 6mm 5005 Alu to order" at bounding box center [564, 630] width 441 height 47
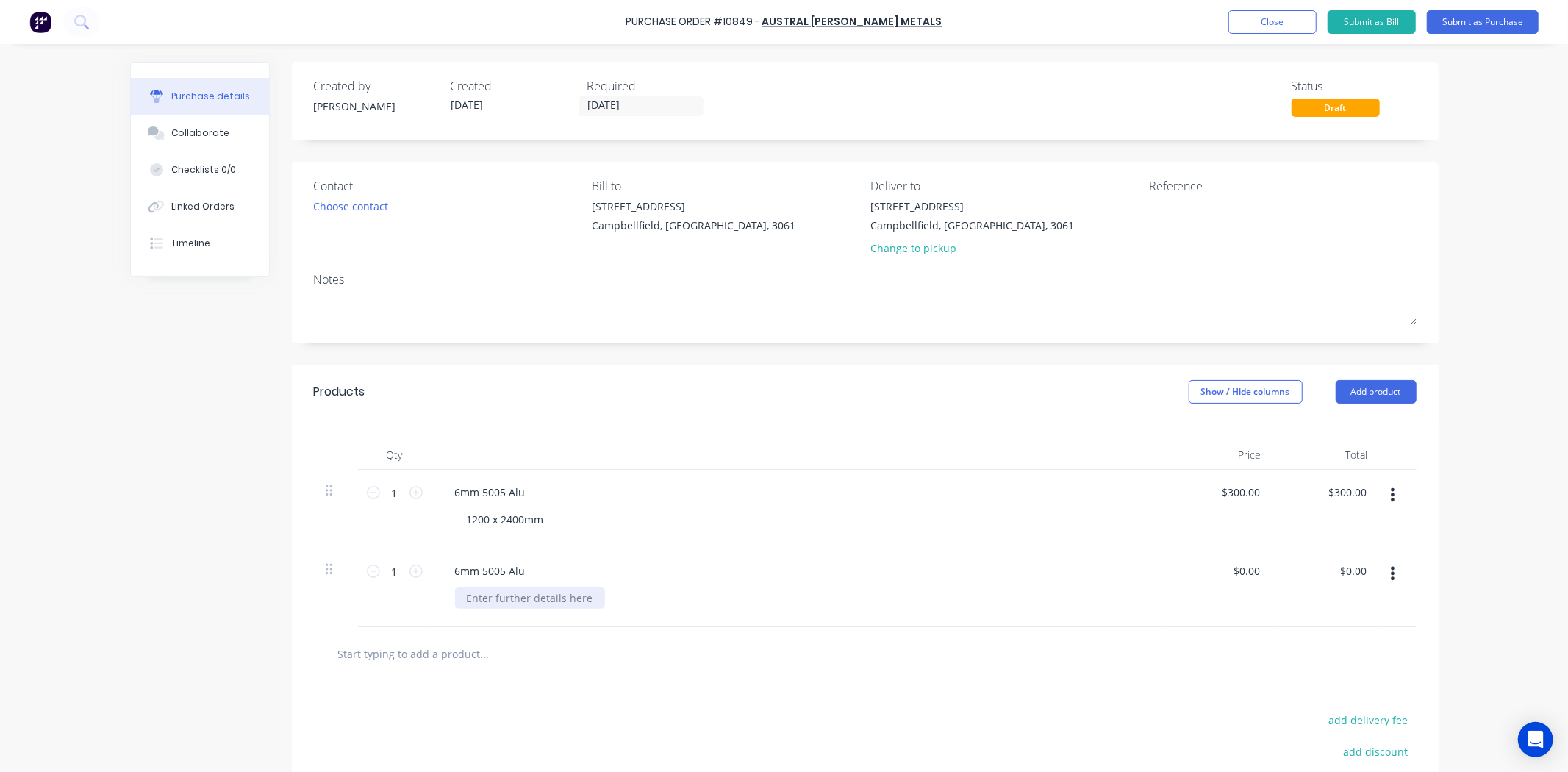
click at [493, 601] on div at bounding box center [530, 598] width 150 height 21
click at [617, 674] on div at bounding box center [865, 654] width 1103 height 53
click at [1245, 566] on input "0.00" at bounding box center [1248, 571] width 28 height 21
click at [1245, 574] on input "0.00" at bounding box center [1248, 571] width 28 height 21
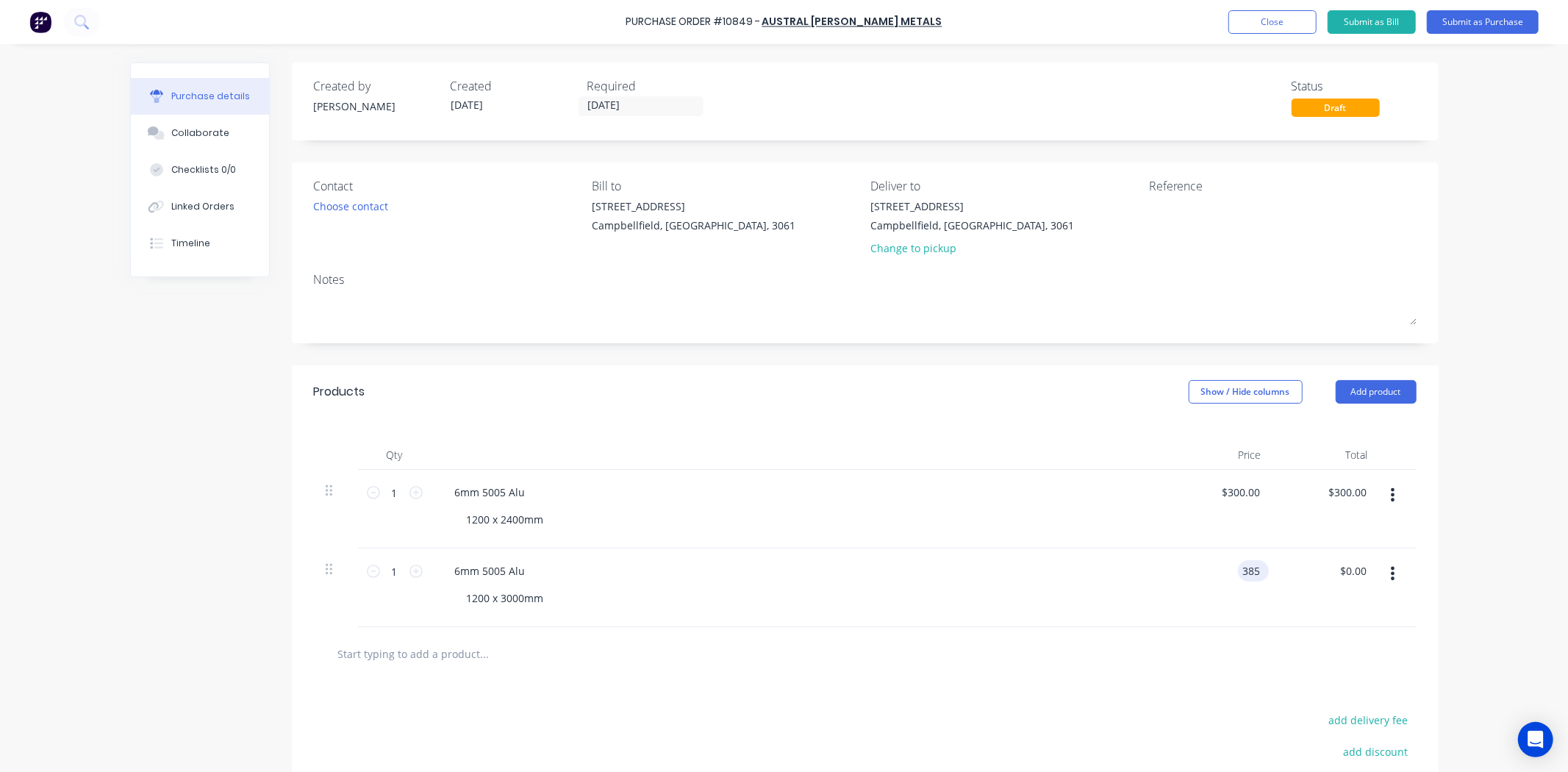
type input "$385.00"
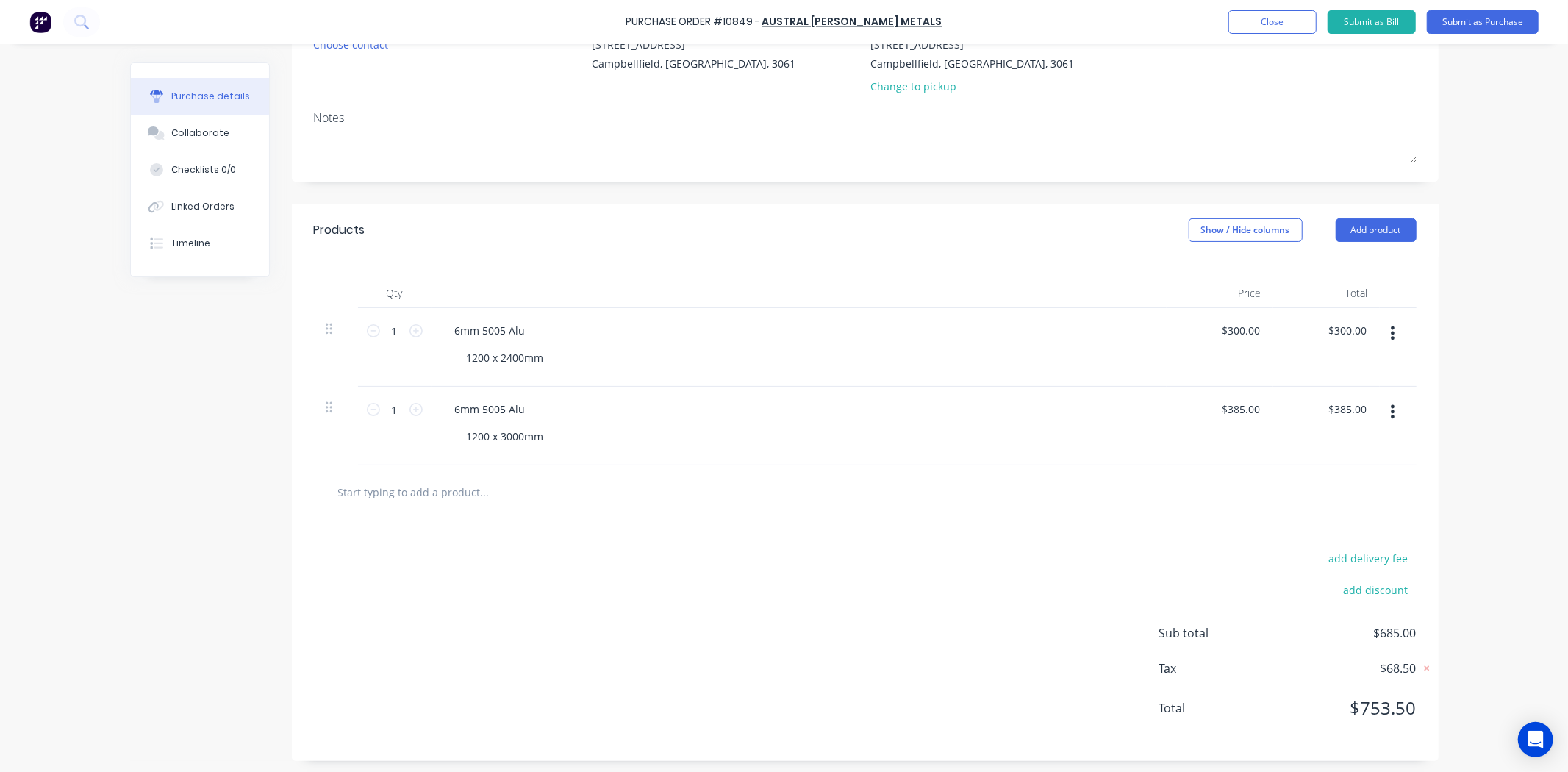
scroll to position [167, 0]
click at [466, 484] on input "text" at bounding box center [484, 487] width 294 height 30
paste input "6mm 5005 Alu"
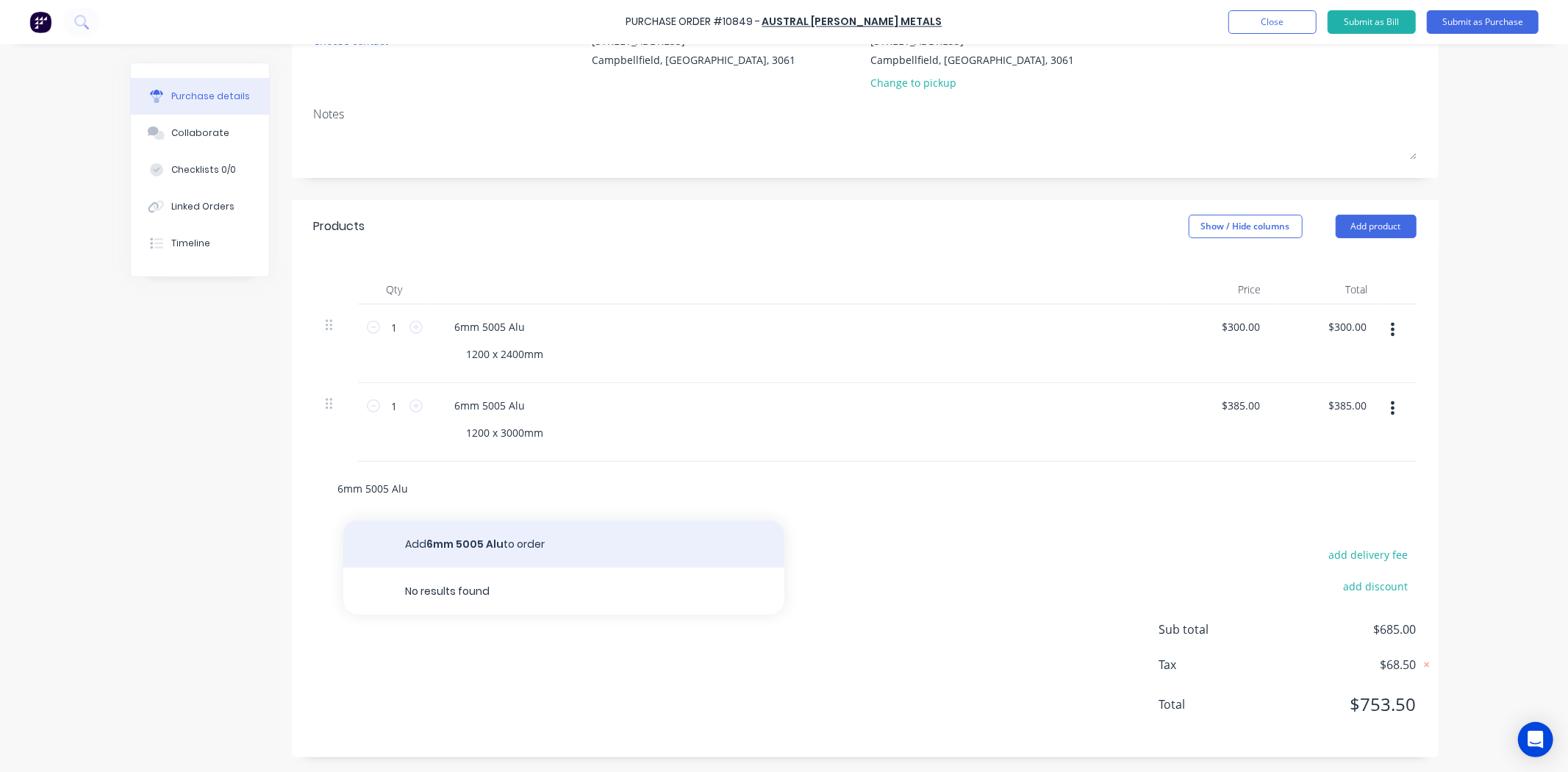
type input "6mm 5005 Alu"
click at [520, 537] on div "add delivery fee add discount Sub total $685.00 Tax $68.50 Total $753.50" at bounding box center [865, 637] width 1147 height 242
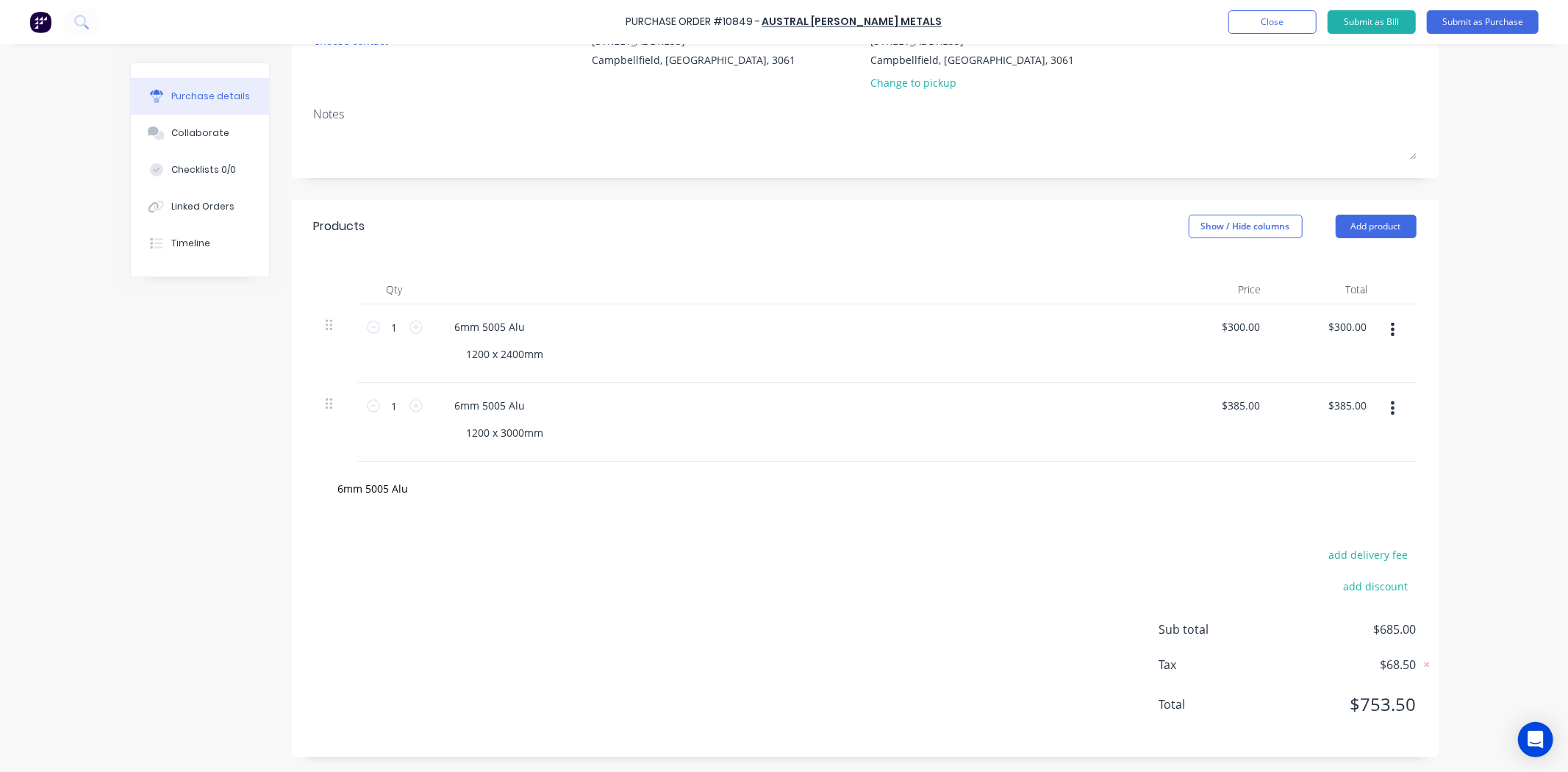
click at [460, 600] on div "add delivery fee add discount Sub total $685.00 Tax $68.50 Total $753.50" at bounding box center [865, 637] width 1147 height 242
click at [440, 489] on input "6mm 5005 Alu" at bounding box center [484, 487] width 294 height 30
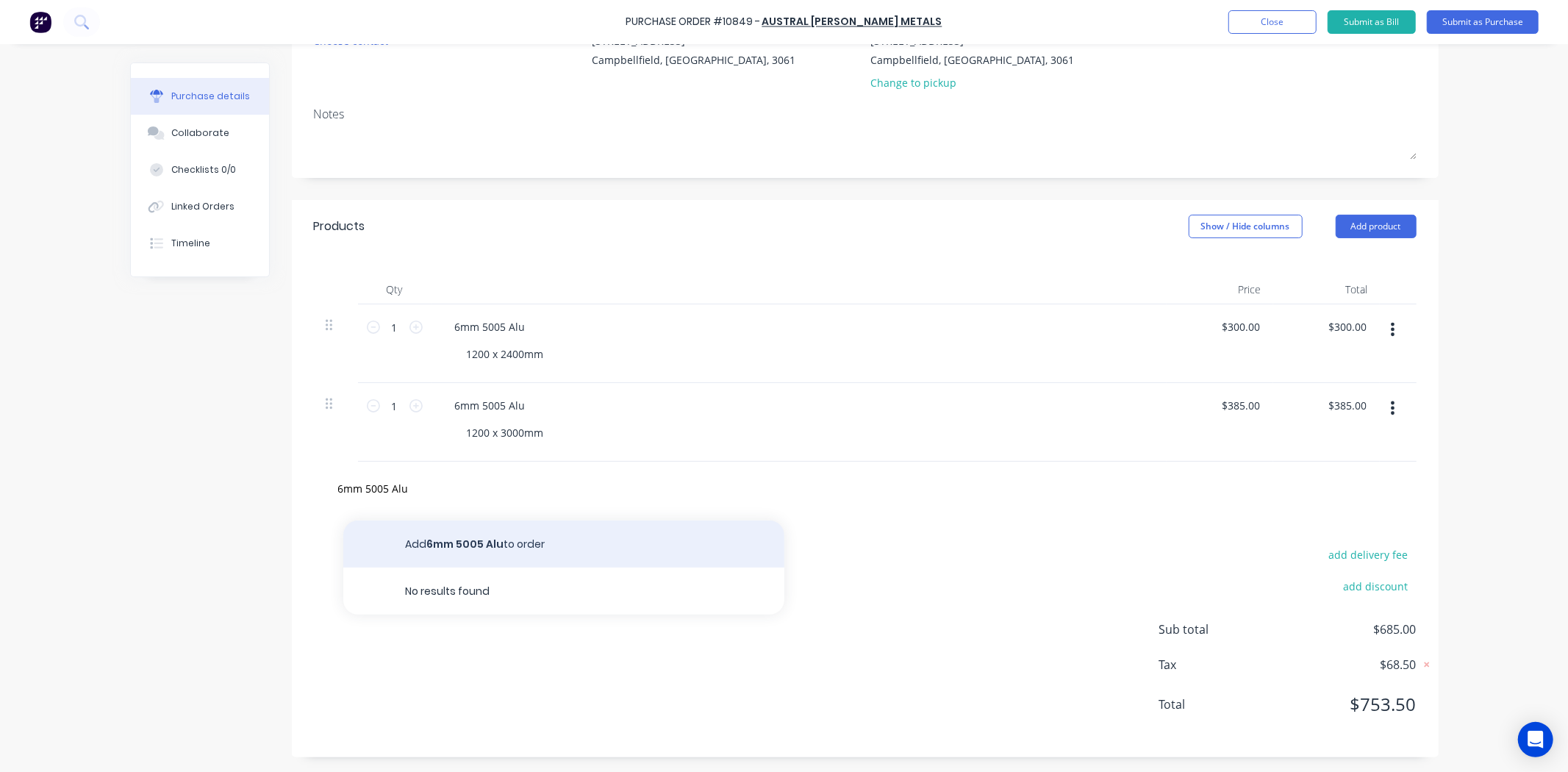
click at [458, 535] on button "Add 6mm 5005 Alu to order" at bounding box center [564, 544] width 441 height 47
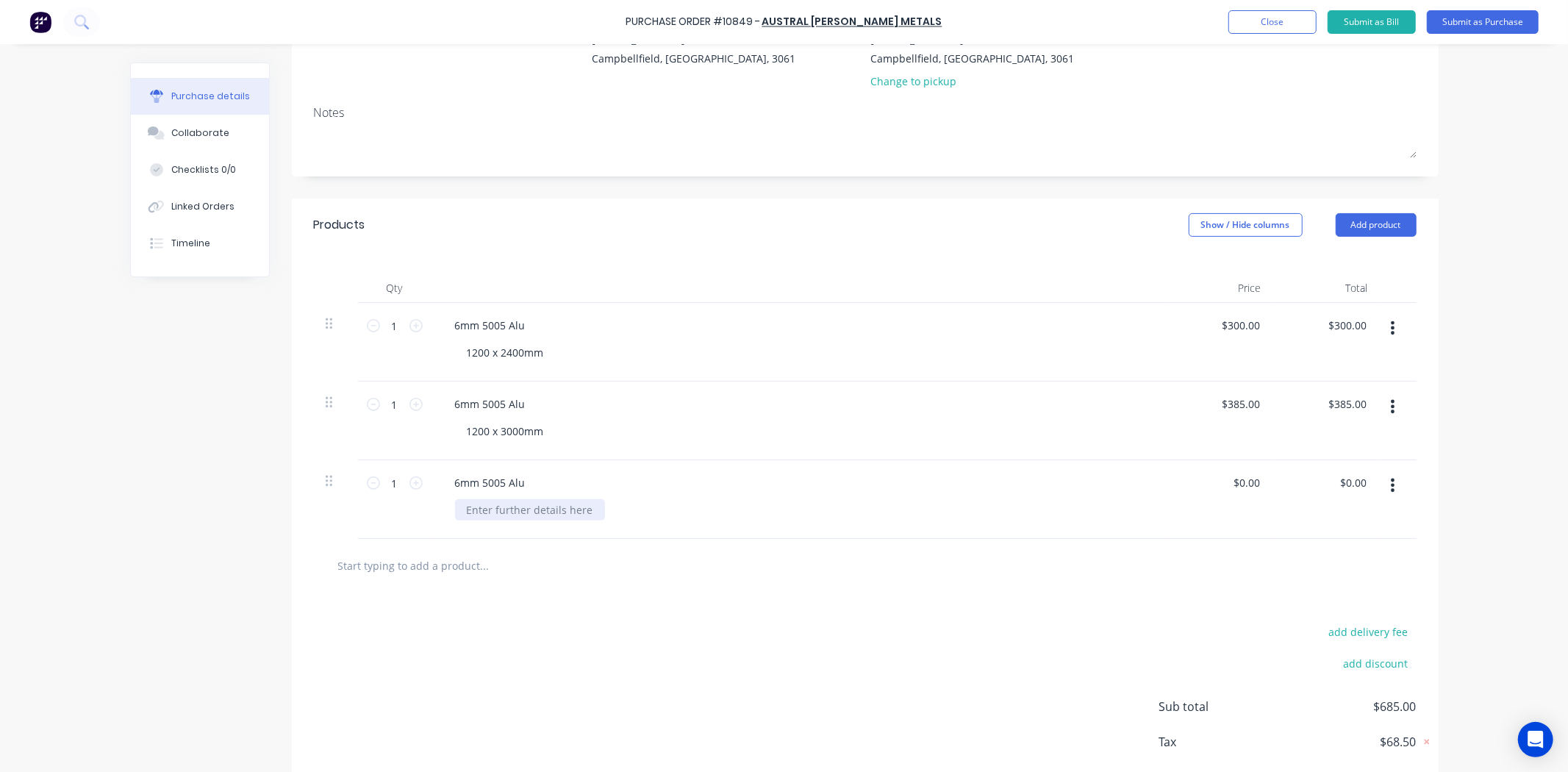
click at [475, 511] on div at bounding box center [530, 510] width 150 height 21
type input "$0.00"
type input "0.00"
type input "$0.00"
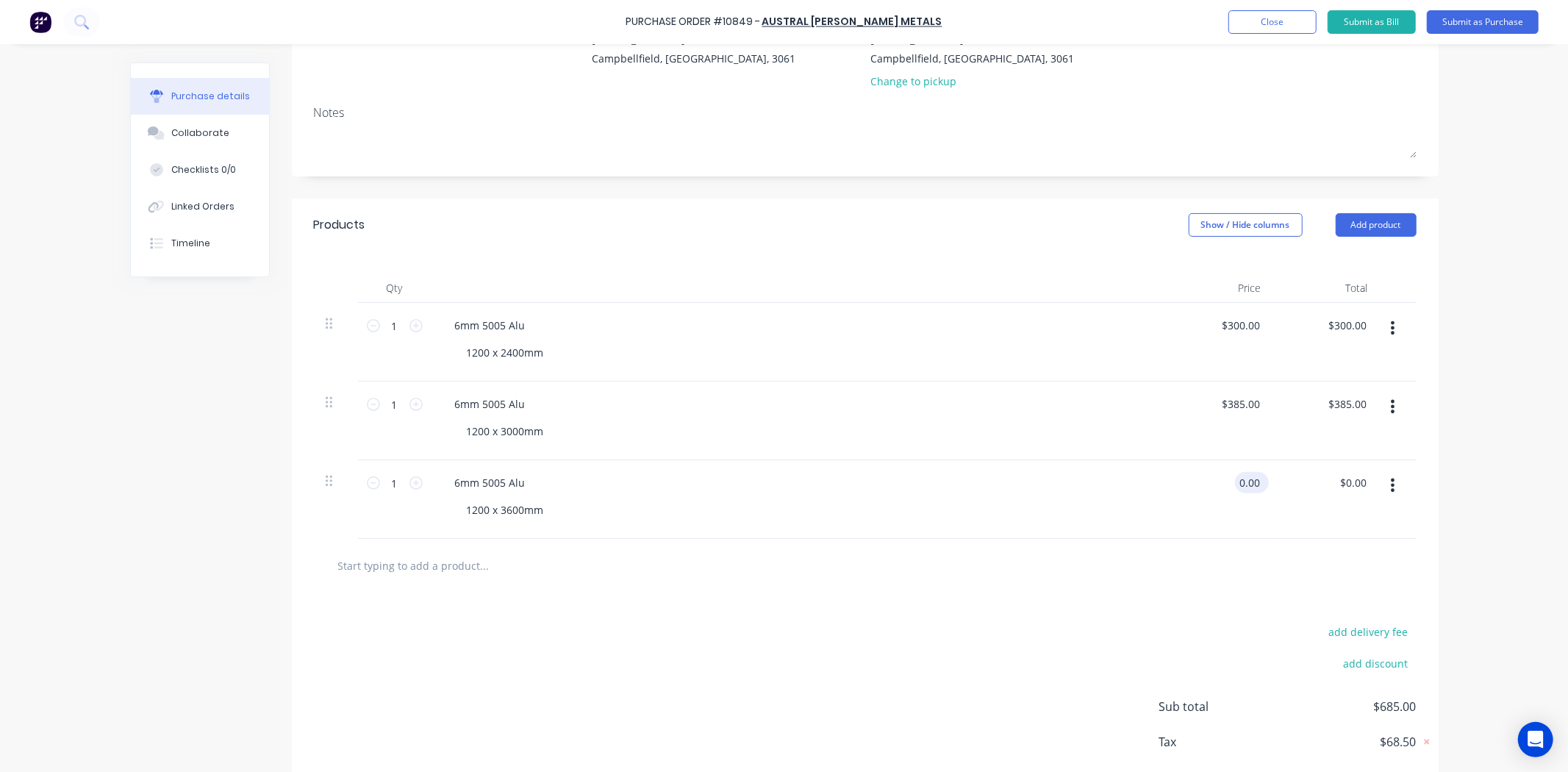
click at [1236, 482] on input "0.00" at bounding box center [1248, 483] width 28 height 21
type input "$485.00"
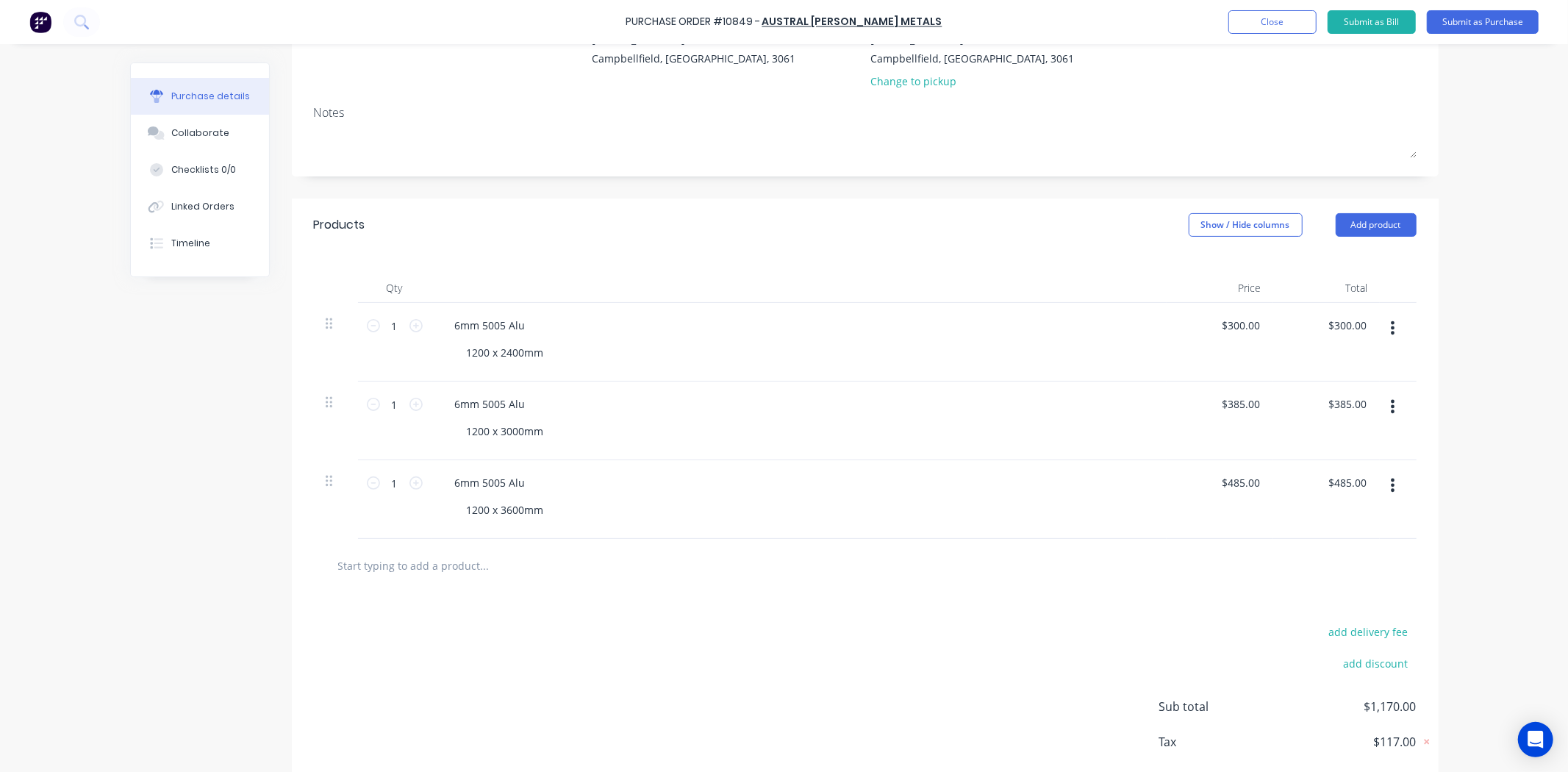
click at [924, 673] on div "add delivery fee add discount Sub total $1,170.00 Tax $117.00 Total $1,287.00" at bounding box center [865, 714] width 1147 height 242
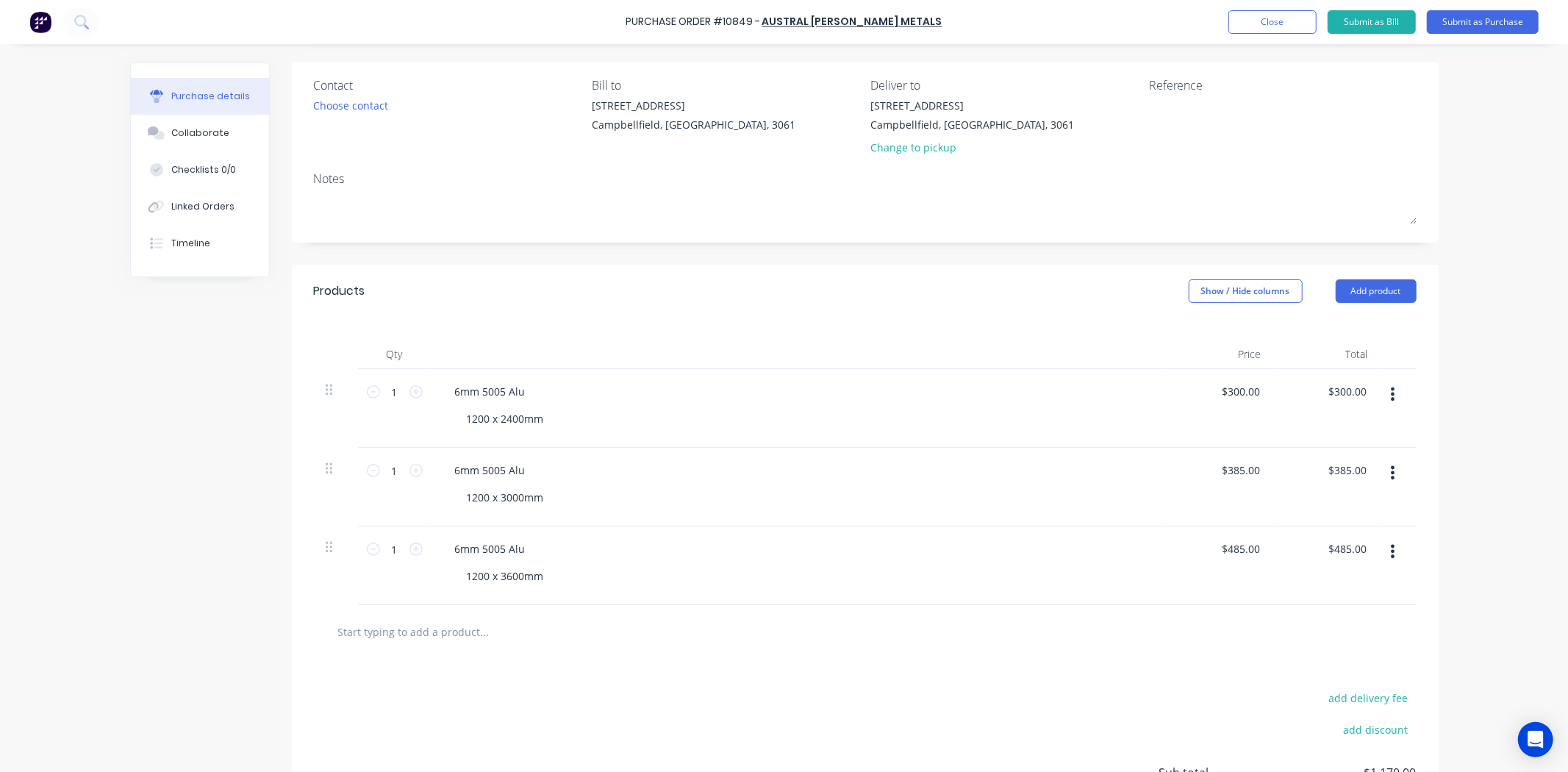
scroll to position [0, 0]
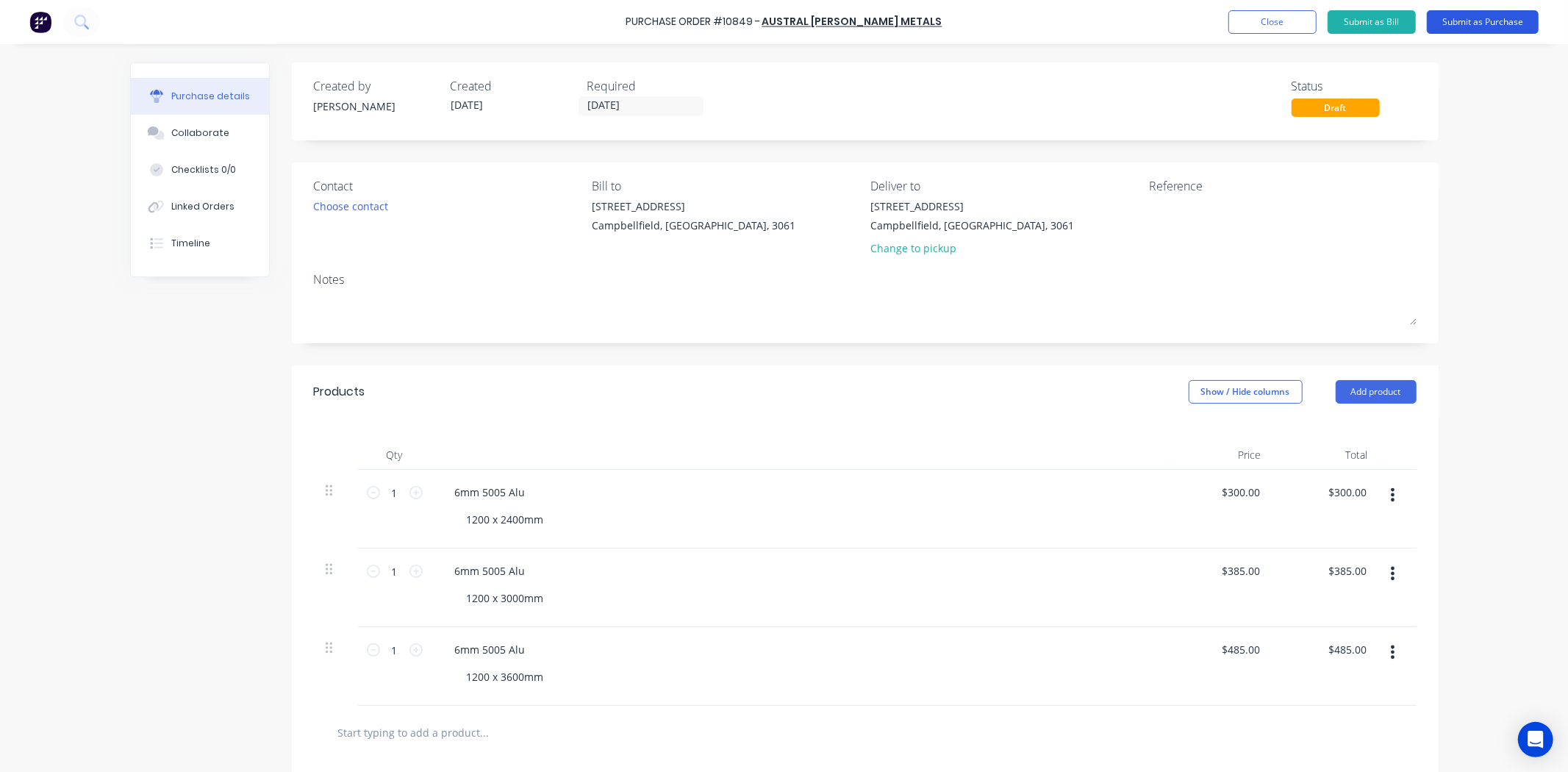
click at [1472, 27] on button "Submit as Purchase" at bounding box center [1481, 22] width 111 height 24
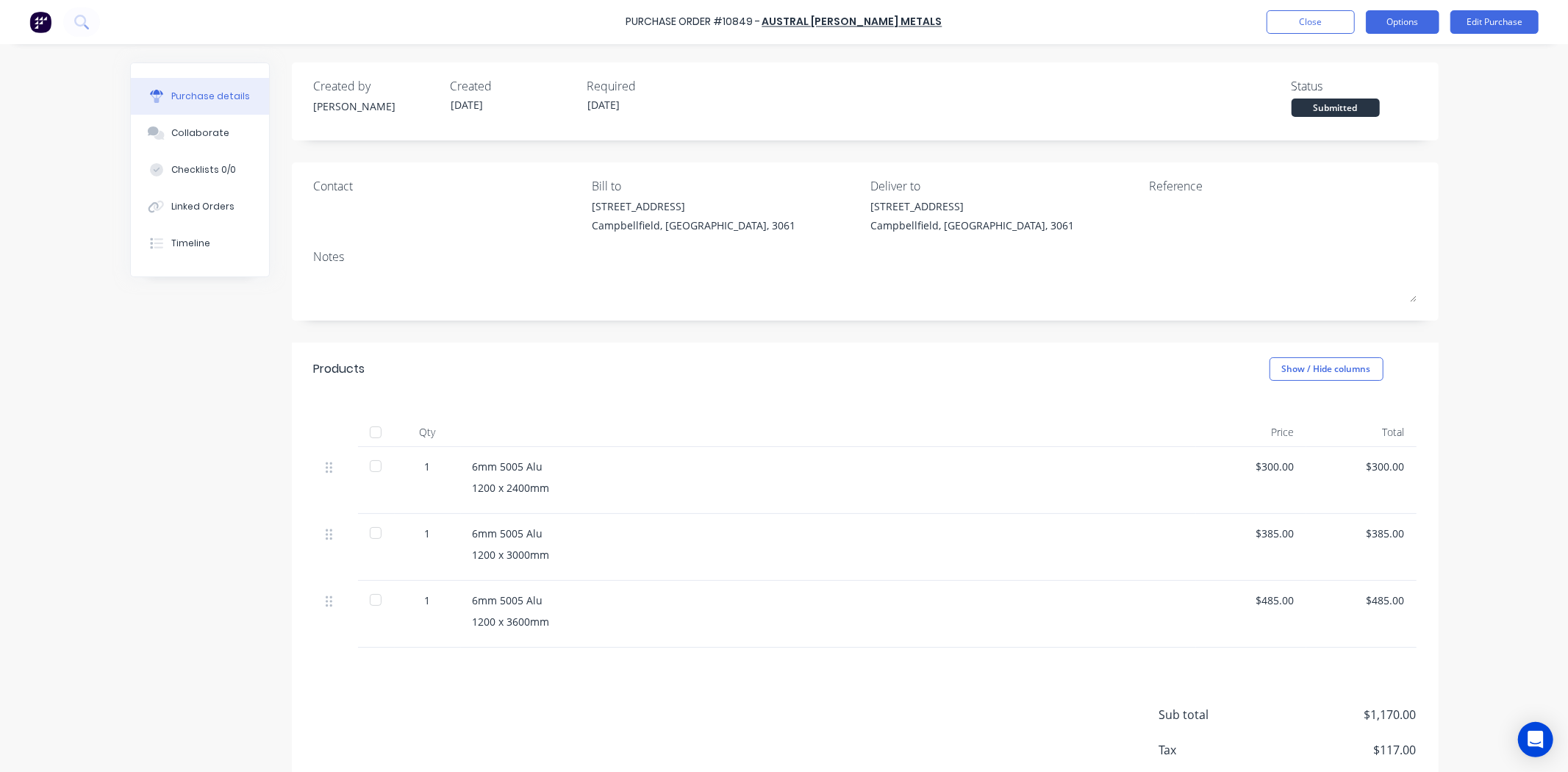
click at [1399, 26] on button "Options" at bounding box center [1401, 22] width 73 height 24
click at [1347, 60] on div "Print / Email" at bounding box center [1369, 60] width 113 height 21
click at [1339, 89] on div "With pricing" at bounding box center [1369, 89] width 113 height 21
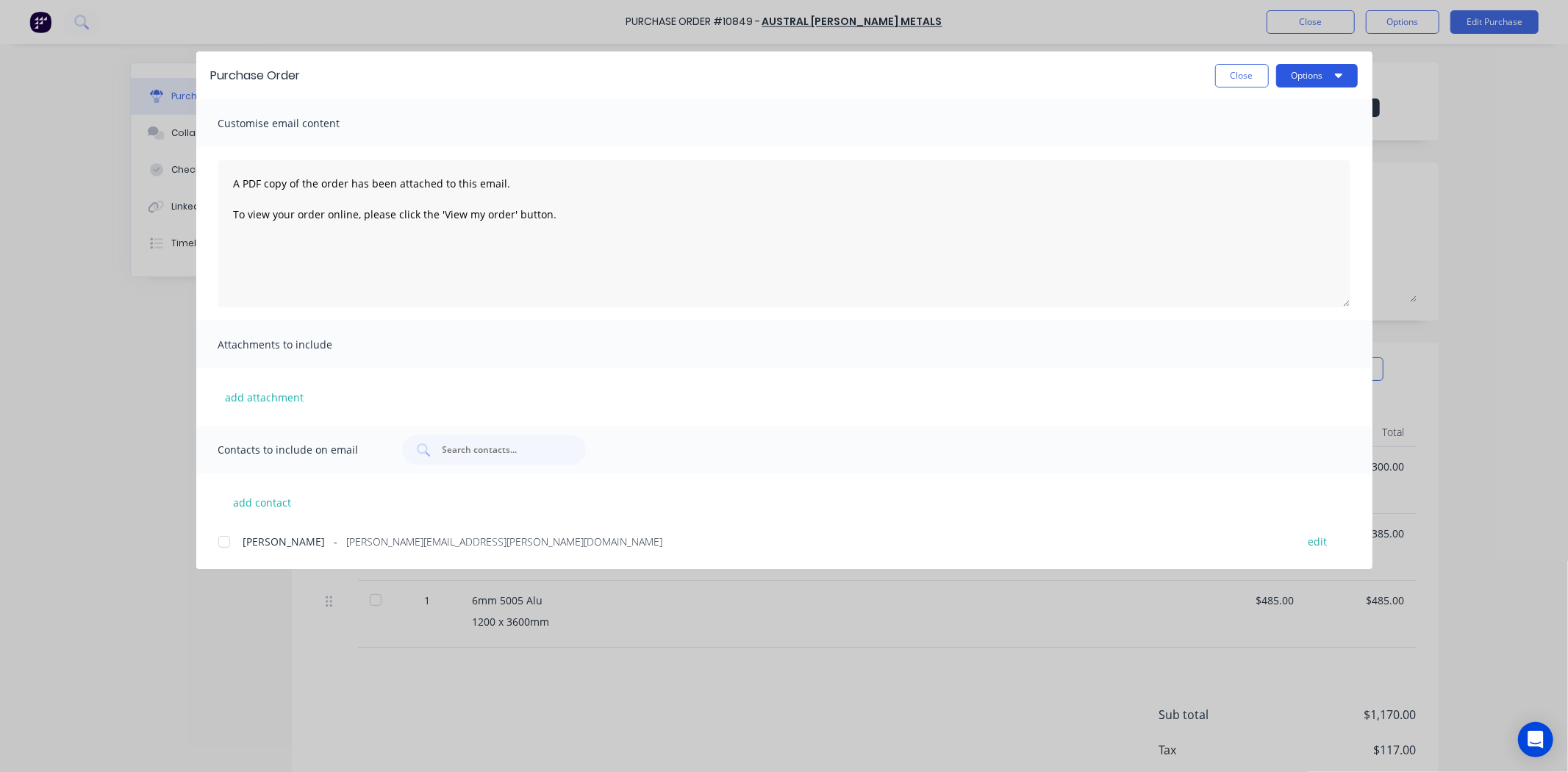
click at [1323, 83] on button "Options" at bounding box center [1317, 75] width 82 height 24
click at [1284, 137] on div "Print" at bounding box center [1287, 142] width 113 height 21
click at [1232, 74] on button "Close" at bounding box center [1242, 75] width 53 height 24
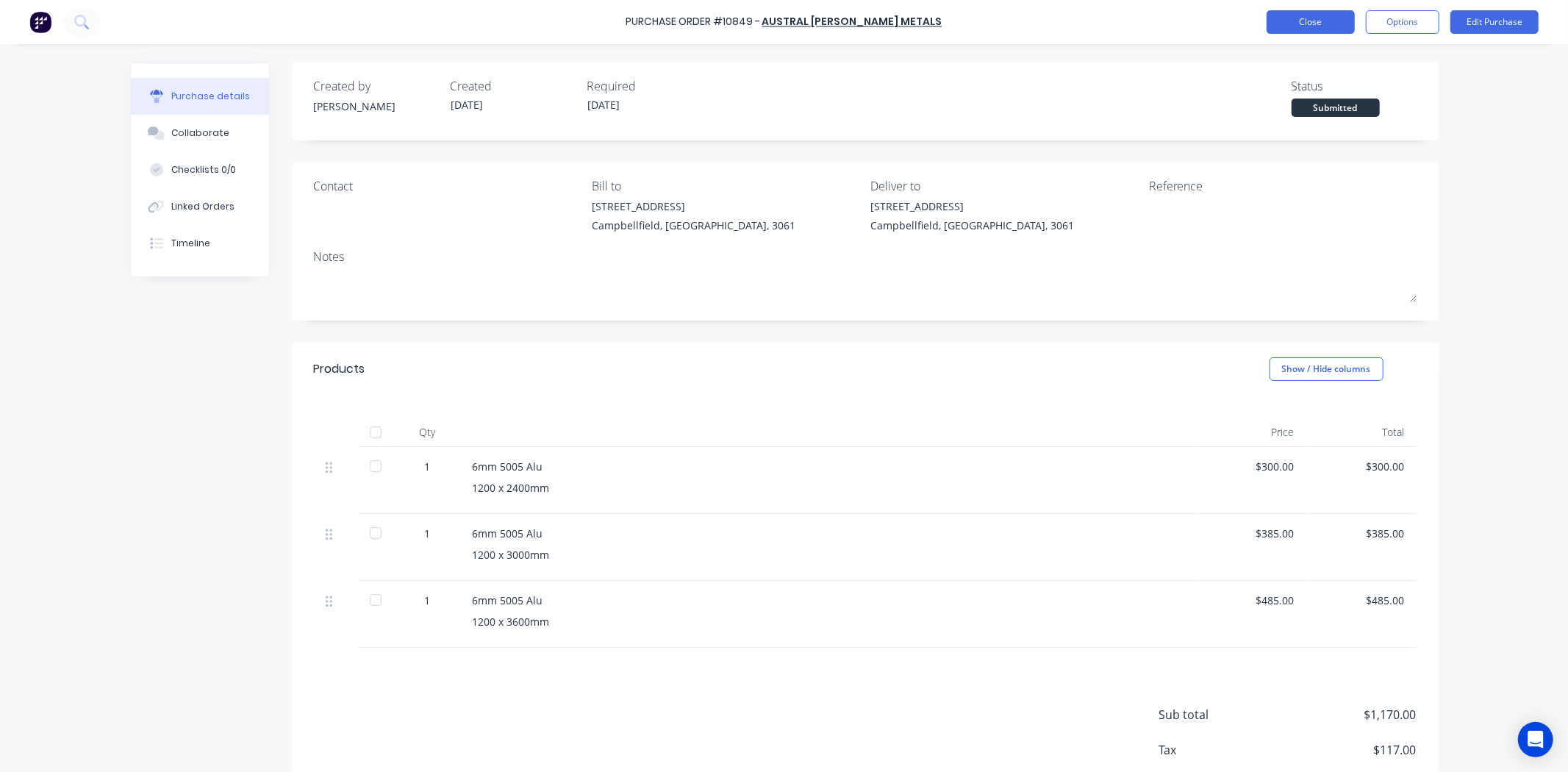
click at [1307, 30] on button "Close" at bounding box center [1310, 22] width 88 height 24
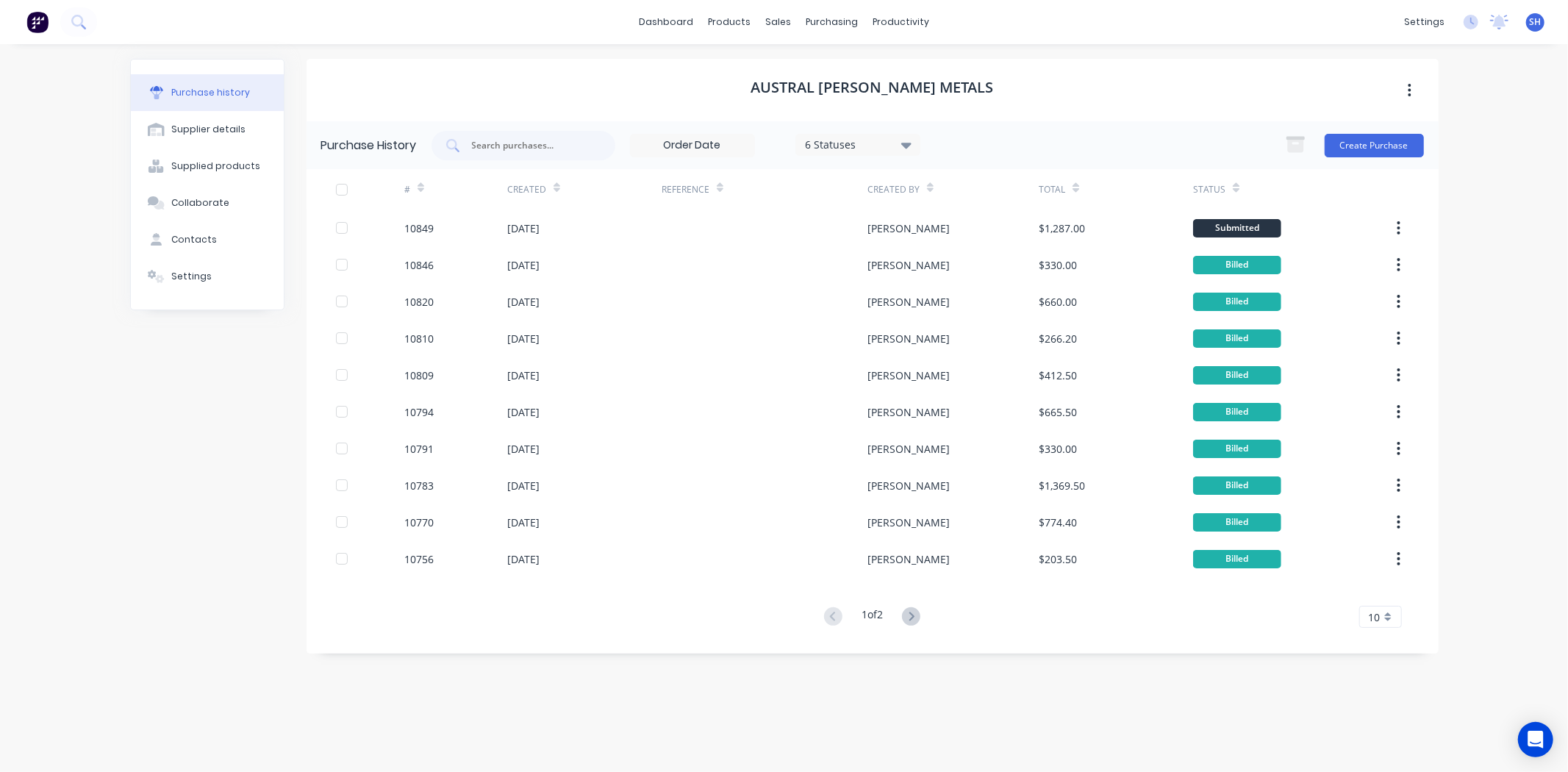
click at [79, 516] on div "dashboard products sales purchasing productivity dashboard products Product Cat…" at bounding box center [784, 386] width 1568 height 772
click at [147, 542] on div "Purchase history Supplier details Supplied products Collaborate Contacts Settin…" at bounding box center [207, 401] width 154 height 683
click at [671, 21] on link "dashboard" at bounding box center [666, 22] width 69 height 22
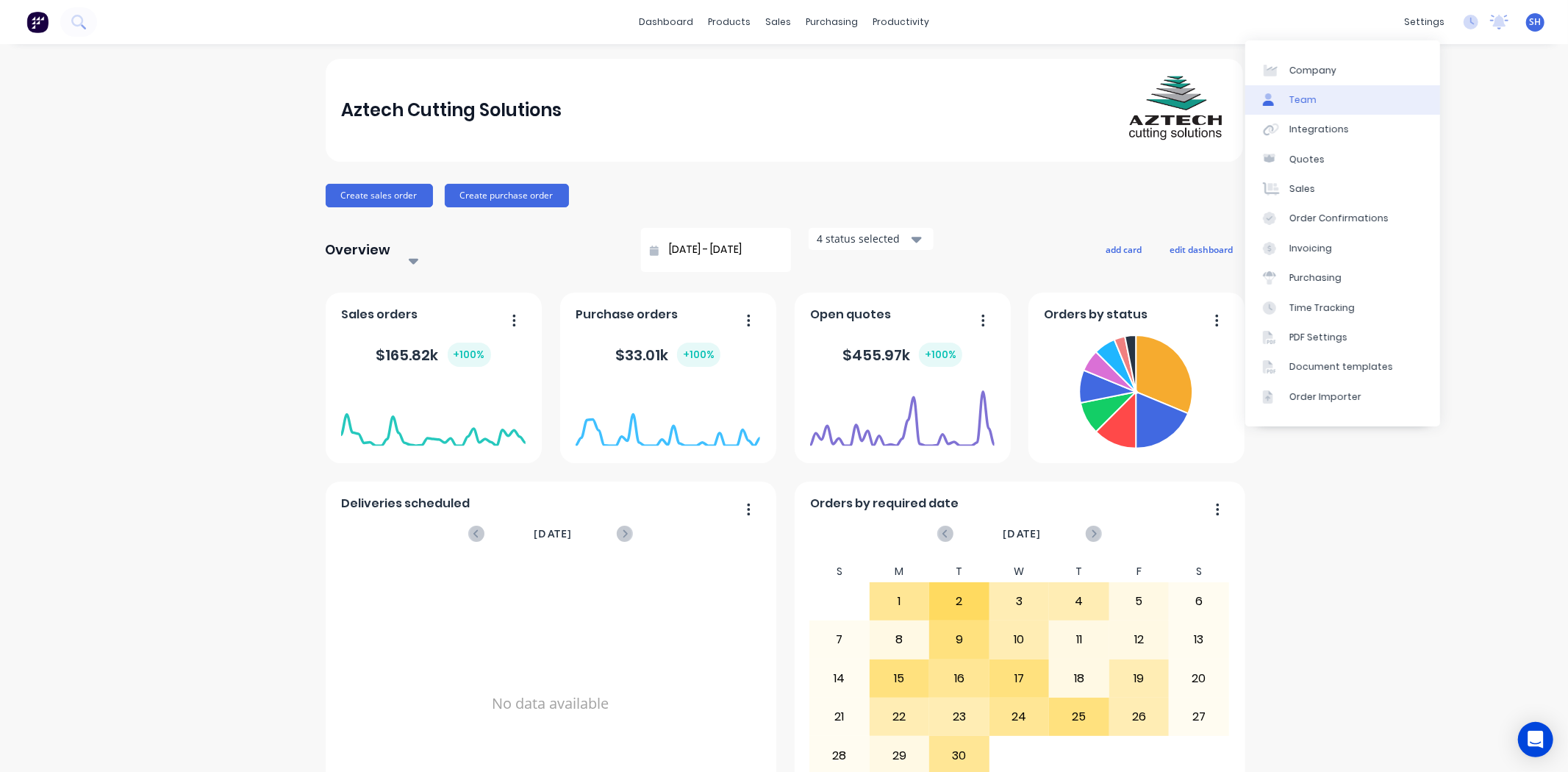
click at [1339, 93] on link "Team" at bounding box center [1343, 100] width 195 height 30
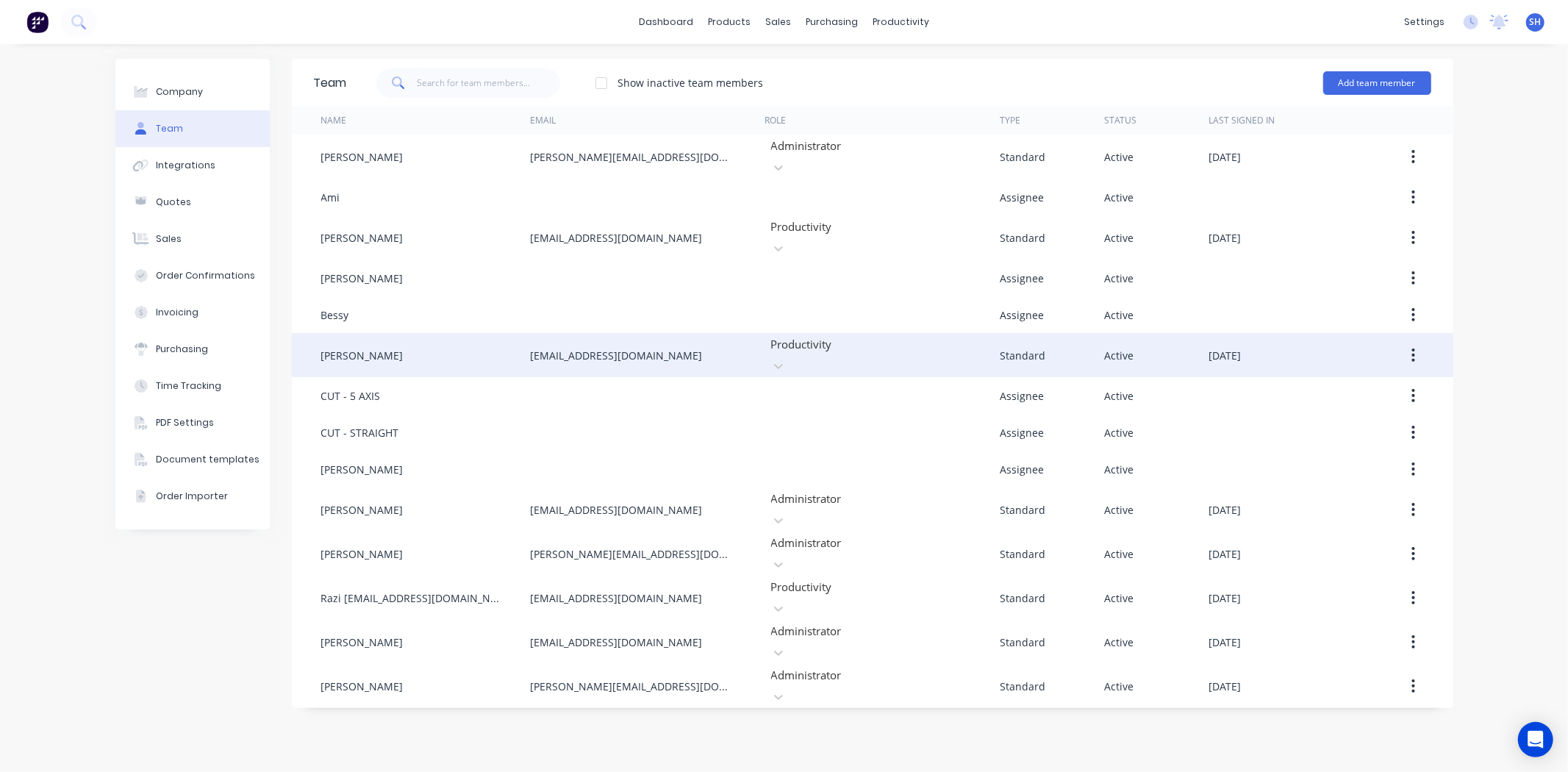
click at [1413, 348] on icon "button" at bounding box center [1413, 355] width 3 height 13
click at [1384, 412] on div "Disable" at bounding box center [1361, 423] width 113 height 21
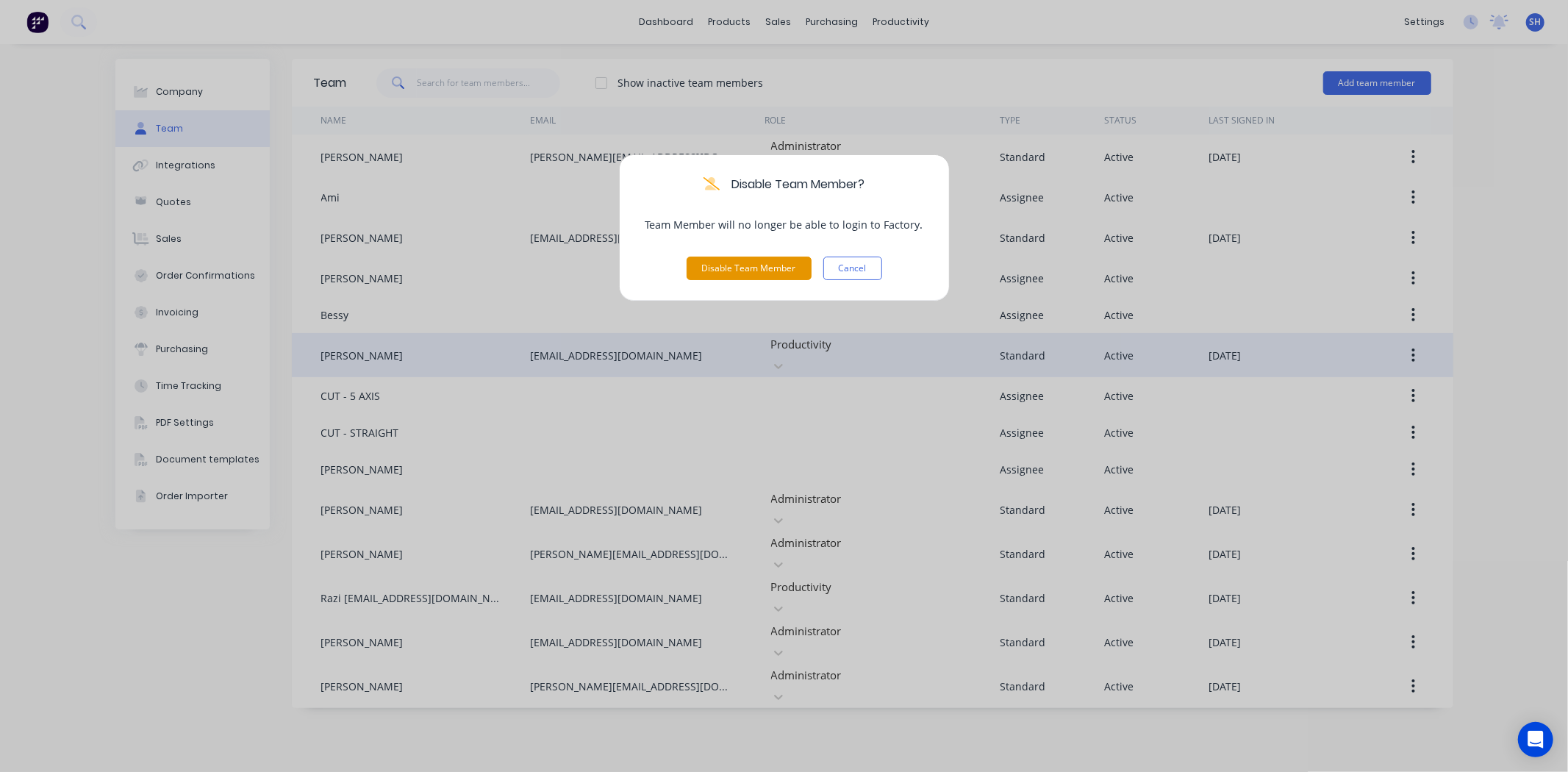
click at [730, 267] on button "Disable Team Member" at bounding box center [749, 268] width 125 height 24
